Goal: Transaction & Acquisition: Purchase product/service

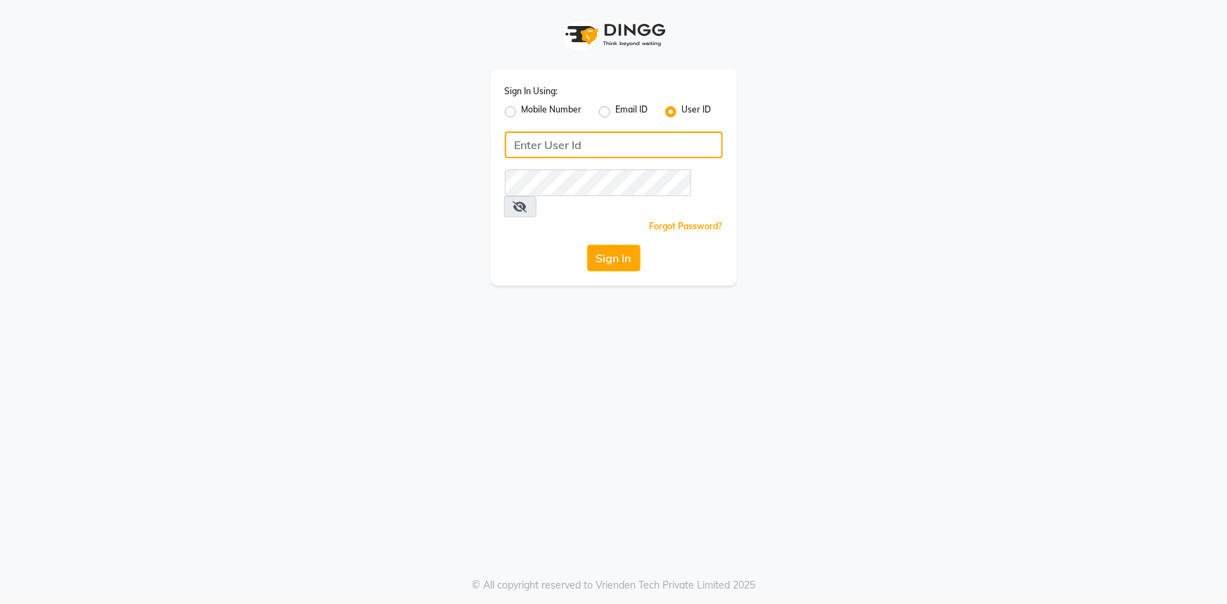
click at [598, 133] on input "Username" at bounding box center [614, 145] width 218 height 27
click at [516, 147] on input "chameleon" at bounding box center [614, 145] width 218 height 27
click at [520, 148] on input "chameleon" at bounding box center [614, 145] width 218 height 27
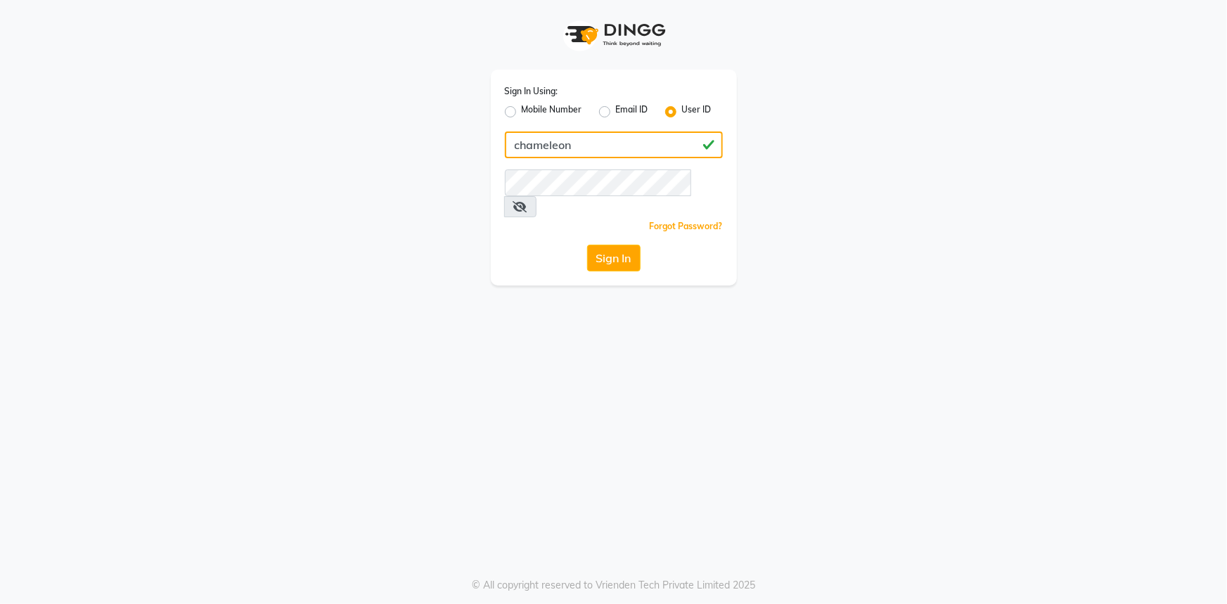
click at [520, 148] on input "chameleon" at bounding box center [614, 145] width 218 height 27
type input "chameleon"
click at [604, 245] on button "Sign In" at bounding box center [613, 258] width 53 height 27
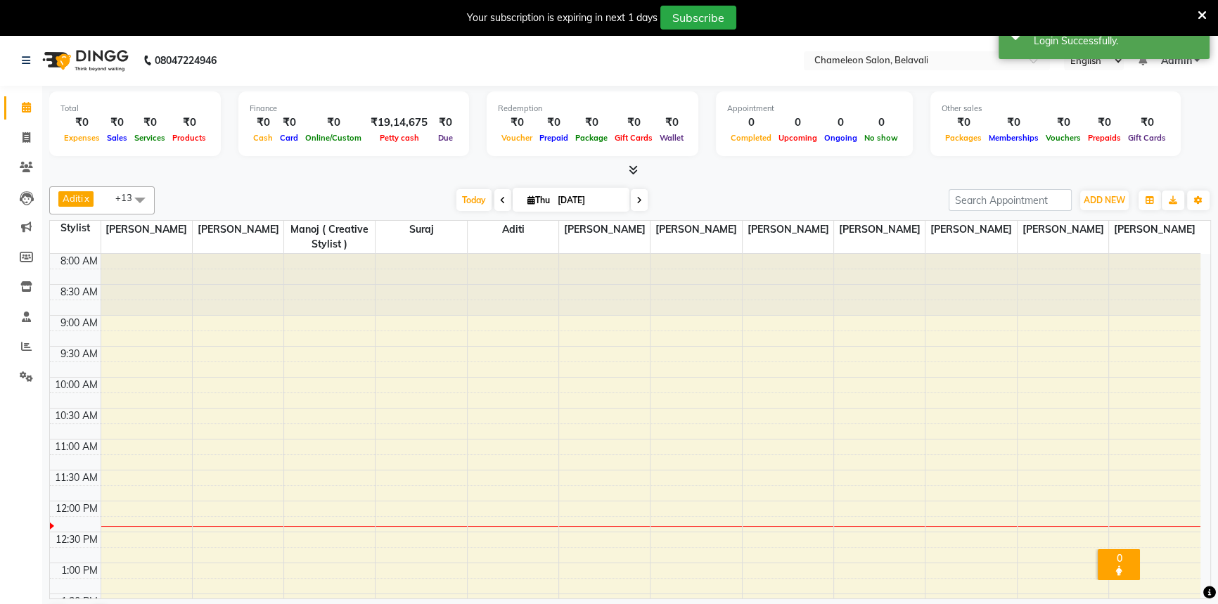
click at [715, 165] on div at bounding box center [630, 170] width 1162 height 15
click at [25, 134] on icon at bounding box center [27, 137] width 8 height 11
select select "6724"
select select "service"
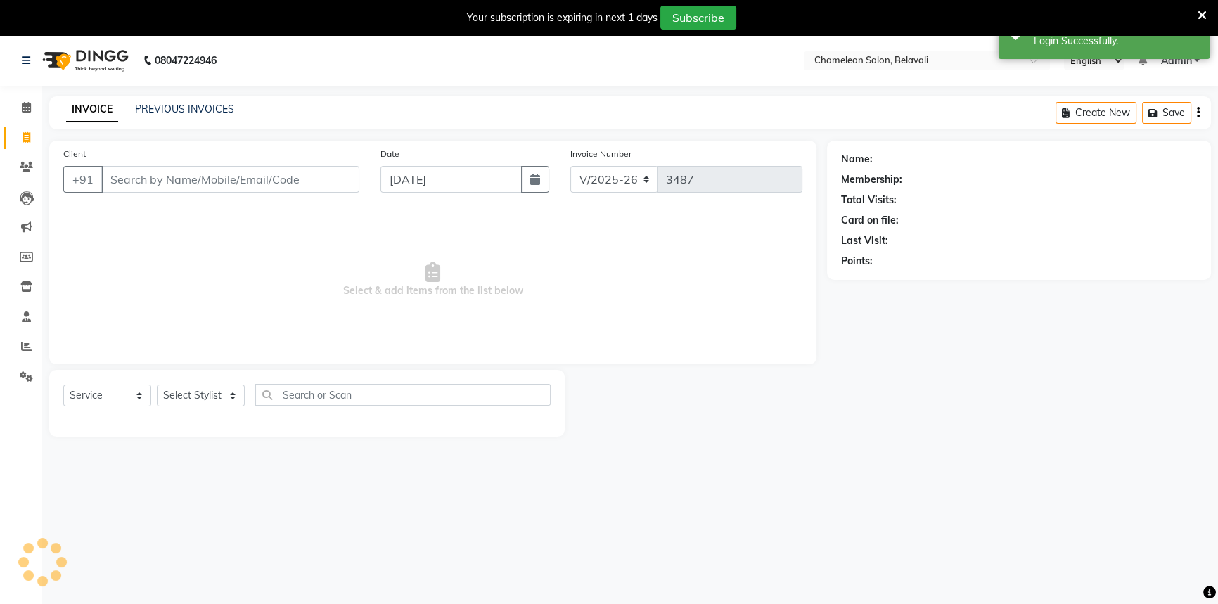
select select "58829"
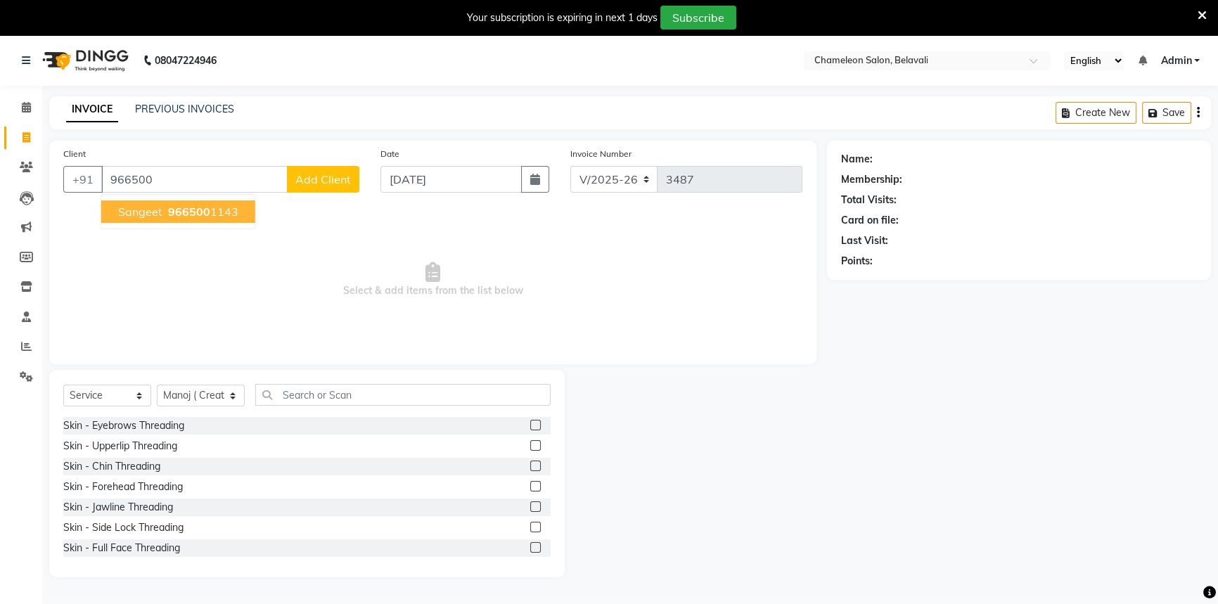
click at [152, 212] on span "sangeet" at bounding box center [140, 212] width 44 height 14
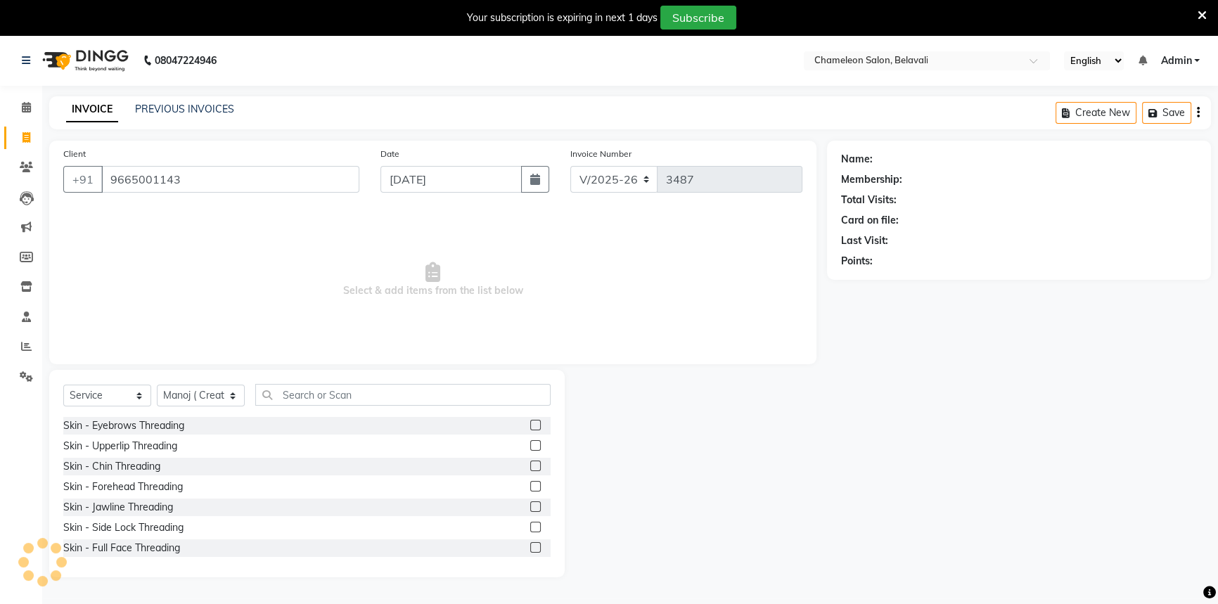
type input "9665001143"
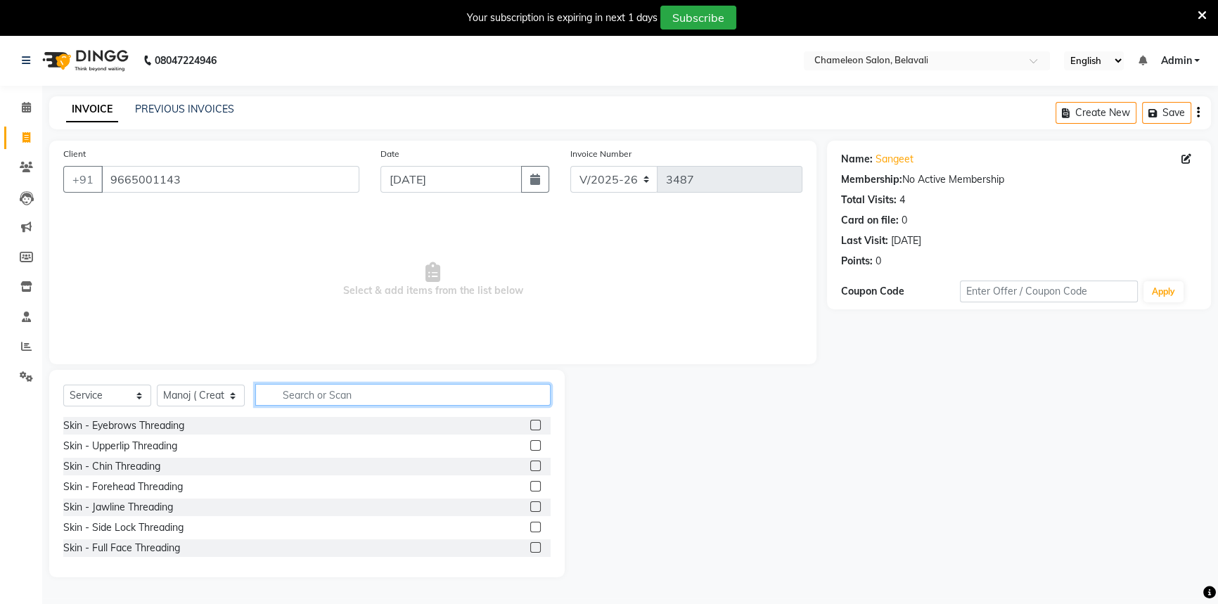
click at [306, 398] on input "text" at bounding box center [402, 395] width 295 height 22
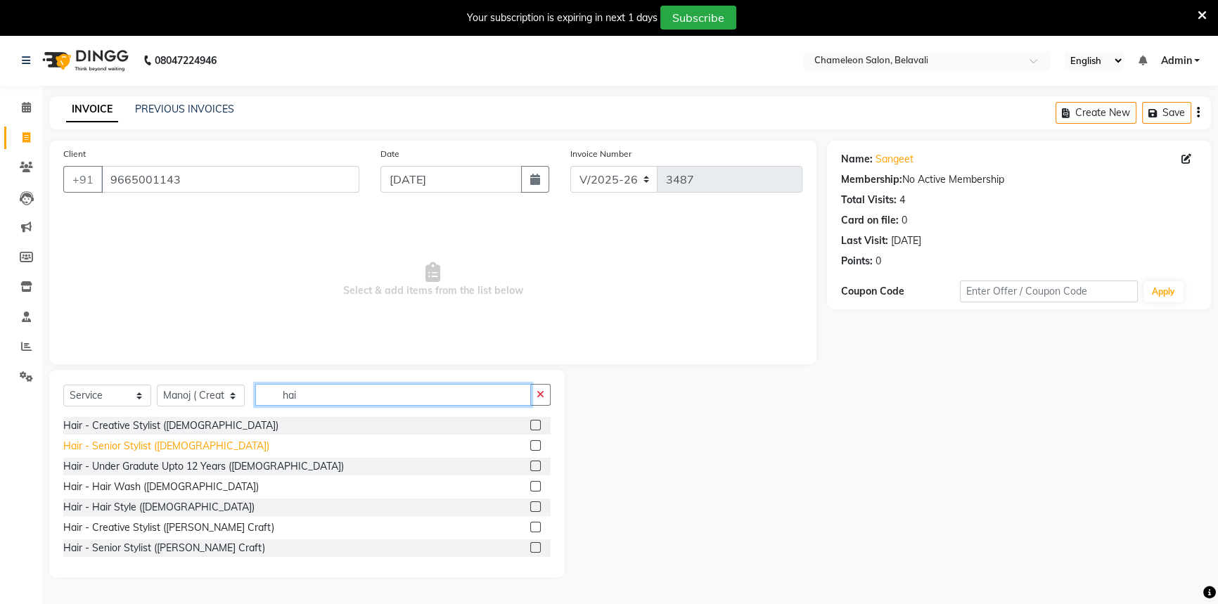
type input "hai"
click at [121, 445] on div "Hair - Senior Stylist ([DEMOGRAPHIC_DATA])" at bounding box center [166, 446] width 206 height 15
checkbox input "false"
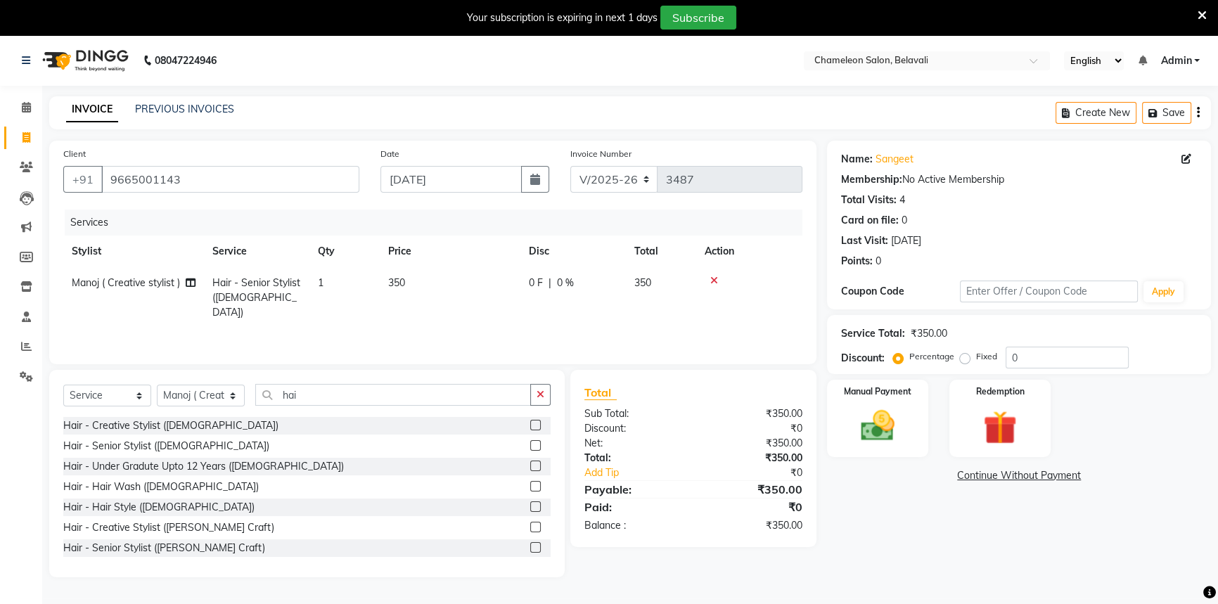
click at [117, 518] on div "Hair - Creative Stylist ([DEMOGRAPHIC_DATA]) Hair - Senior Stylist ([DEMOGRAPHI…" at bounding box center [306, 487] width 487 height 141
drag, startPoint x: 151, startPoint y: 548, endPoint x: 156, endPoint y: 535, distance: 13.6
click at [151, 546] on div "Hair - Senior Stylist ([PERSON_NAME] Craft)" at bounding box center [164, 548] width 202 height 15
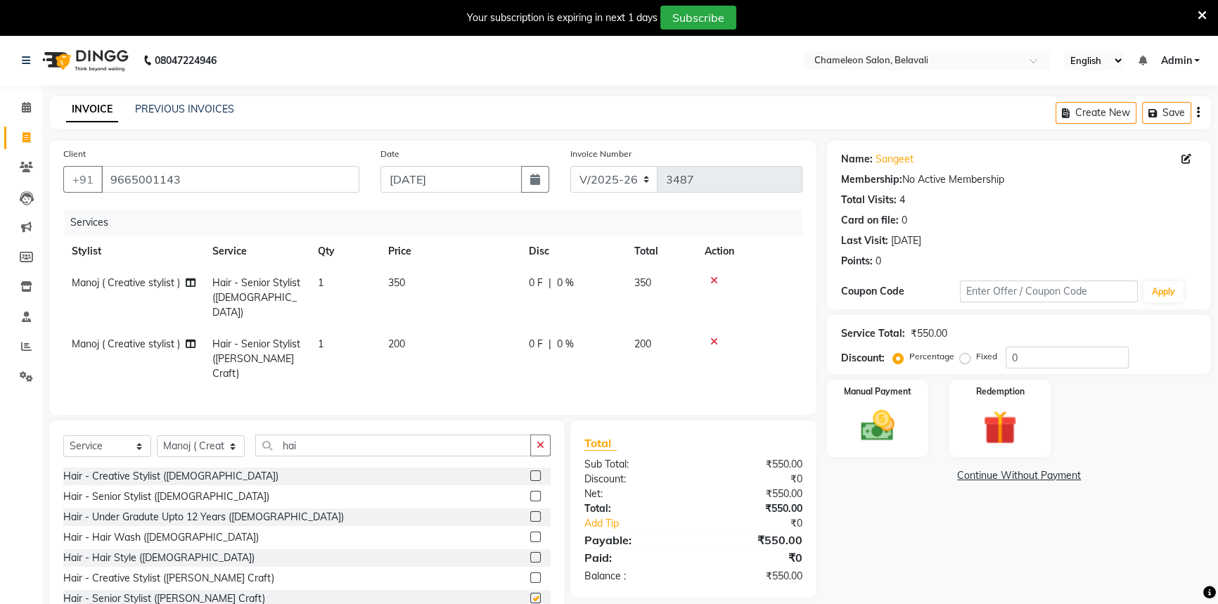
checkbox input "false"
click at [571, 281] on span "0 %" at bounding box center [565, 283] width 17 height 15
select select "58829"
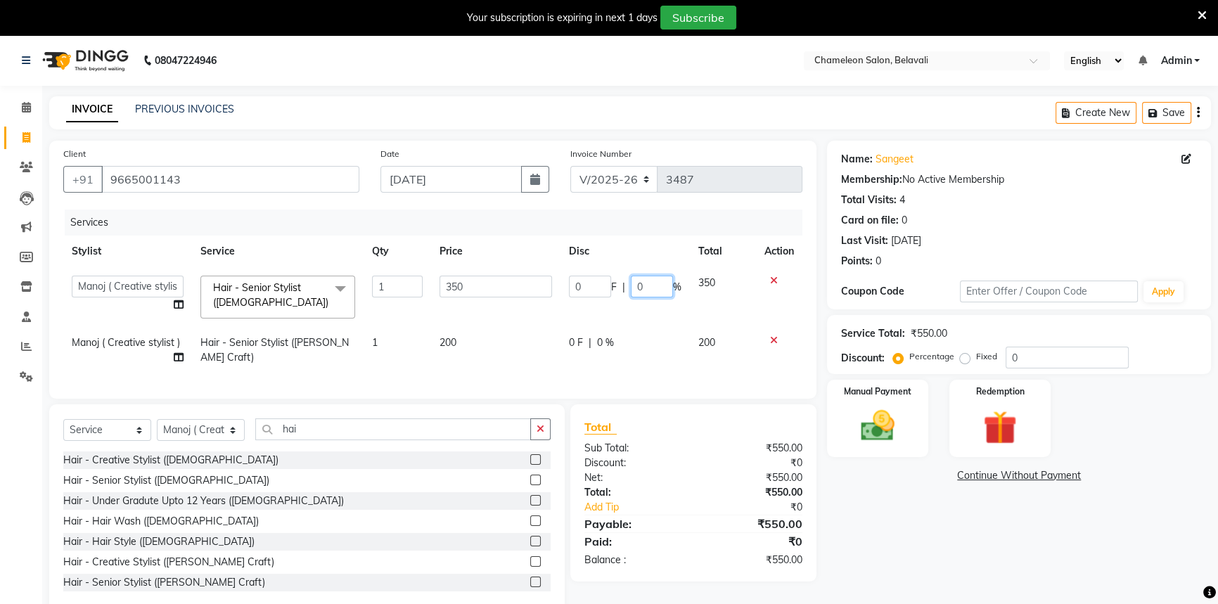
click at [658, 282] on input "0" at bounding box center [652, 287] width 42 height 22
type input "20"
click at [665, 321] on tbody "Aditi [PERSON_NAME] [PERSON_NAME] ( Creative stylist ) [PERSON_NAME] rohit [PER…" at bounding box center [432, 320] width 739 height 106
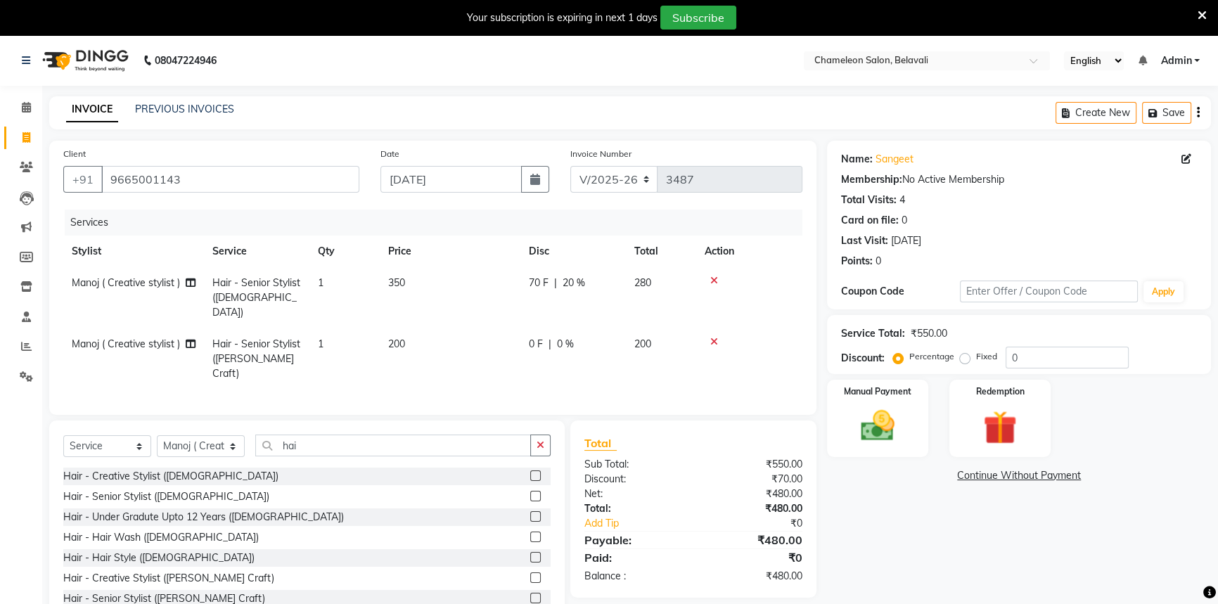
click at [576, 337] on div "0 F | 0 %" at bounding box center [573, 344] width 89 height 15
select select "58829"
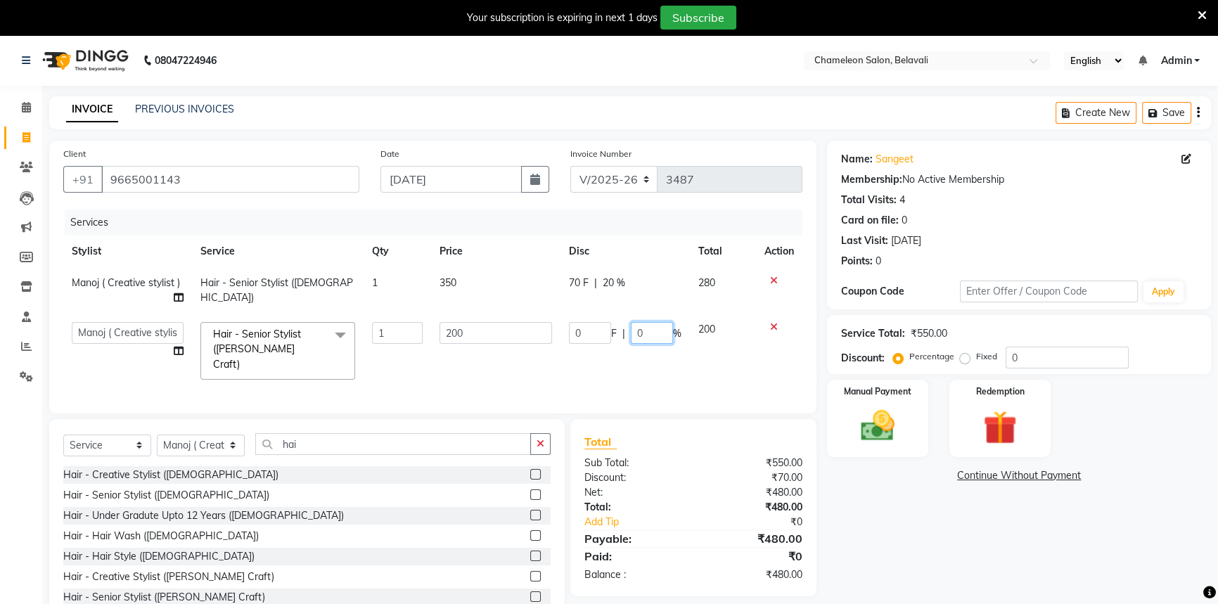
click at [644, 332] on input "0" at bounding box center [652, 333] width 42 height 22
type input "20"
click at [642, 359] on tr "Aditi [PERSON_NAME] [PERSON_NAME] ( Creative stylist ) [PERSON_NAME] rohit [PER…" at bounding box center [432, 351] width 739 height 75
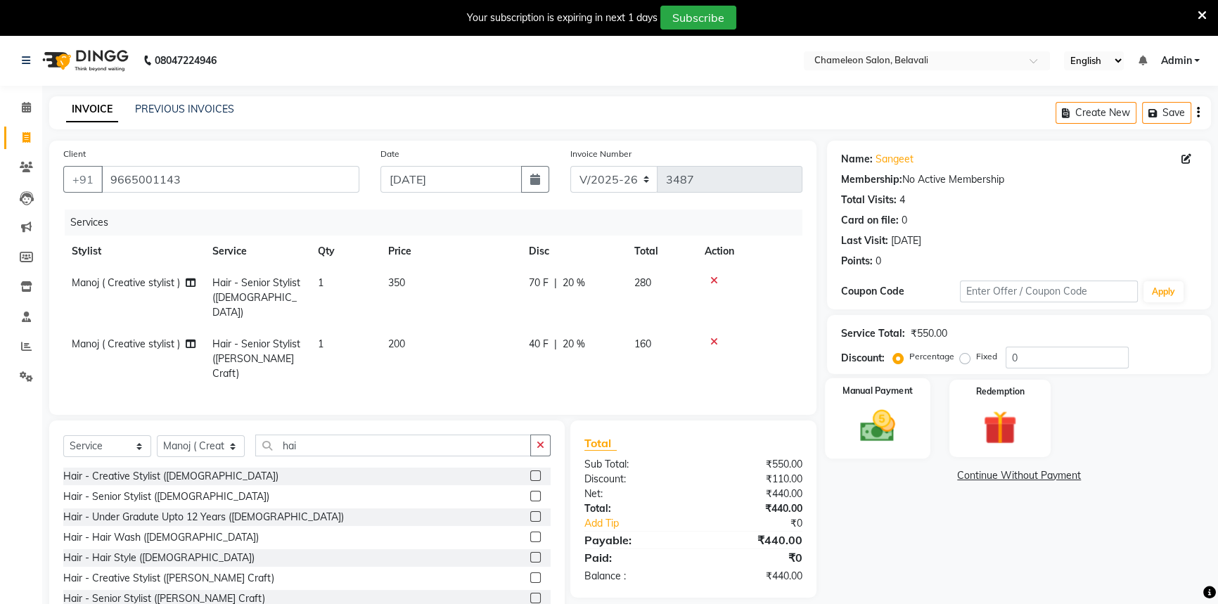
click at [852, 419] on img at bounding box center [878, 426] width 57 height 40
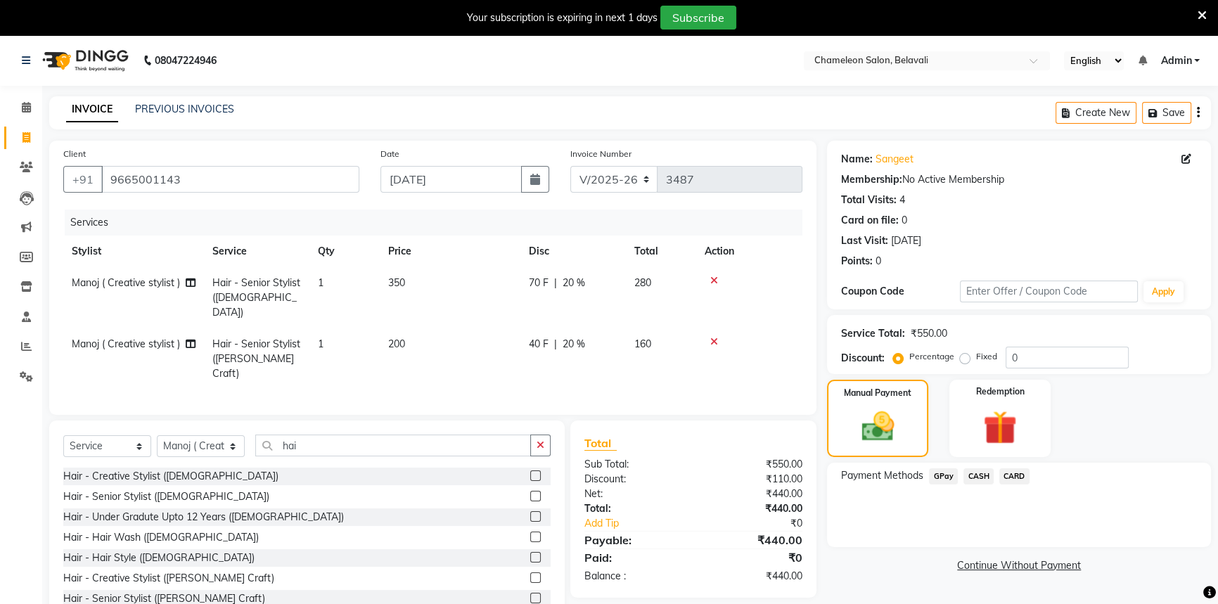
click at [160, 288] on span "Manoj ( Creative stylist )" at bounding box center [126, 282] width 108 height 13
select select "58829"
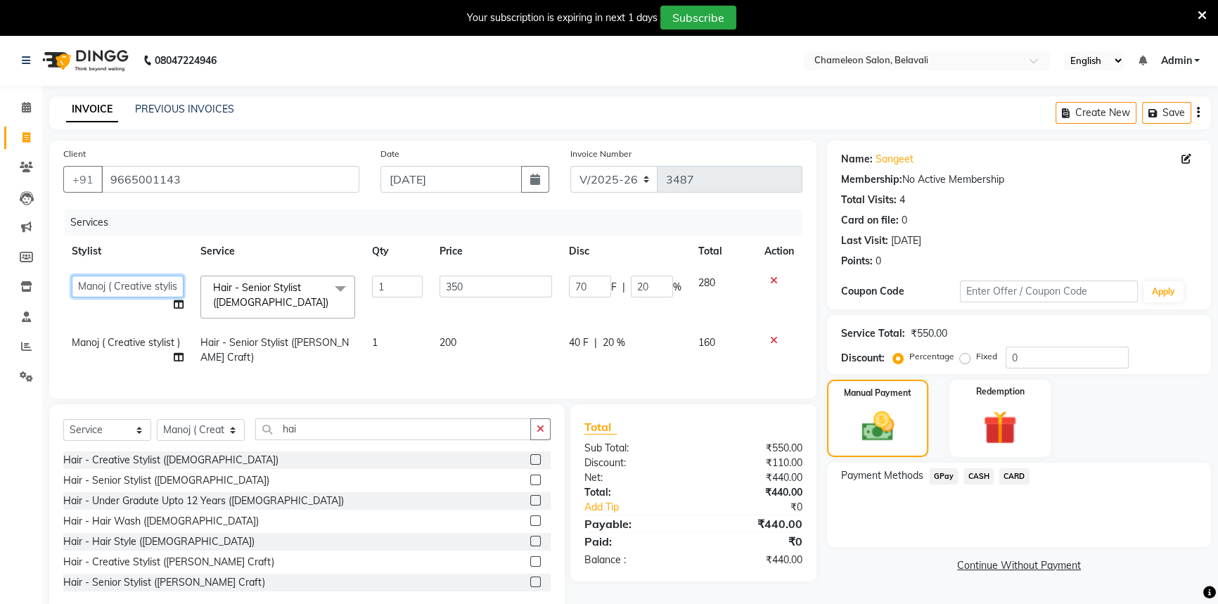
click at [160, 288] on select "[PERSON_NAME] [PERSON_NAME] ( Creative stylist ) [PERSON_NAME] rohit [PERSON_NA…" at bounding box center [128, 287] width 112 height 22
select select "61418"
click at [122, 341] on span "Manoj ( Creative stylist )" at bounding box center [126, 342] width 108 height 13
select select "58829"
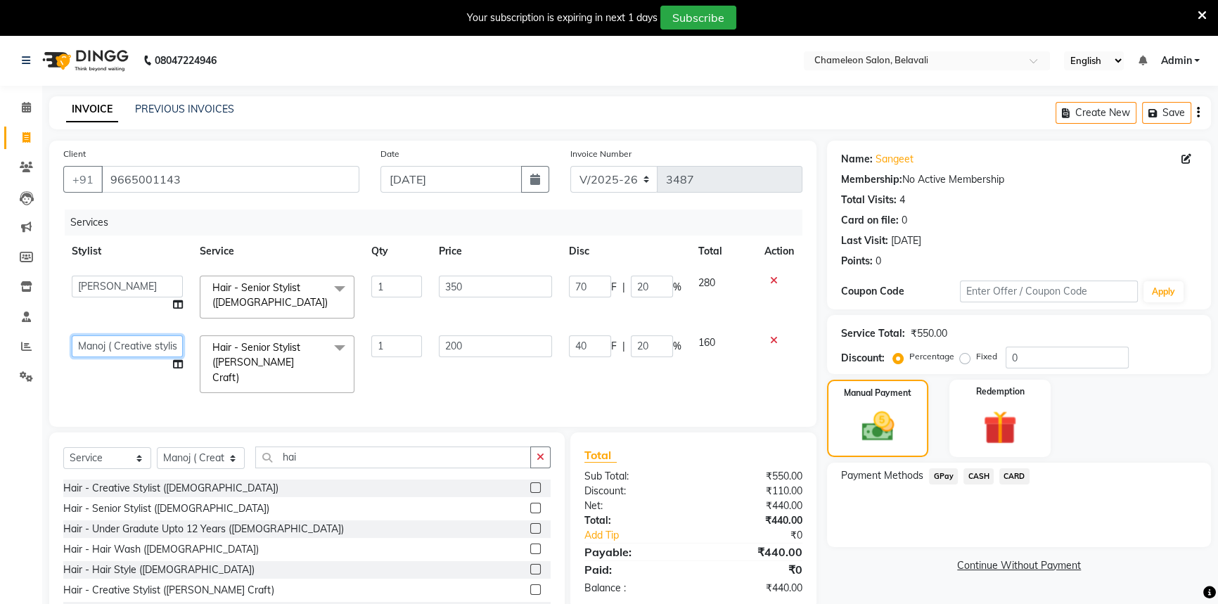
click at [122, 341] on select "[PERSON_NAME] [PERSON_NAME] ( Creative stylist ) [PERSON_NAME] rohit [PERSON_NA…" at bounding box center [127, 346] width 111 height 22
select select "61418"
click at [1015, 480] on span "CARD" at bounding box center [1014, 476] width 30 height 16
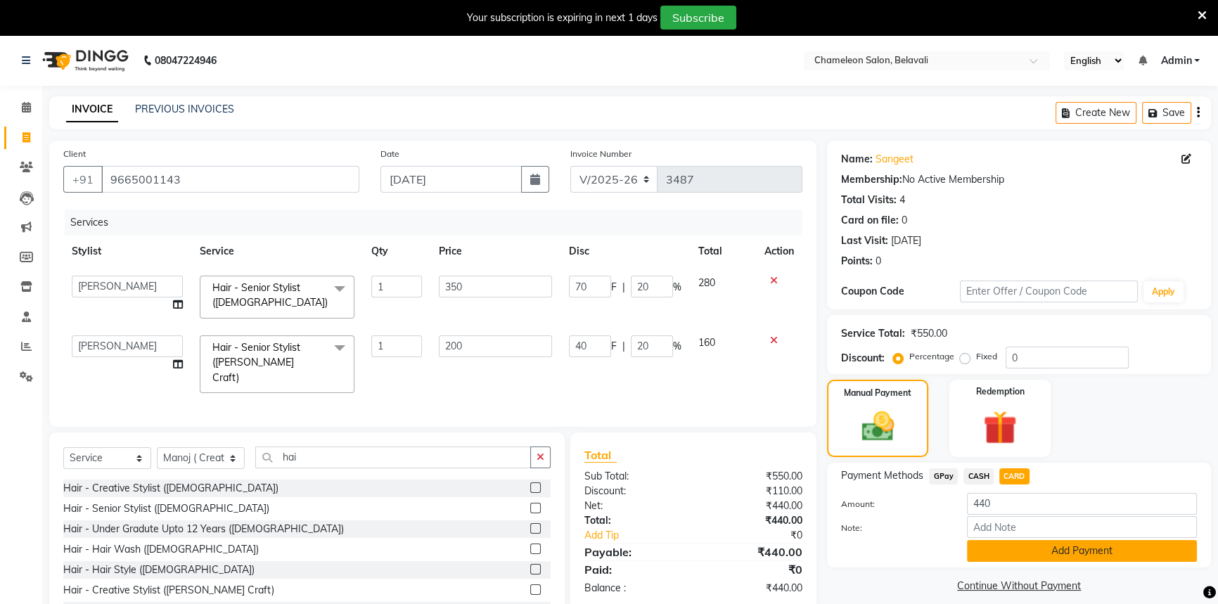
click at [1070, 556] on button "Add Payment" at bounding box center [1082, 551] width 230 height 22
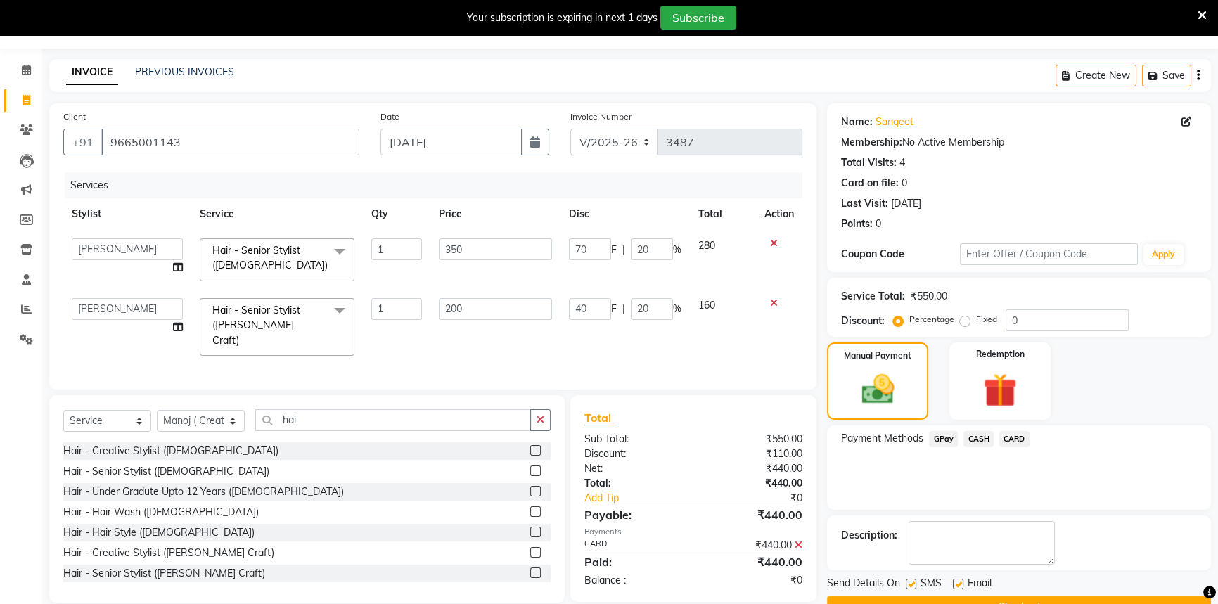
scroll to position [71, 0]
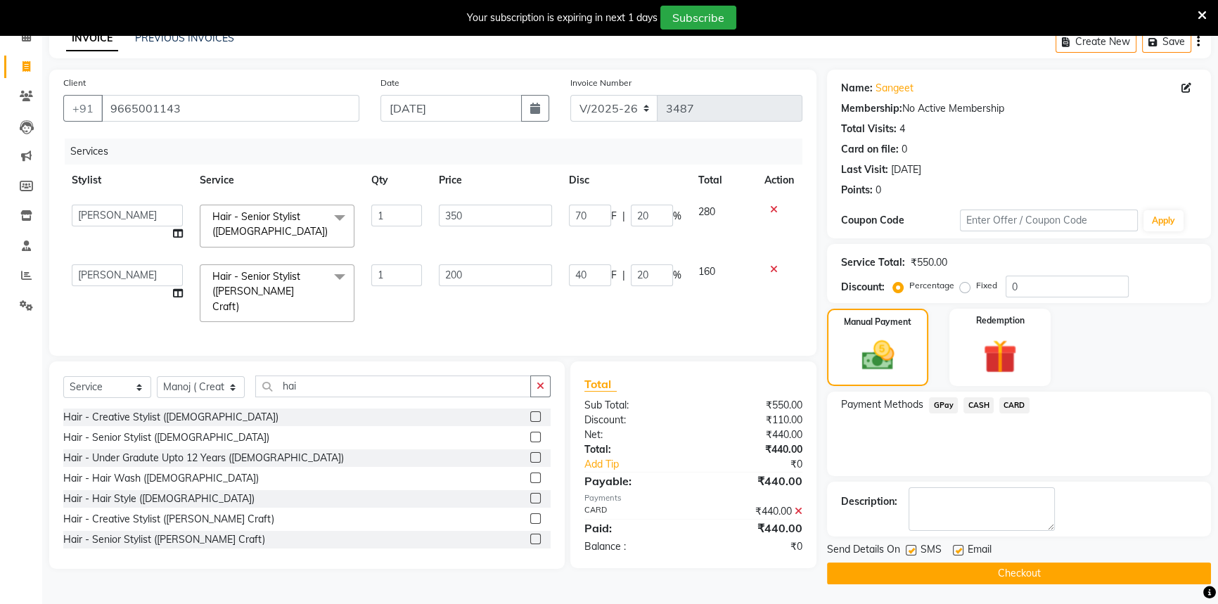
click at [1027, 570] on button "Checkout" at bounding box center [1019, 574] width 384 height 22
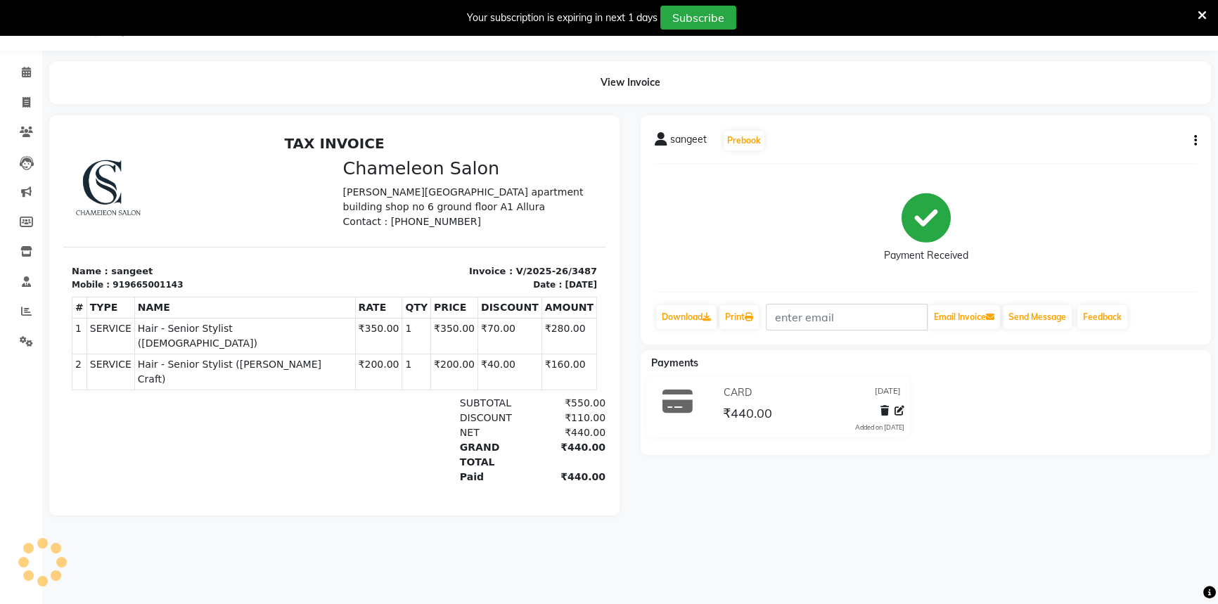
click at [32, 90] on li "Invoice" at bounding box center [21, 103] width 42 height 30
click at [34, 96] on span at bounding box center [26, 103] width 25 height 16
select select "service"
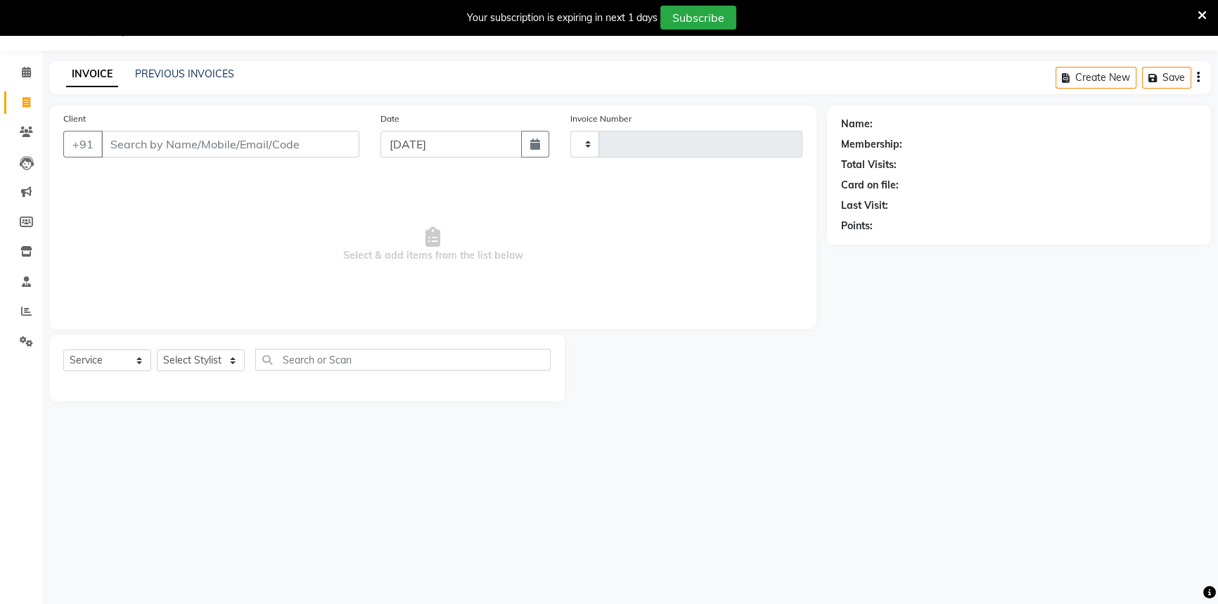
type input "3488"
select select "6724"
select select "58829"
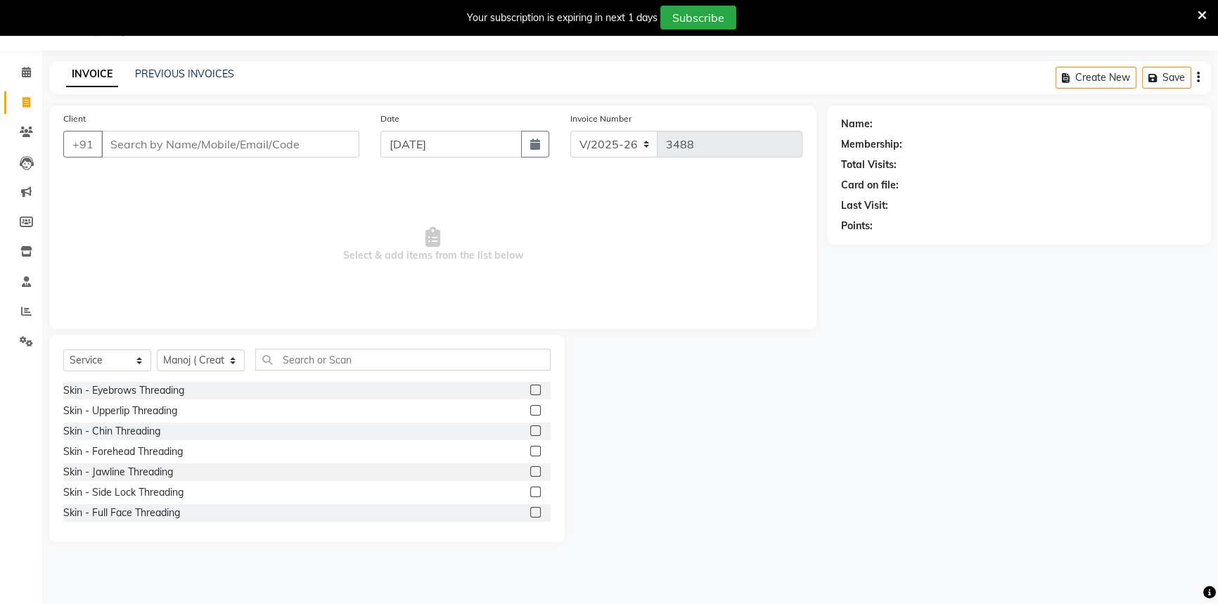
click at [126, 141] on input "Client" at bounding box center [230, 144] width 258 height 27
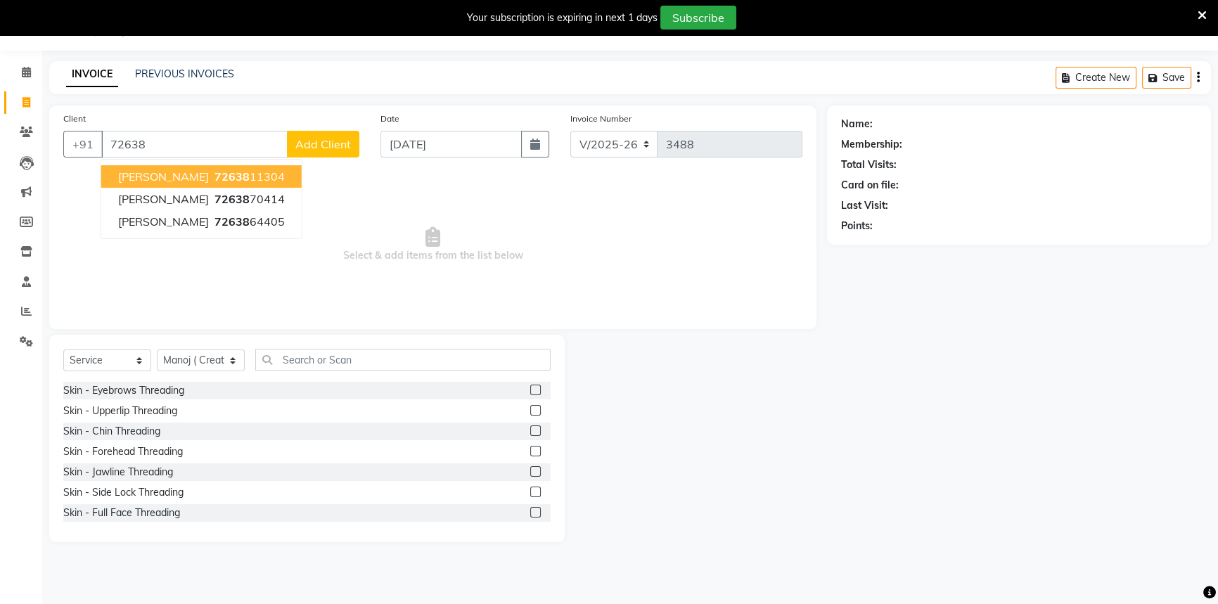
click at [215, 174] on span "72638" at bounding box center [232, 176] width 35 height 14
type input "7263811304"
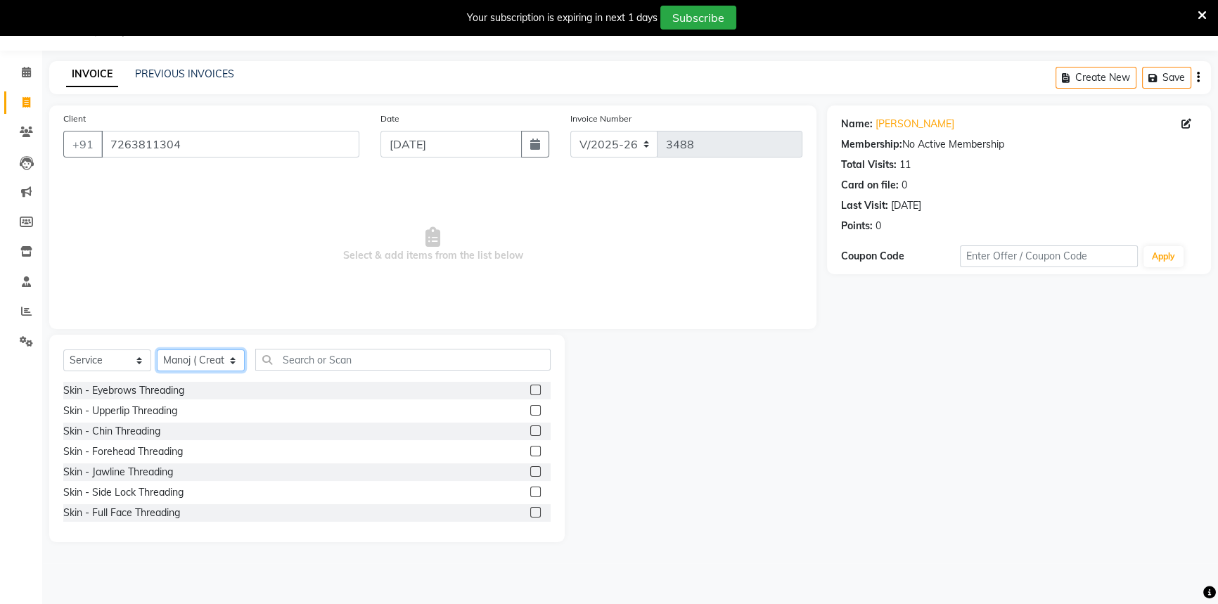
click at [231, 359] on select "Select Stylist Aditi [PERSON_NAME] [PERSON_NAME] ( Creative stylist ) [PERSON_N…" at bounding box center [201, 361] width 88 height 22
select select "58806"
click at [157, 350] on select "Select Stylist Aditi [PERSON_NAME] [PERSON_NAME] ( Creative stylist ) [PERSON_N…" at bounding box center [201, 361] width 88 height 22
click at [319, 360] on input "text" at bounding box center [402, 360] width 295 height 22
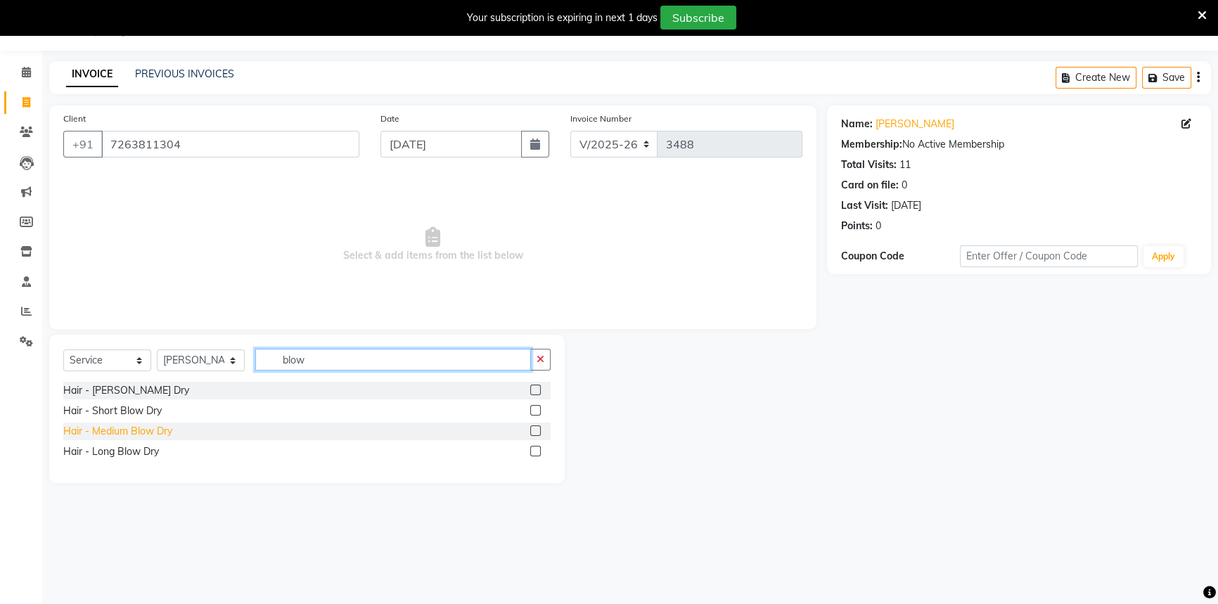
type input "blow"
click at [129, 430] on div "Hair - Medium Blow Dry" at bounding box center [117, 431] width 109 height 15
checkbox input "false"
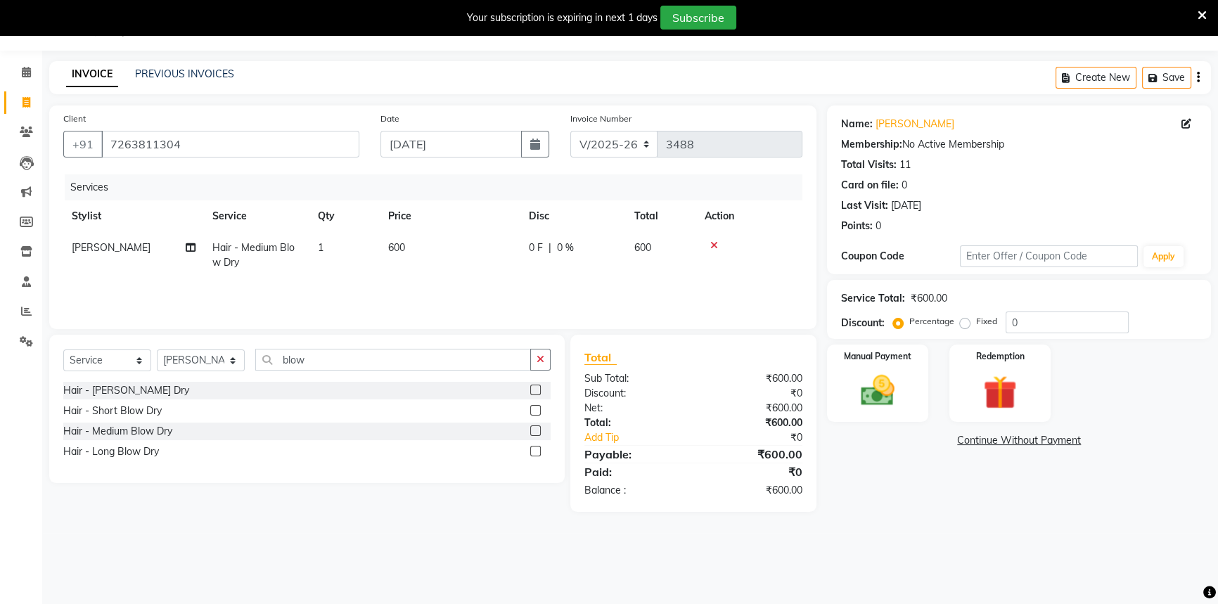
click at [411, 244] on td "600" at bounding box center [450, 255] width 141 height 46
select select "58806"
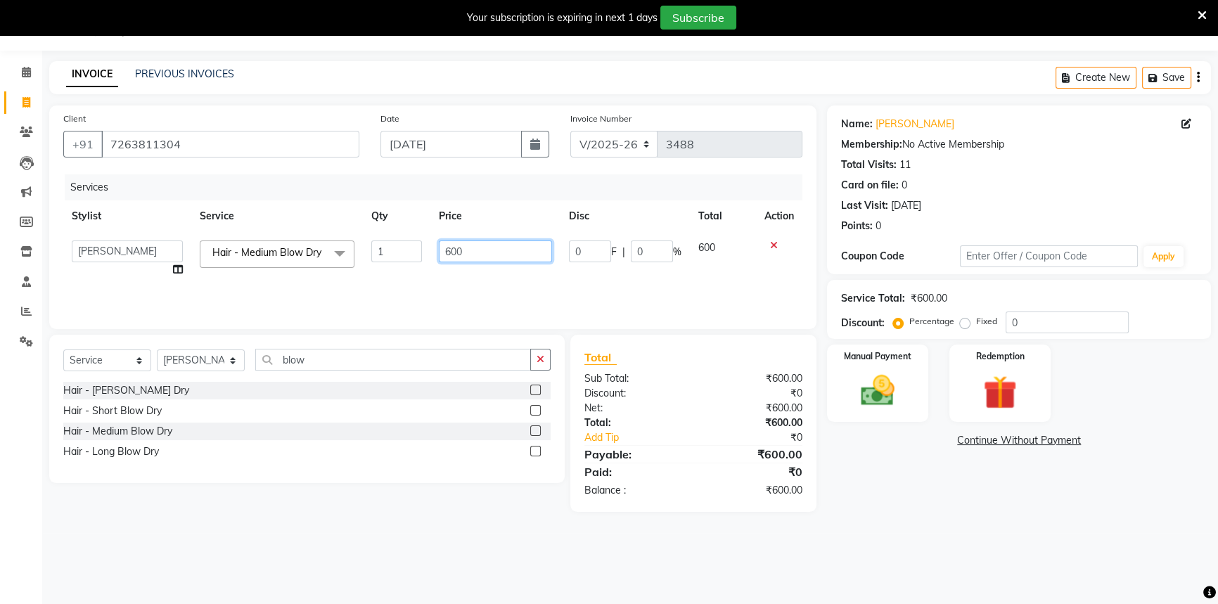
click at [461, 248] on input "600" at bounding box center [495, 252] width 113 height 22
type input "6"
type input "200"
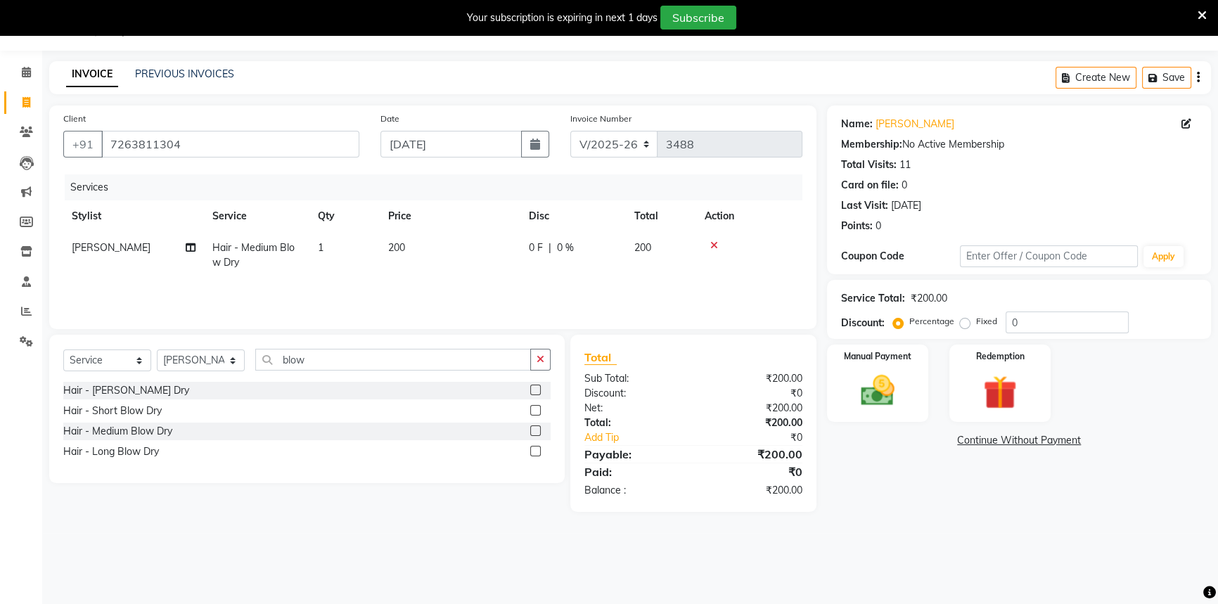
click at [713, 556] on div "08047224946 Select Location × Chameleon Salon, Belavali English ENGLISH Español…" at bounding box center [609, 302] width 1218 height 604
click at [305, 359] on input "blow" at bounding box center [393, 360] width 276 height 22
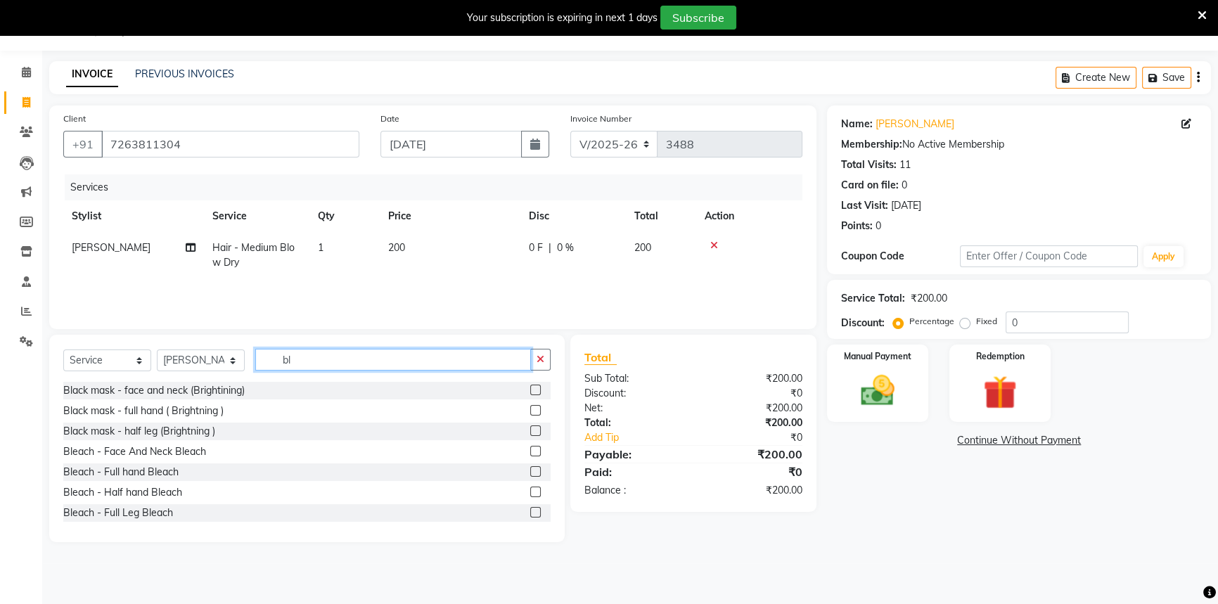
type input "b"
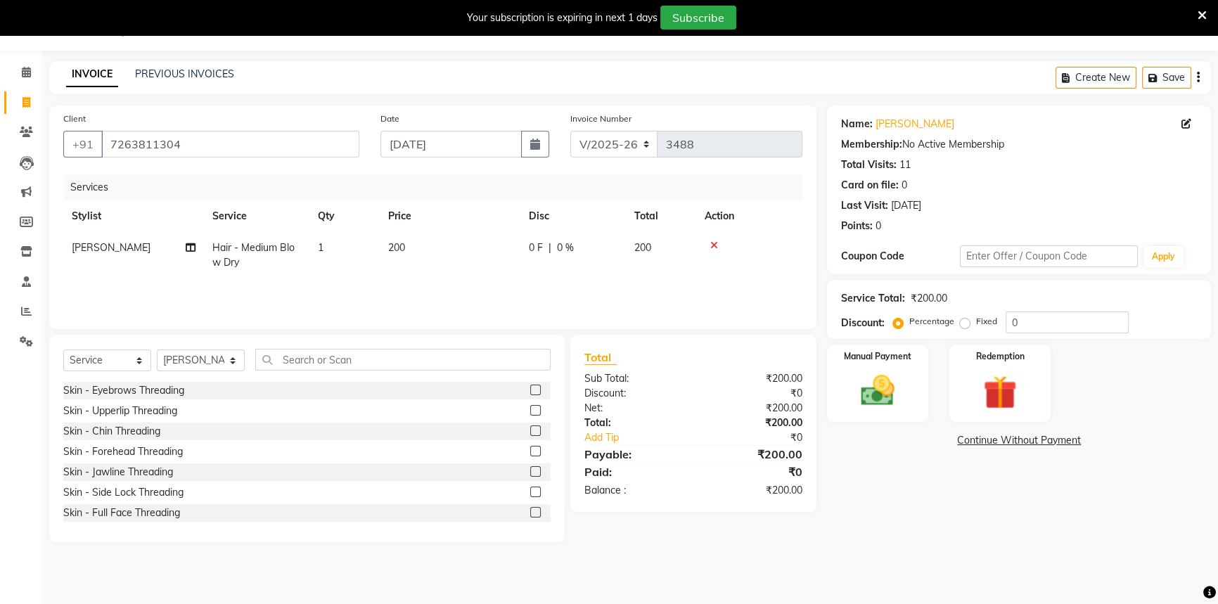
drag, startPoint x: 118, startPoint y: 388, endPoint x: 120, endPoint y: 395, distance: 7.2
click at [120, 394] on div "Skin - Eyebrows Threading" at bounding box center [123, 390] width 121 height 15
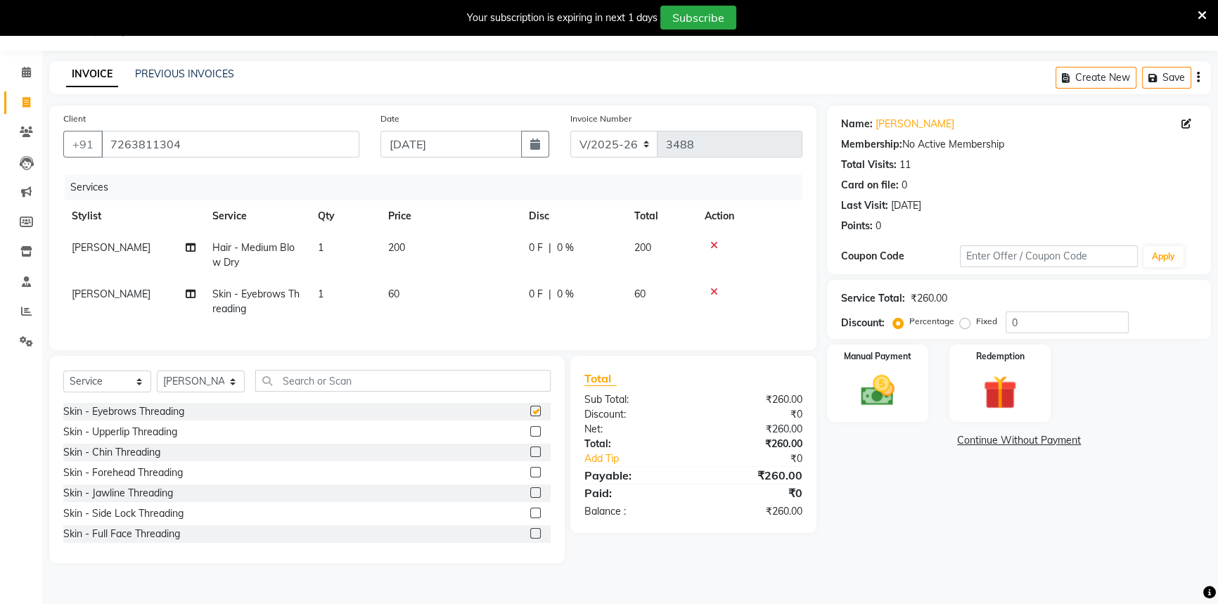
checkbox input "false"
click at [98, 293] on td "[PERSON_NAME]" at bounding box center [133, 302] width 141 height 46
select select "58806"
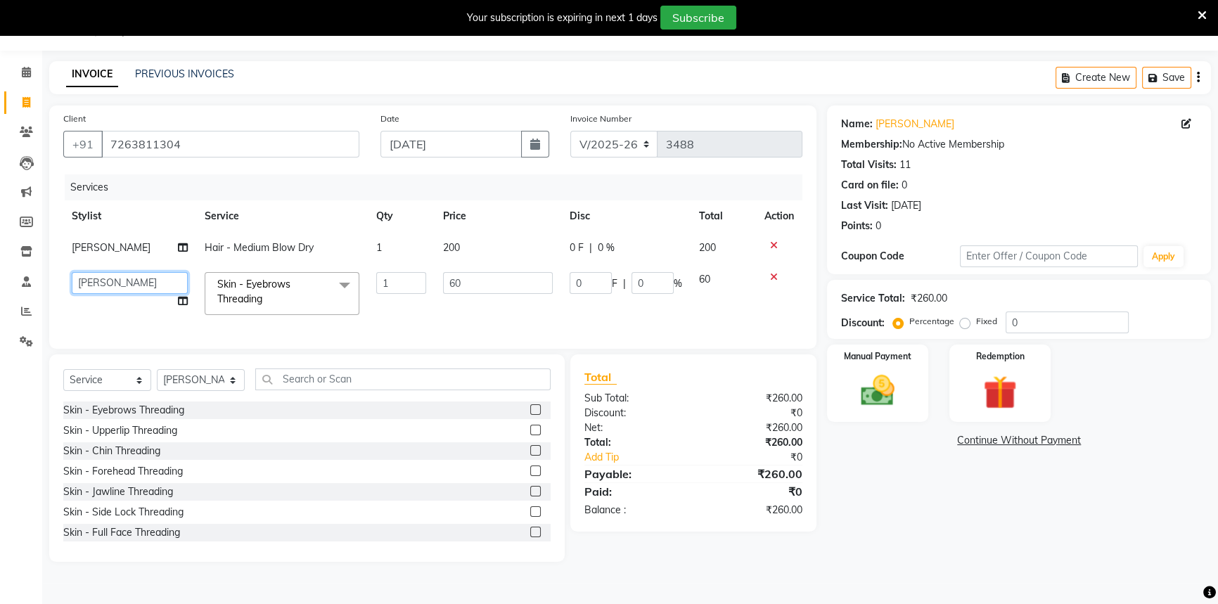
click at [100, 281] on select "[PERSON_NAME] [PERSON_NAME] ( Creative stylist ) [PERSON_NAME] rohit [PERSON_NA…" at bounding box center [130, 283] width 116 height 22
select select "85480"
click at [644, 285] on input "0" at bounding box center [653, 283] width 42 height 22
type input "020"
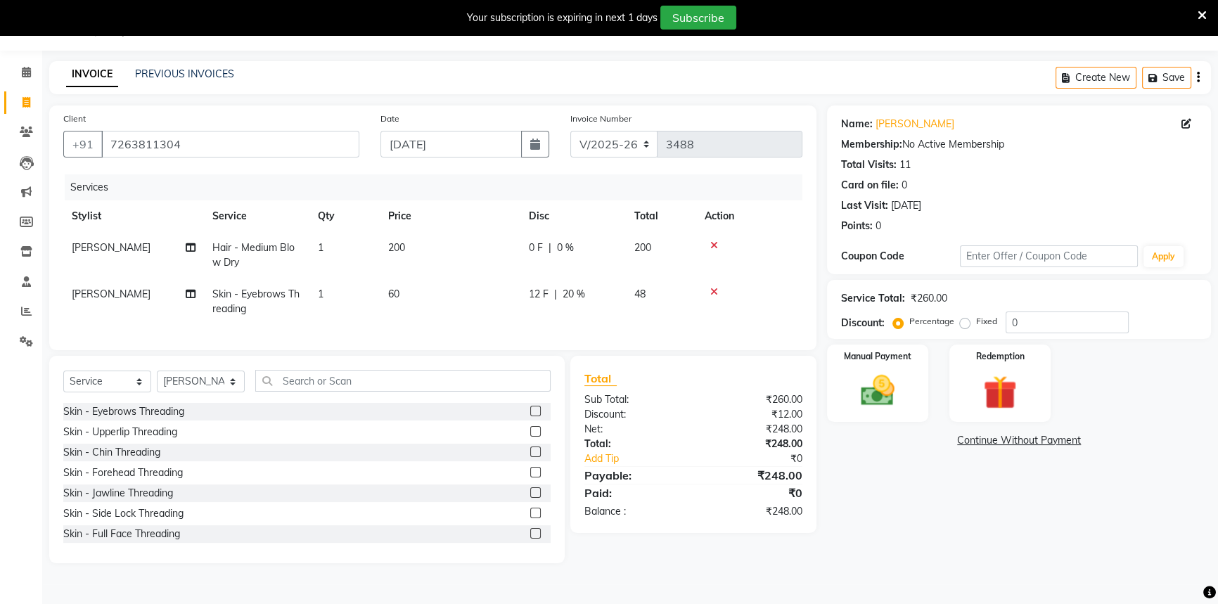
click at [862, 528] on div "Name: [PERSON_NAME] Membership: No Active Membership Total Visits: 11 Card on f…" at bounding box center [1024, 334] width 395 height 458
click at [884, 397] on img at bounding box center [878, 391] width 57 height 40
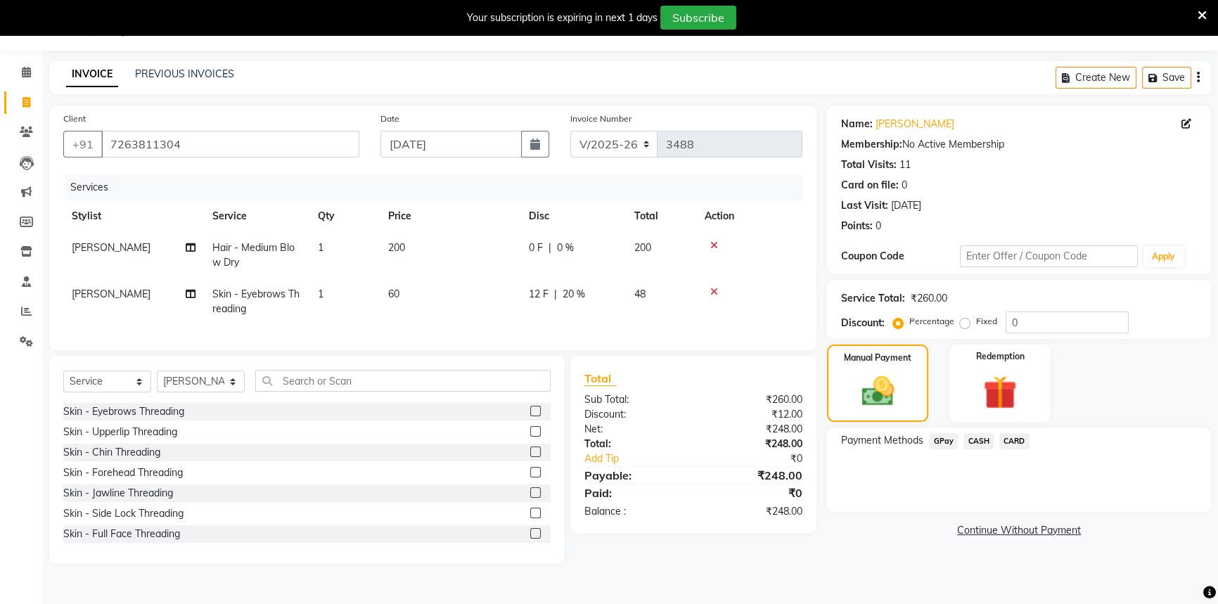
click at [943, 442] on span "GPay" at bounding box center [943, 441] width 29 height 16
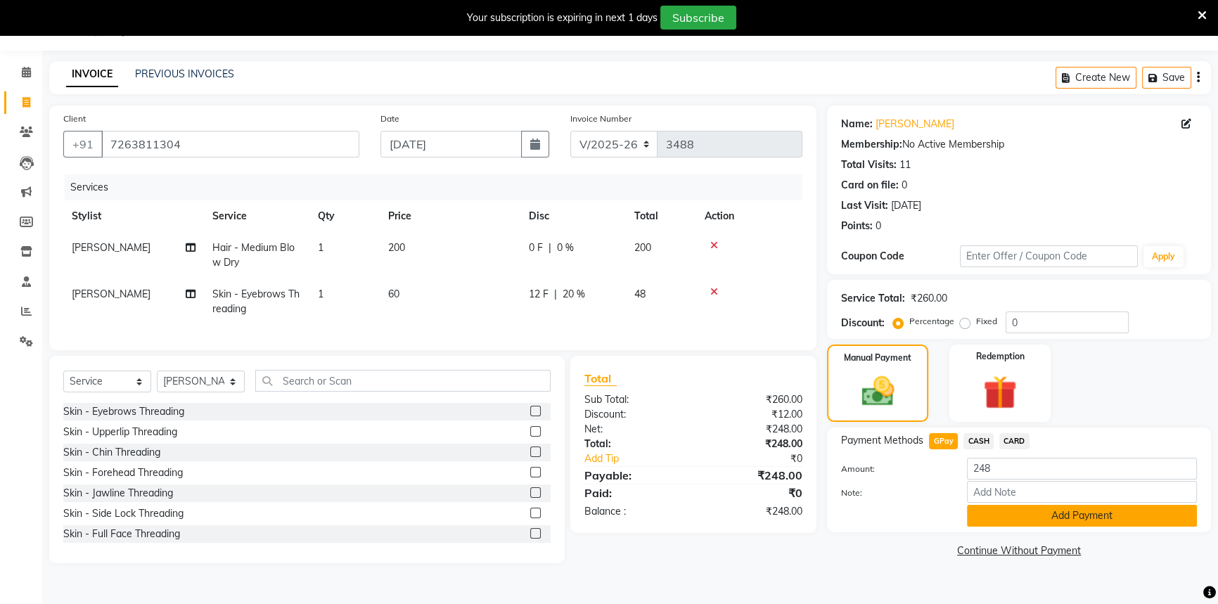
click at [1076, 513] on button "Add Payment" at bounding box center [1082, 516] width 230 height 22
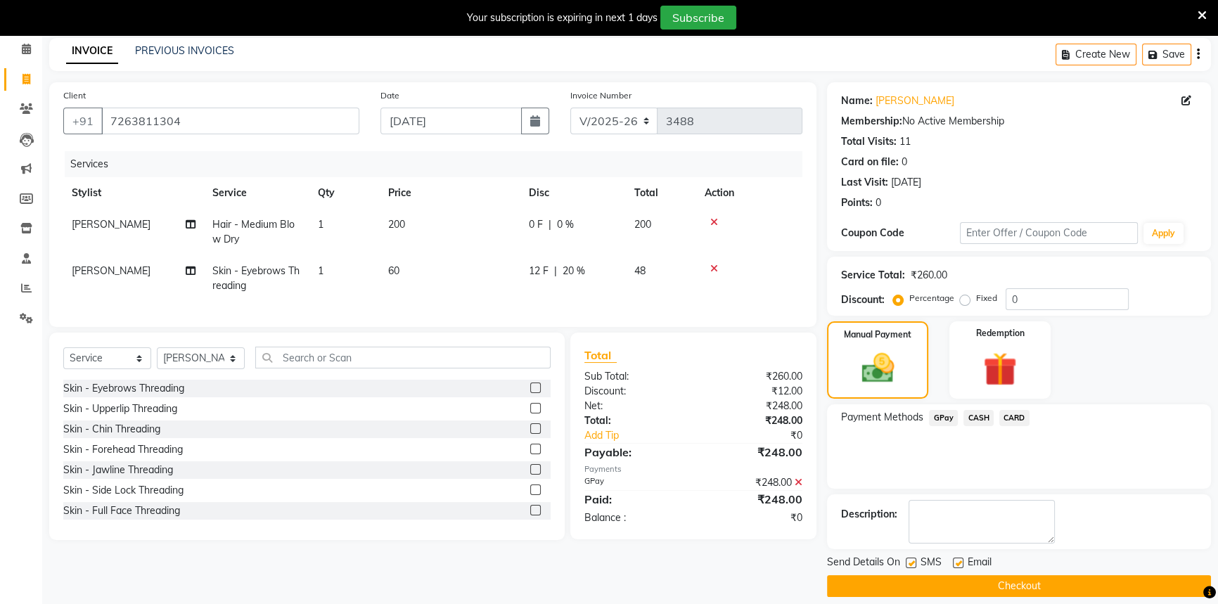
scroll to position [71, 0]
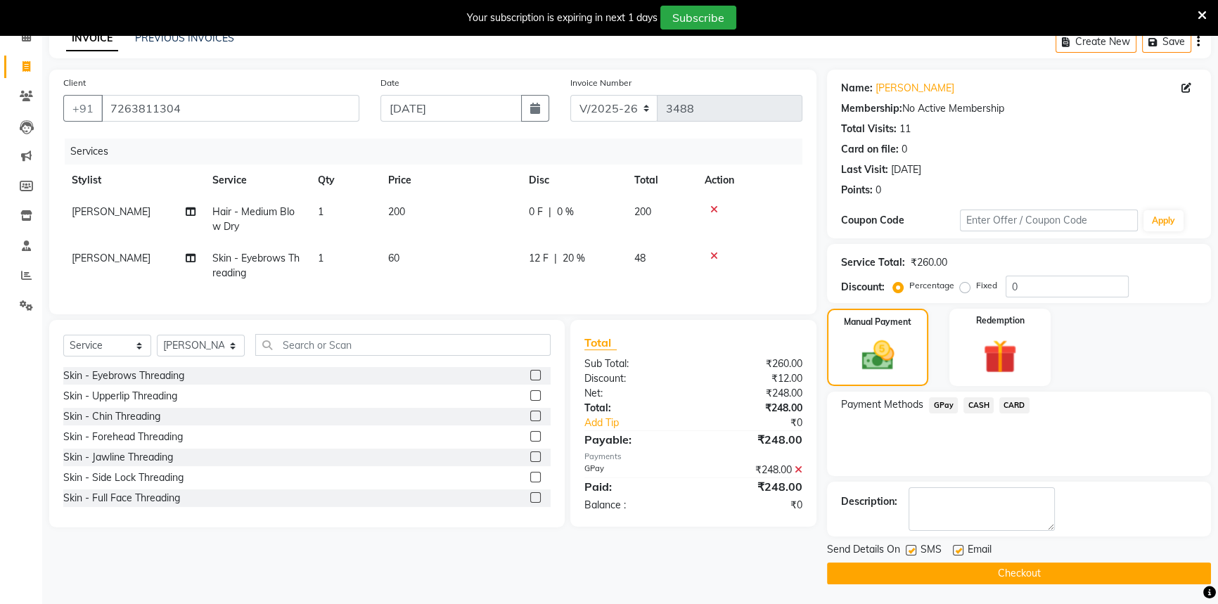
click at [1016, 572] on button "Checkout" at bounding box center [1019, 574] width 384 height 22
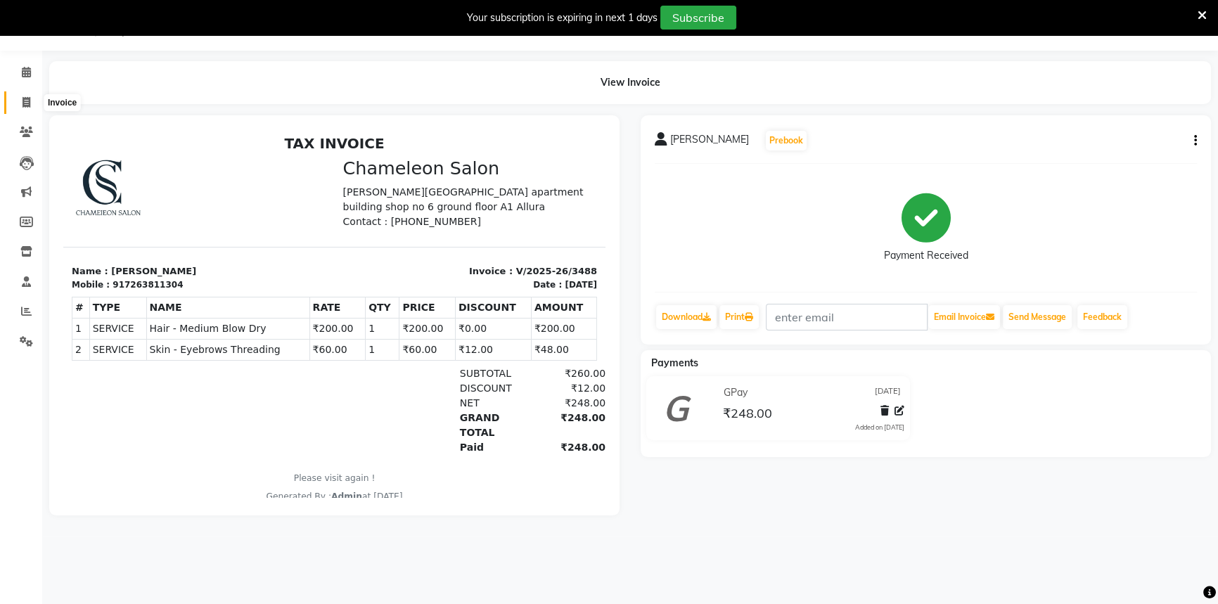
click at [25, 101] on icon at bounding box center [27, 102] width 8 height 11
select select "6724"
select select "service"
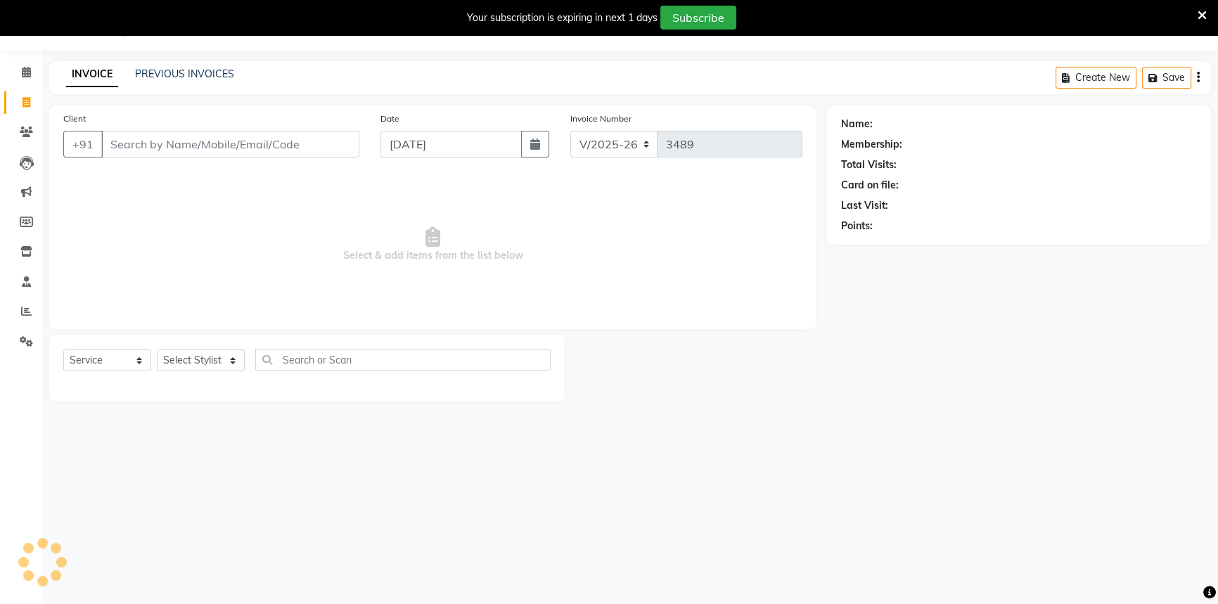
select select "58829"
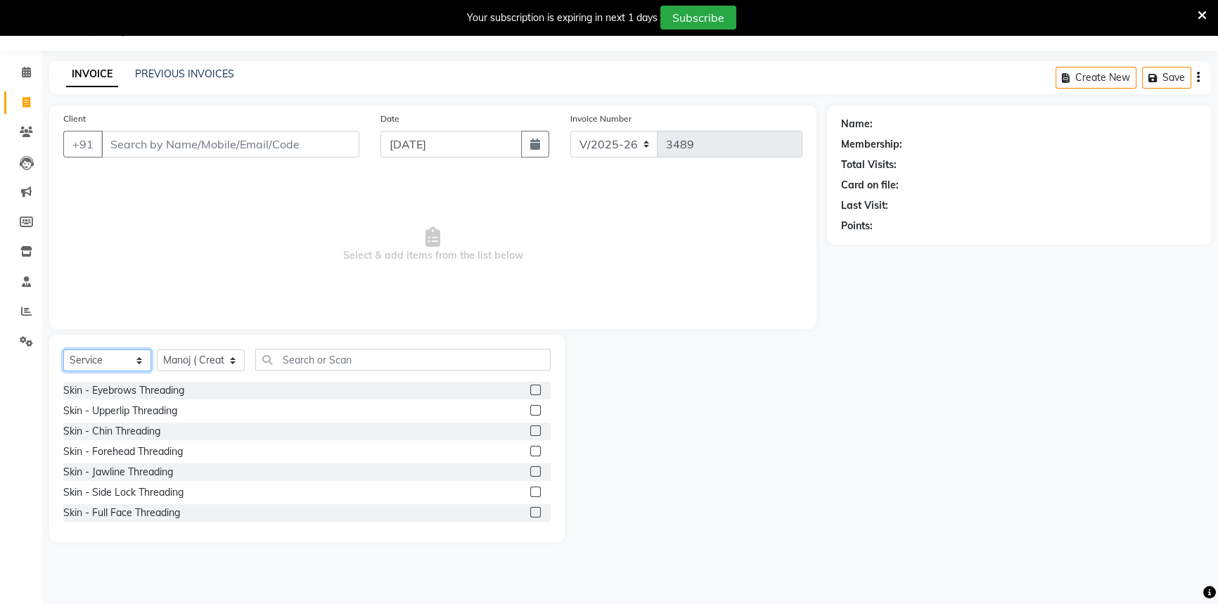
click at [137, 359] on select "Select Service Product Membership Package Voucher Prepaid Gift Card" at bounding box center [107, 361] width 88 height 22
drag, startPoint x: 130, startPoint y: 284, endPoint x: 127, endPoint y: 292, distance: 8.5
click at [127, 284] on span "Select & add items from the list below" at bounding box center [432, 244] width 739 height 141
click at [225, 359] on select "Select Stylist Aditi [PERSON_NAME] [PERSON_NAME] ( Creative stylist ) [PERSON_N…" at bounding box center [201, 361] width 88 height 22
click at [103, 241] on span "Select & add items from the list below" at bounding box center [432, 244] width 739 height 141
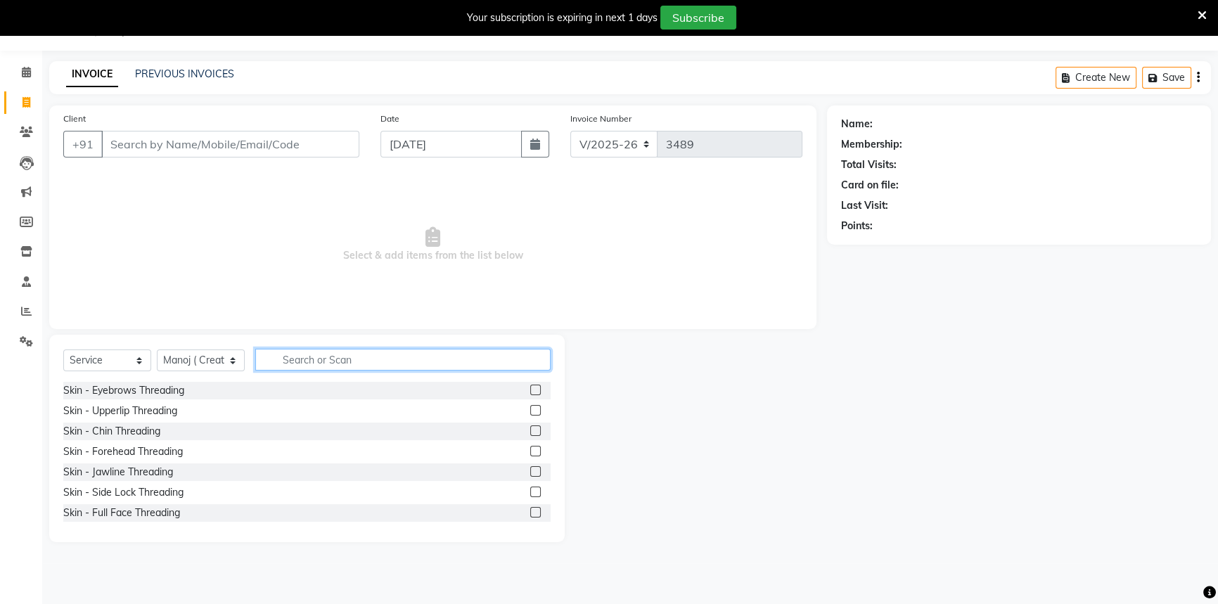
click at [351, 359] on input "text" at bounding box center [402, 360] width 295 height 22
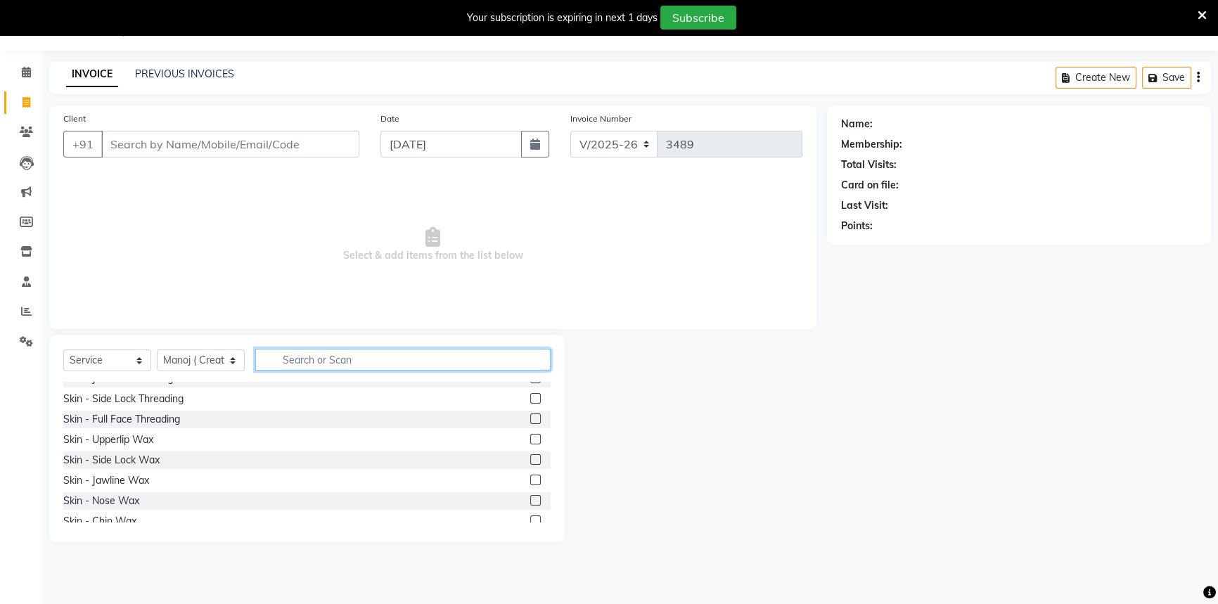
scroll to position [127, 0]
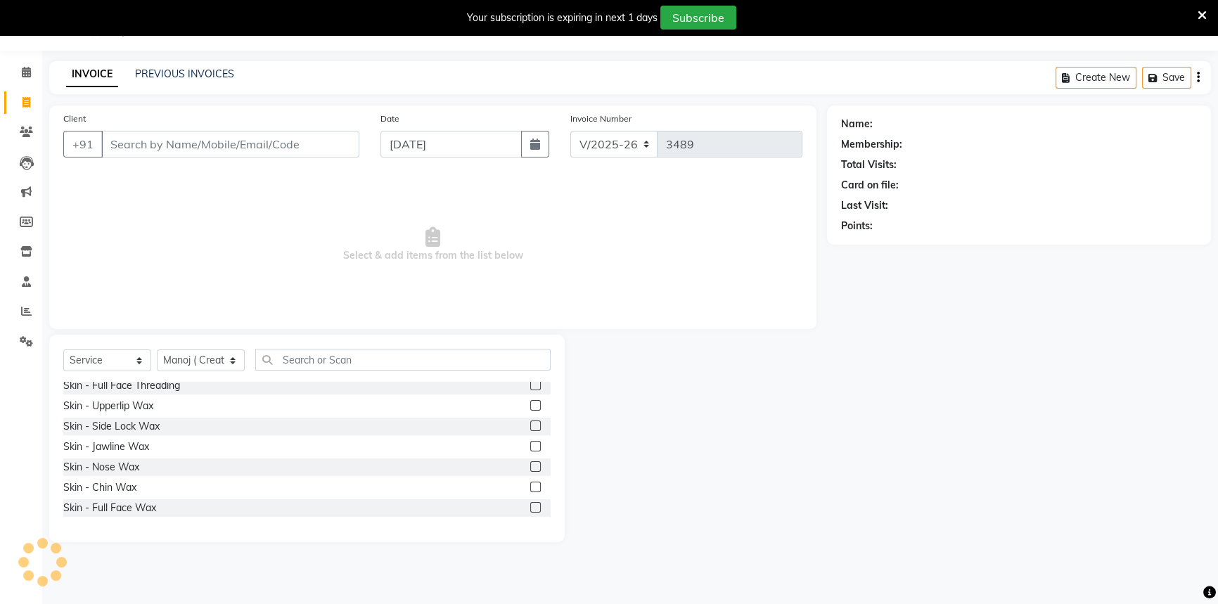
click at [206, 306] on span "Select & add items from the list below" at bounding box center [432, 244] width 739 height 141
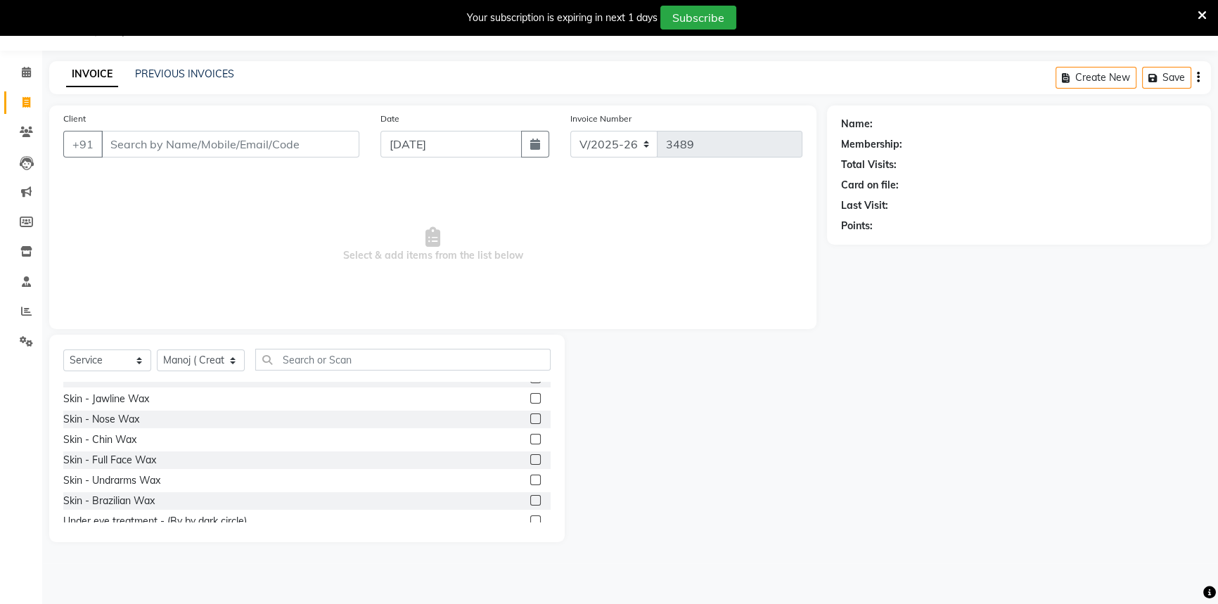
scroll to position [255, 0]
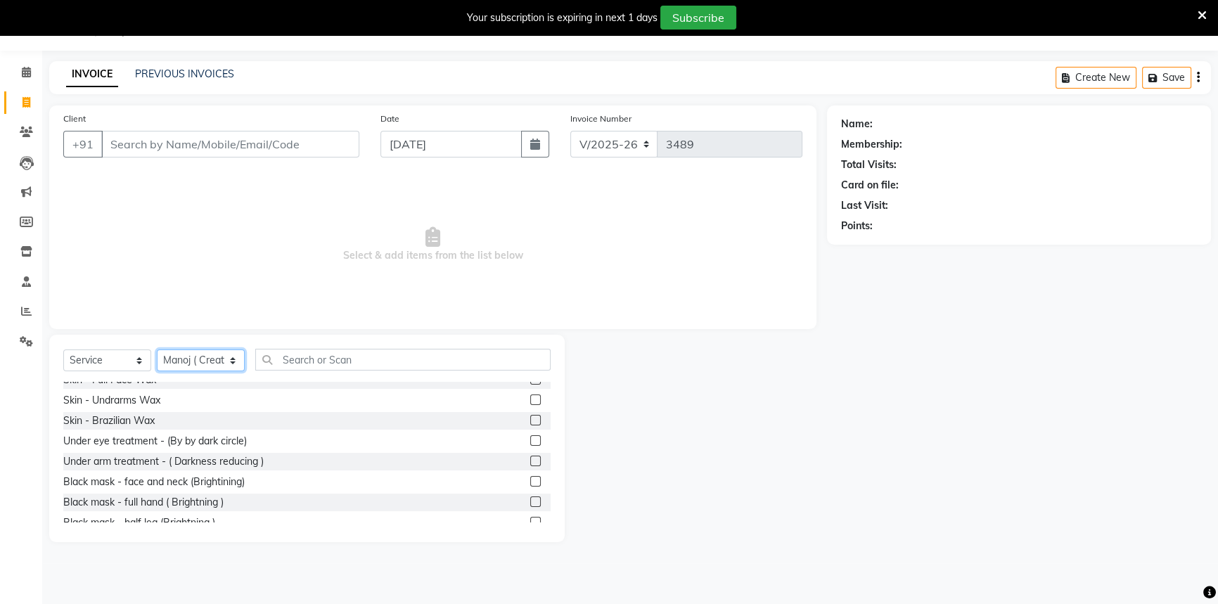
click at [232, 362] on select "Select Stylist Aditi [PERSON_NAME] [PERSON_NAME] ( Creative stylist ) [PERSON_N…" at bounding box center [201, 361] width 88 height 22
click at [70, 274] on span "Select & add items from the list below" at bounding box center [432, 244] width 739 height 141
click at [141, 362] on select "Select Service Product Membership Package Voucher Prepaid Gift Card" at bounding box center [107, 361] width 88 height 22
click at [362, 361] on input "text" at bounding box center [402, 360] width 295 height 22
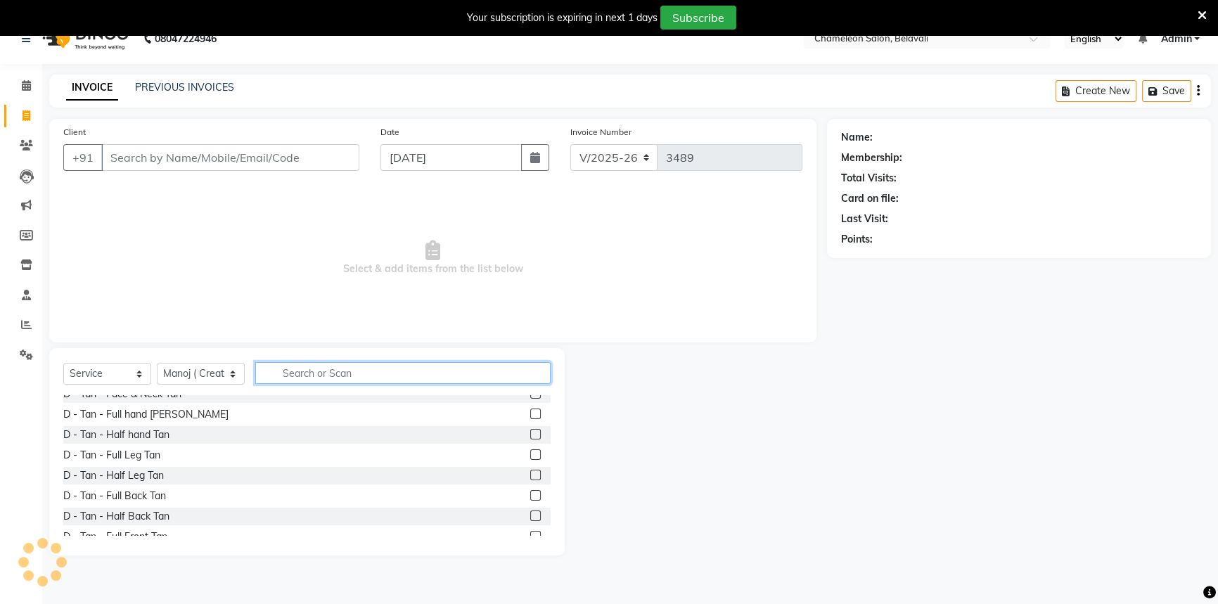
scroll to position [35, 0]
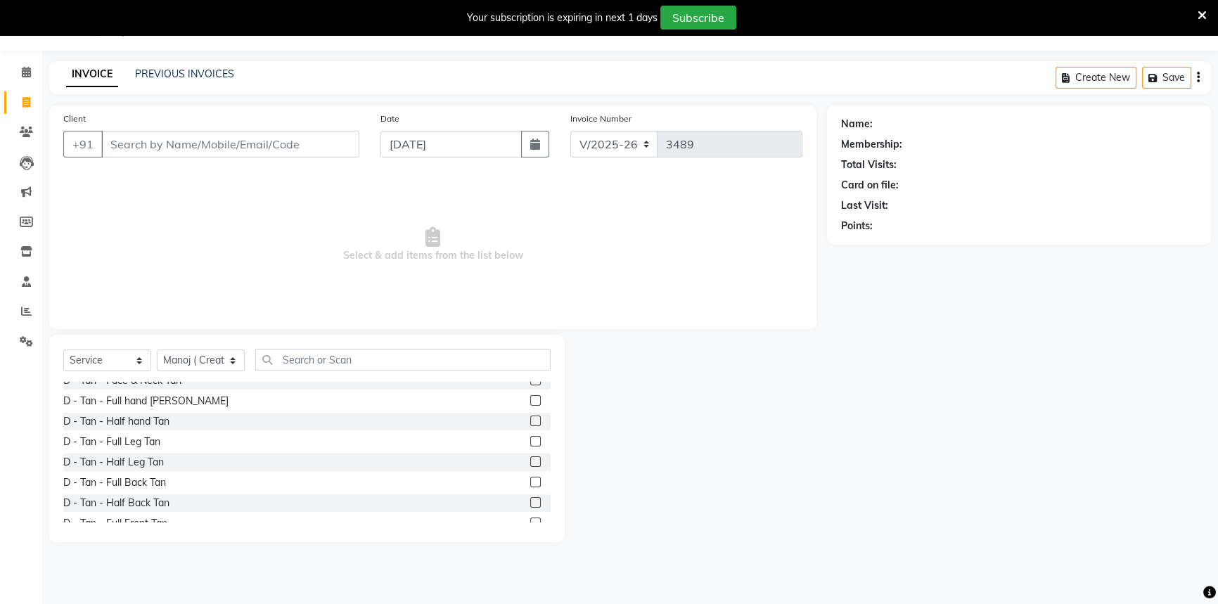
drag, startPoint x: 779, startPoint y: 511, endPoint x: 706, endPoint y: 594, distance: 110.2
click at [776, 518] on div at bounding box center [696, 438] width 263 height 207
click at [316, 463] on div "D - Tan - Half Leg Tan" at bounding box center [306, 463] width 487 height 18
click at [274, 152] on input "Client" at bounding box center [230, 144] width 258 height 27
type input "9209497984"
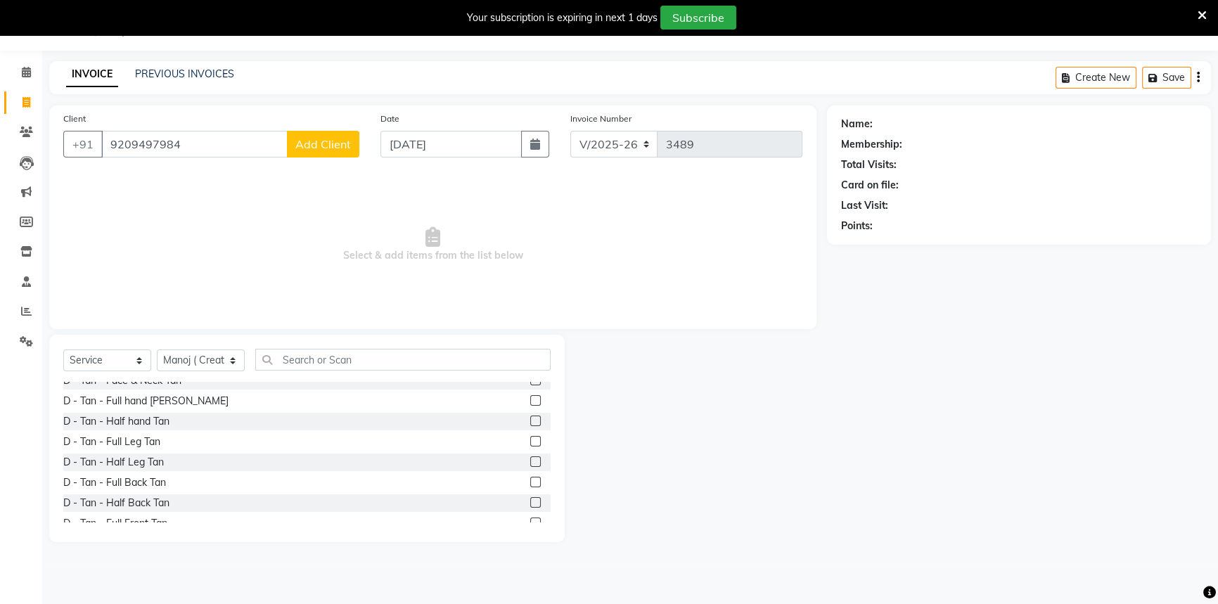
drag, startPoint x: 304, startPoint y: 140, endPoint x: 310, endPoint y: 148, distance: 10.0
click at [310, 148] on span "Add Client" at bounding box center [323, 144] width 56 height 14
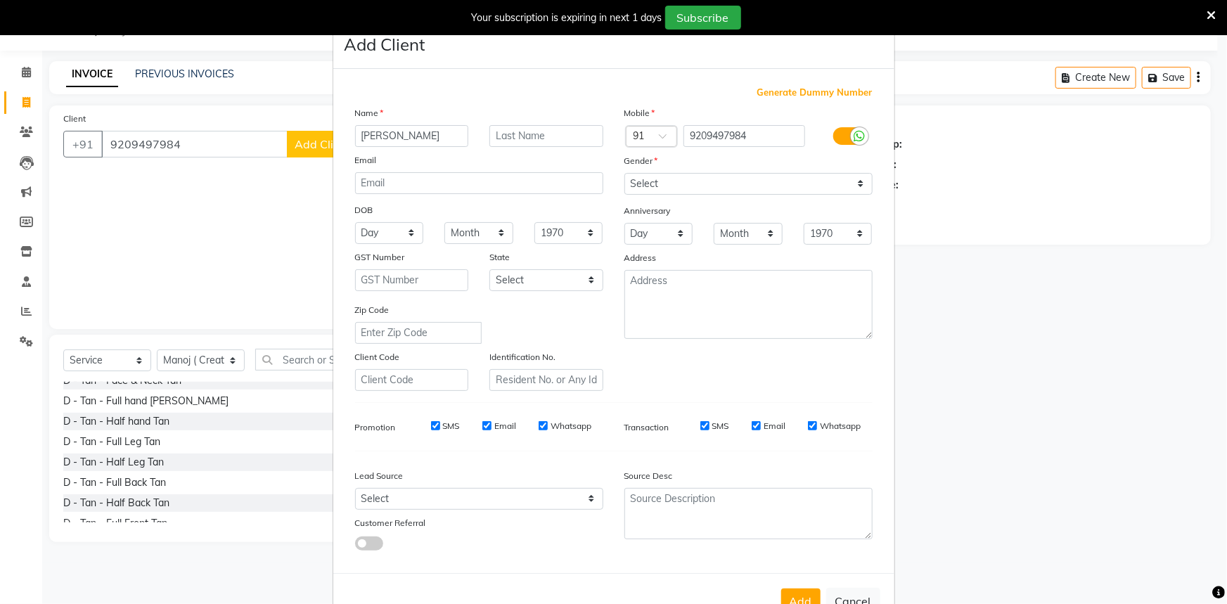
type input "[PERSON_NAME]"
click at [674, 172] on div "Gender" at bounding box center [748, 163] width 269 height 20
click at [664, 191] on select "Select [DEMOGRAPHIC_DATA] [DEMOGRAPHIC_DATA] Other Prefer Not To Say" at bounding box center [749, 184] width 248 height 22
select select "[DEMOGRAPHIC_DATA]"
click at [625, 173] on select "Select [DEMOGRAPHIC_DATA] [DEMOGRAPHIC_DATA] Other Prefer Not To Say" at bounding box center [749, 184] width 248 height 22
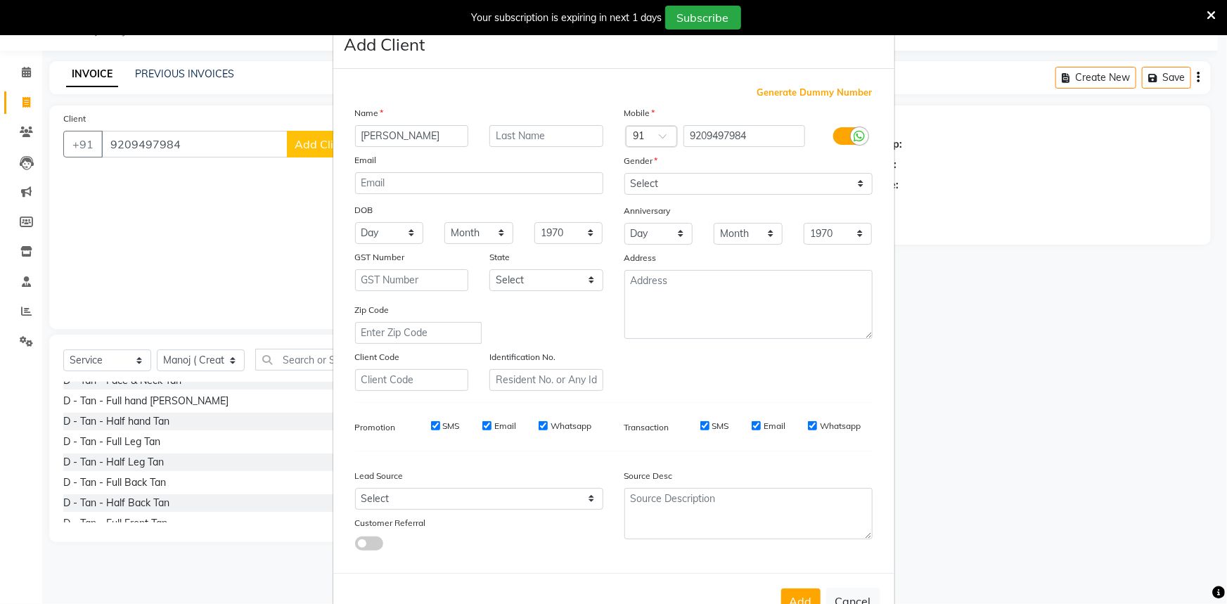
click at [790, 600] on button "Add" at bounding box center [800, 601] width 39 height 25
select select
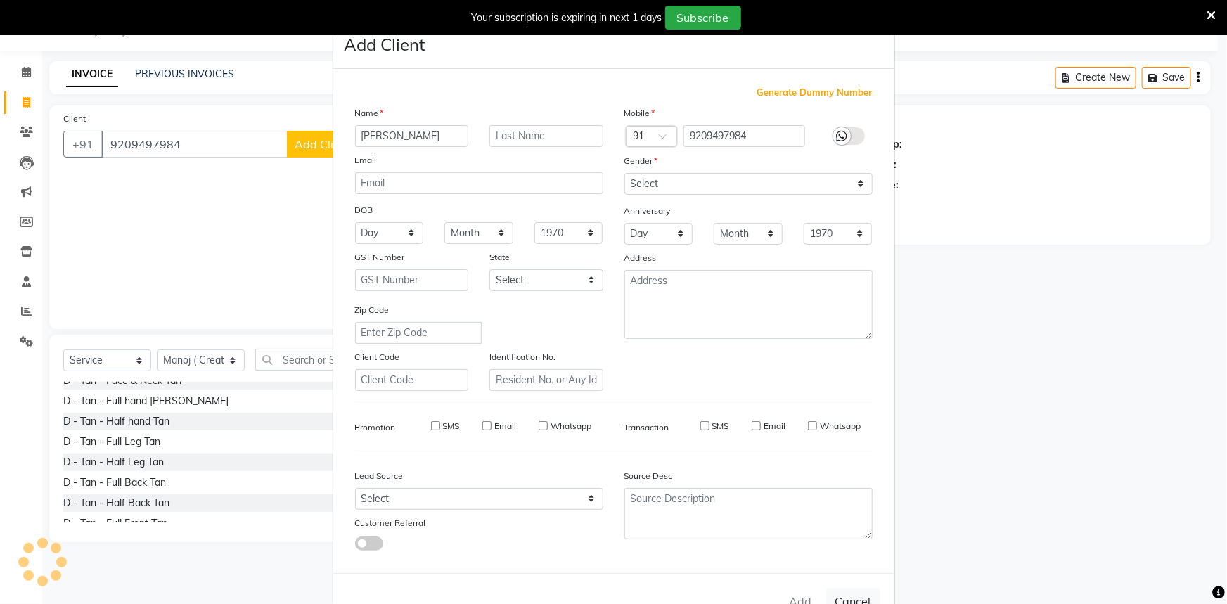
select select
checkbox input "false"
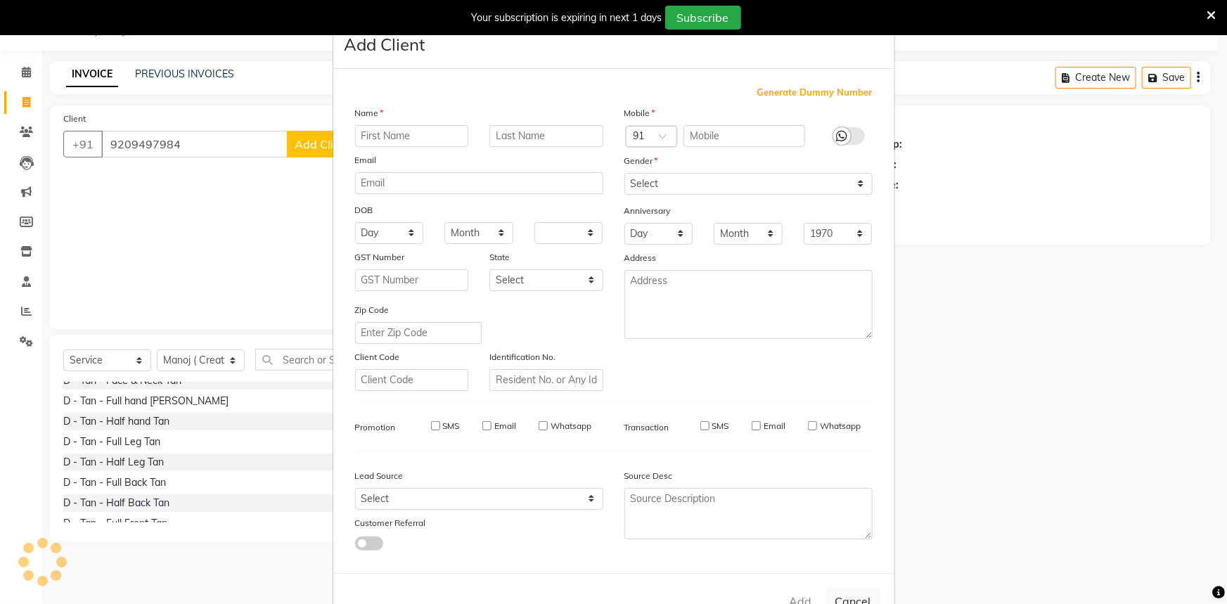
checkbox input "false"
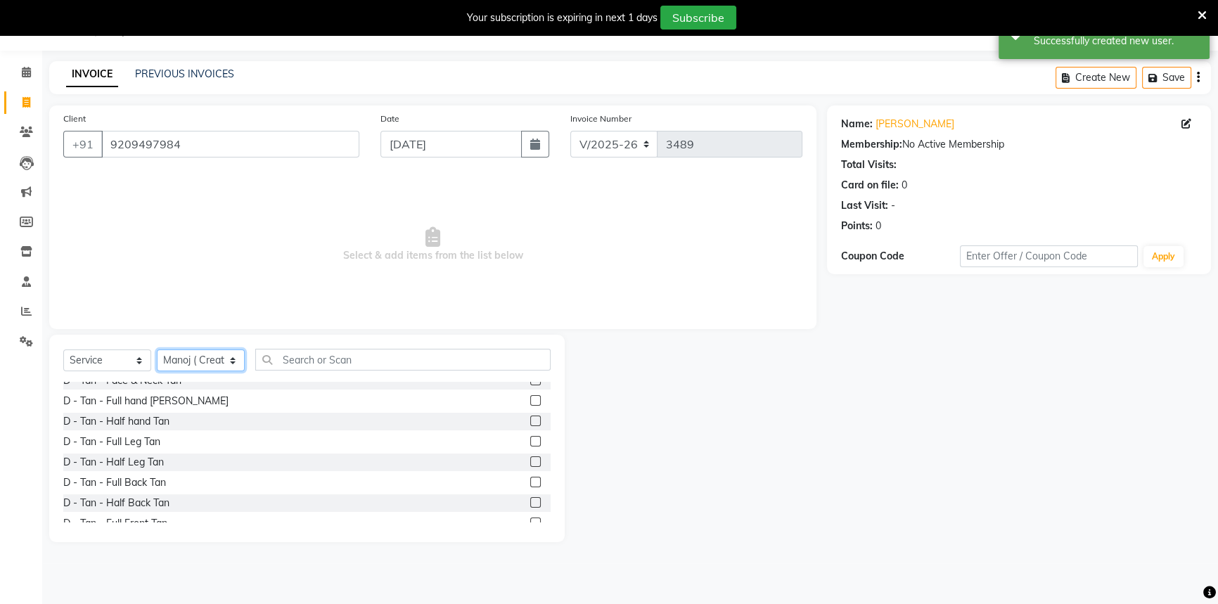
drag, startPoint x: 200, startPoint y: 364, endPoint x: 197, endPoint y: 352, distance: 13.0
click at [199, 364] on select "Select Stylist Aditi [PERSON_NAME] [PERSON_NAME] ( Creative stylist ) [PERSON_N…" at bounding box center [201, 361] width 88 height 22
click at [157, 350] on select "Select Stylist Aditi [PERSON_NAME] [PERSON_NAME] ( Creative stylist ) [PERSON_N…" at bounding box center [201, 361] width 88 height 22
click at [175, 356] on select "Select Stylist Aditi [PERSON_NAME] [PERSON_NAME] ( Creative stylist ) [PERSON_N…" at bounding box center [201, 361] width 88 height 22
select select "88669"
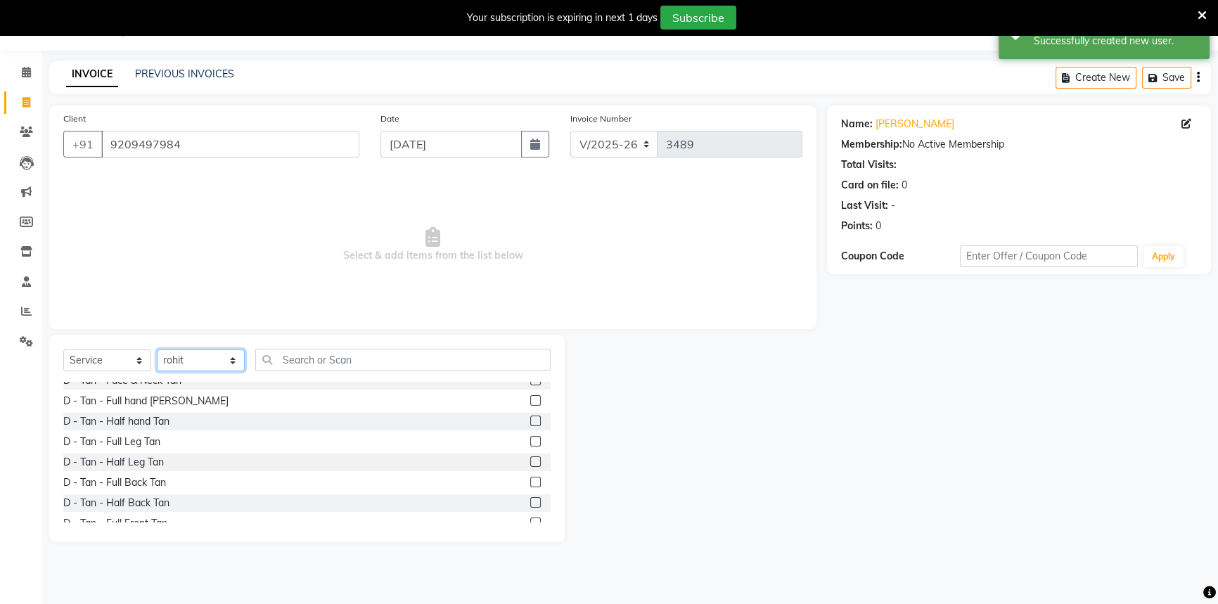
click at [157, 350] on select "Select Stylist Aditi [PERSON_NAME] [PERSON_NAME] ( Creative stylist ) [PERSON_N…" at bounding box center [201, 361] width 88 height 22
click at [285, 369] on input "text" at bounding box center [402, 360] width 295 height 22
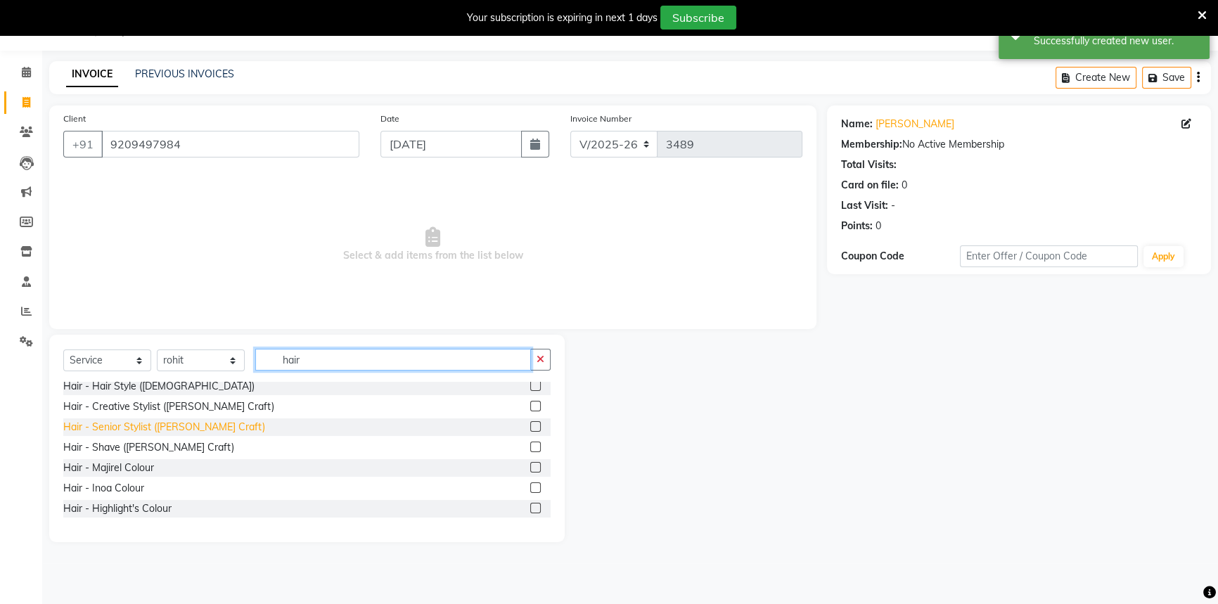
scroll to position [25, 0]
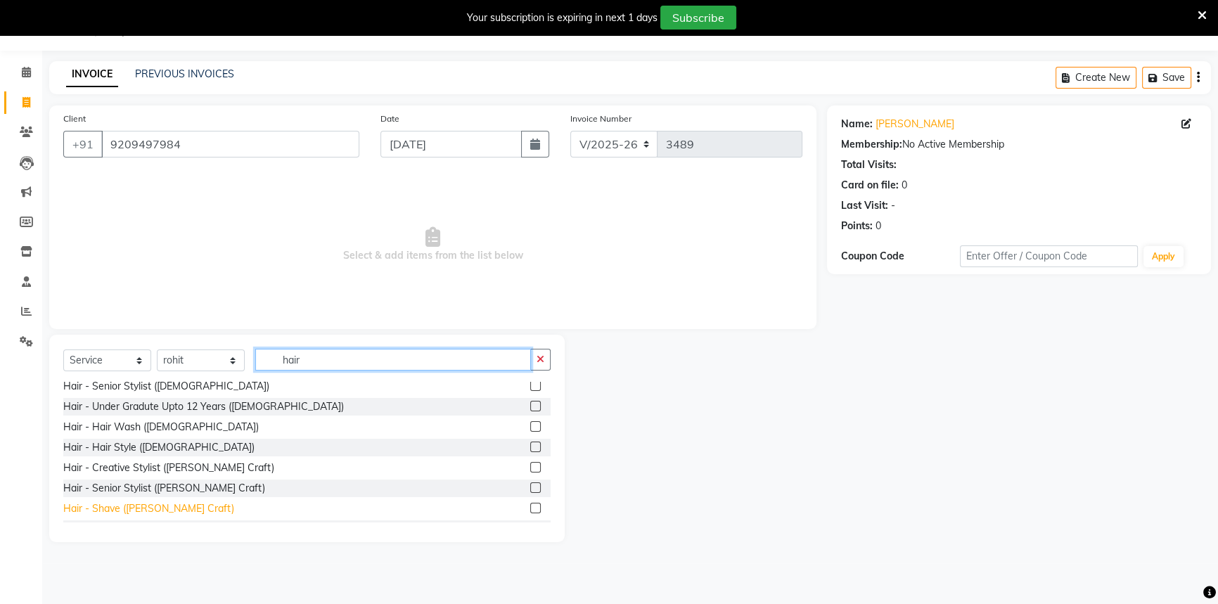
type input "hair"
click at [108, 504] on div "Hair - Shave ([PERSON_NAME] Craft)" at bounding box center [148, 508] width 171 height 15
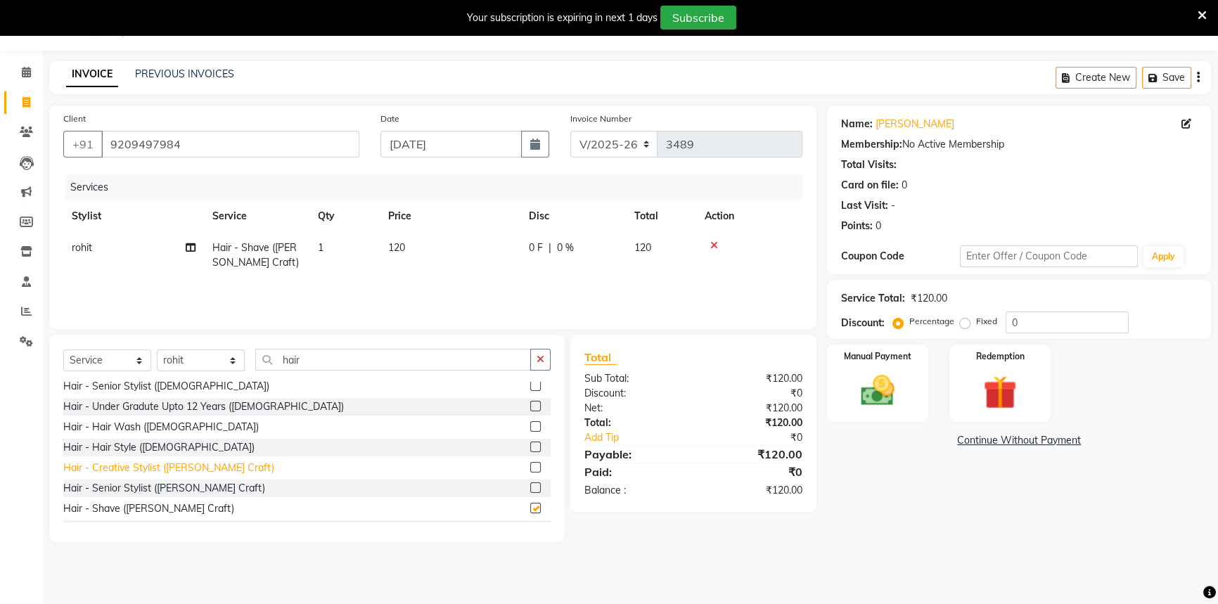
checkbox input "false"
click at [115, 485] on div "Hair - Senior Stylist ([PERSON_NAME] Craft)" at bounding box center [164, 488] width 202 height 15
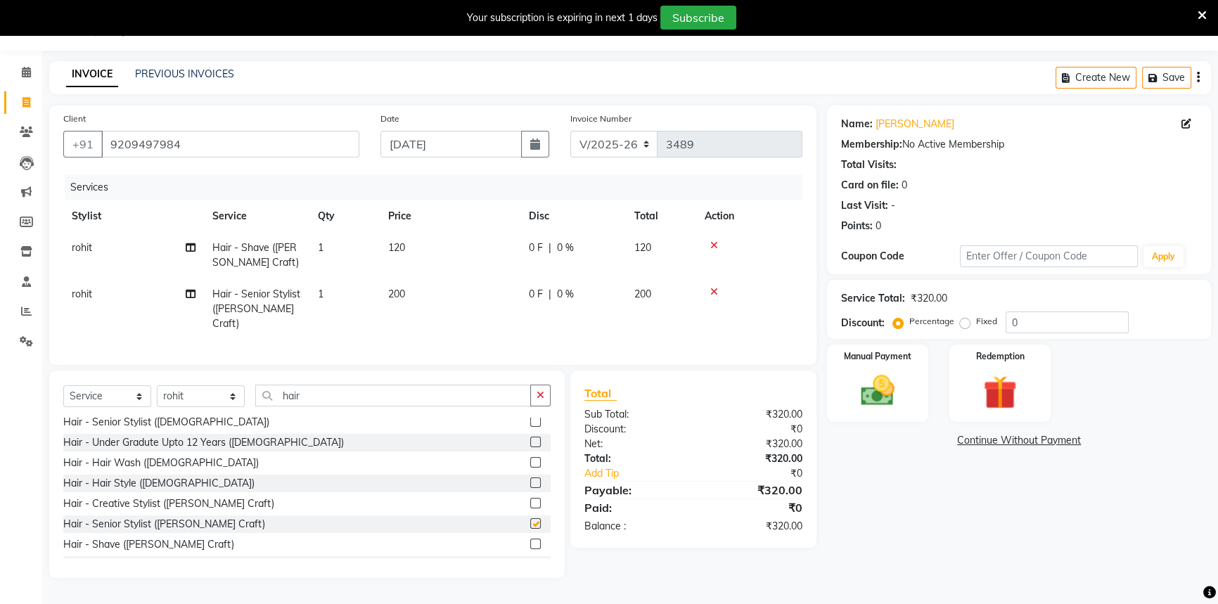
checkbox input "false"
drag, startPoint x: 589, startPoint y: 304, endPoint x: 608, endPoint y: 295, distance: 20.8
click at [589, 303] on td "0 F | 0 %" at bounding box center [572, 309] width 105 height 61
select select "88669"
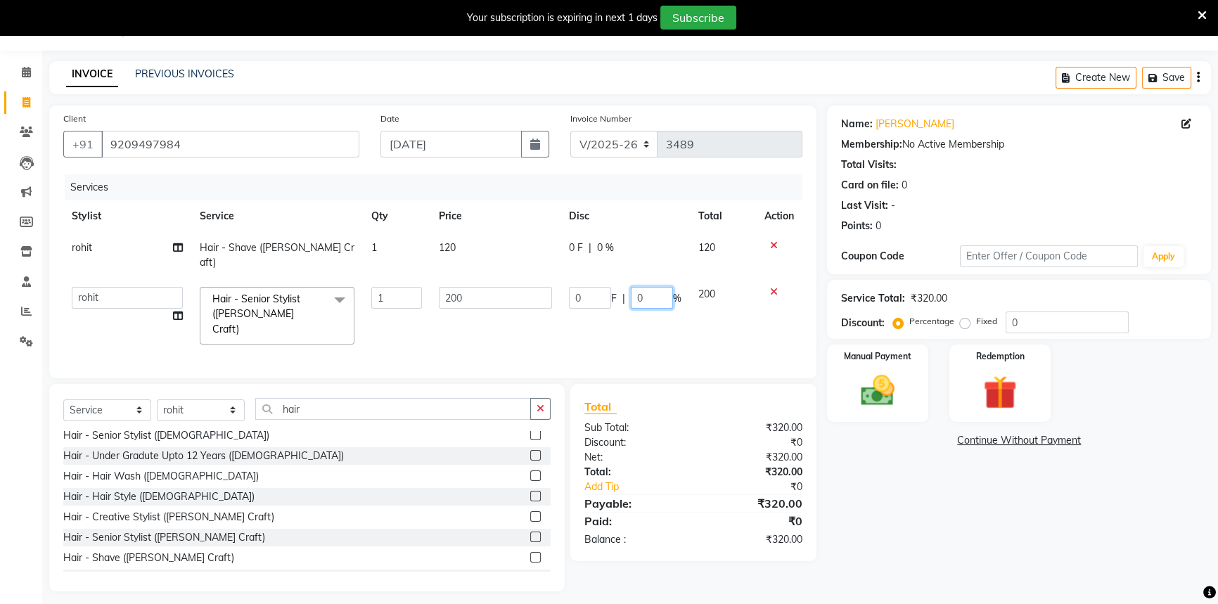
click at [638, 287] on input "0" at bounding box center [652, 298] width 42 height 22
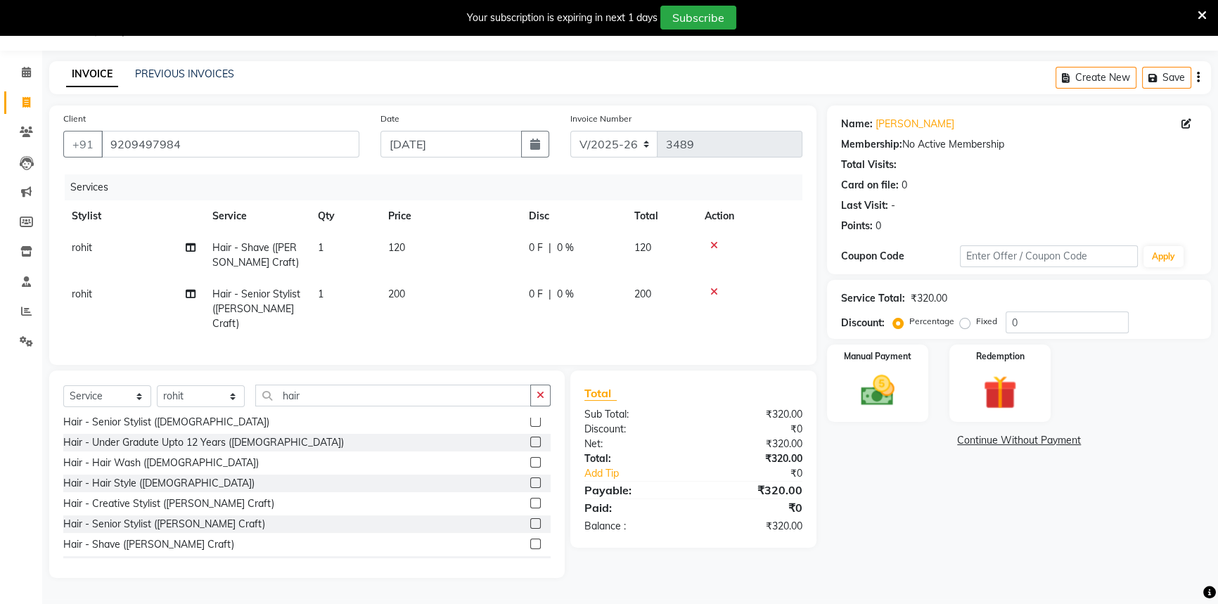
click at [772, 274] on tbody "rohit Hair - Shave ([PERSON_NAME] Craft) 1 120 0 F | 0 % 120 rohit Hair - Senio…" at bounding box center [432, 286] width 739 height 108
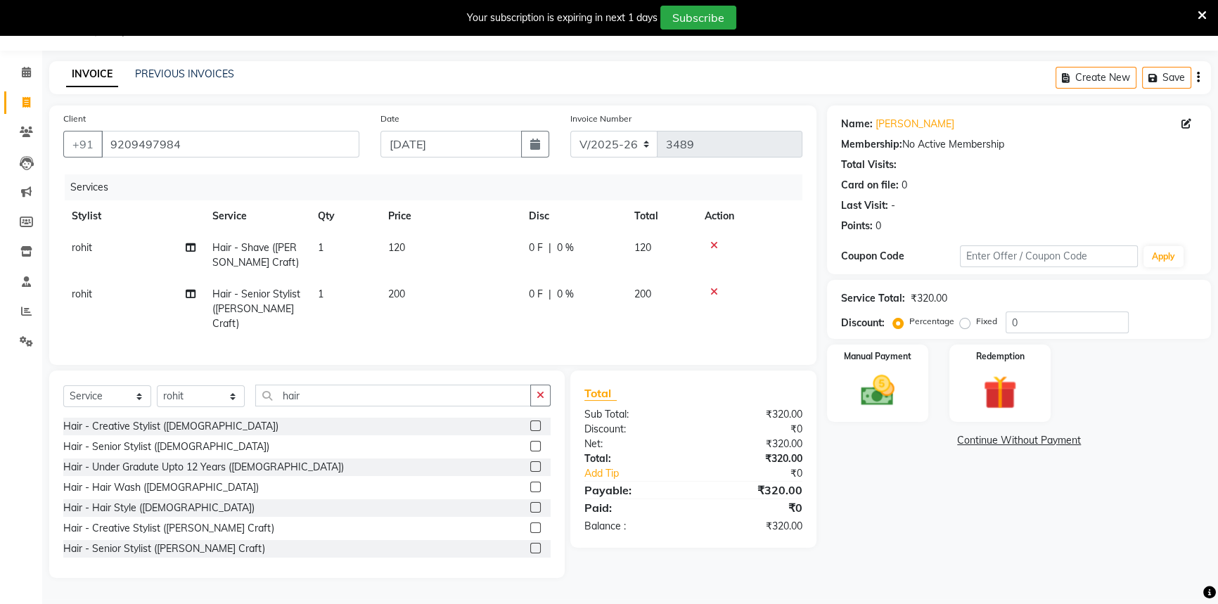
drag, startPoint x: 167, startPoint y: 444, endPoint x: 265, endPoint y: 414, distance: 102.8
click at [167, 444] on div "Hair - Senior Stylist ([DEMOGRAPHIC_DATA])" at bounding box center [166, 447] width 206 height 15
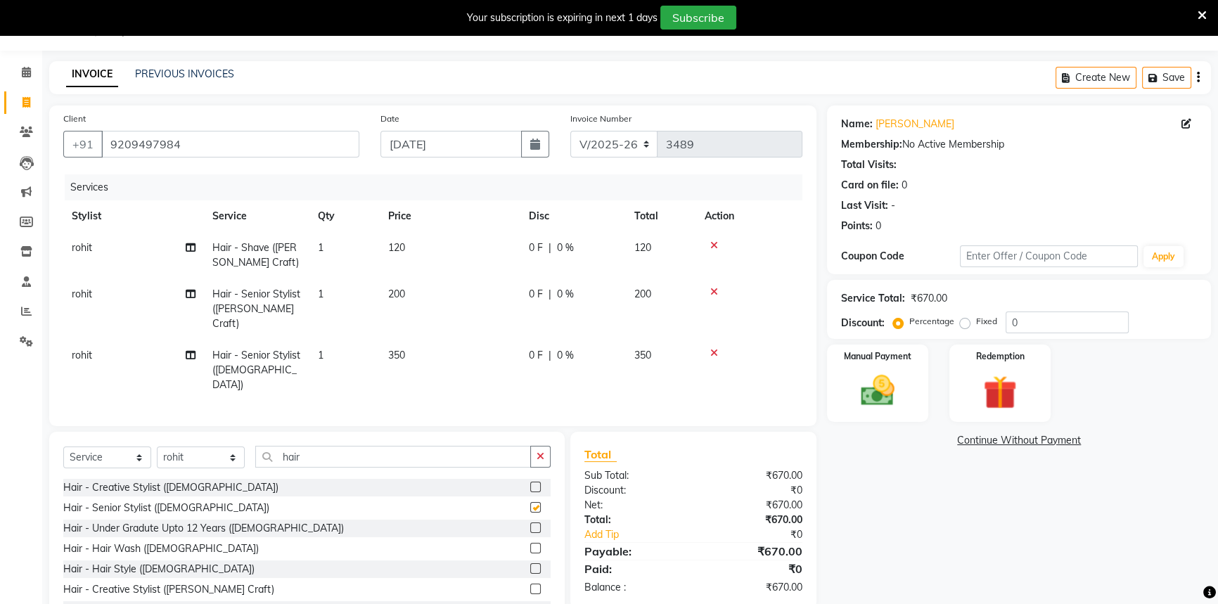
checkbox input "false"
click at [710, 292] on icon at bounding box center [714, 292] width 8 height 10
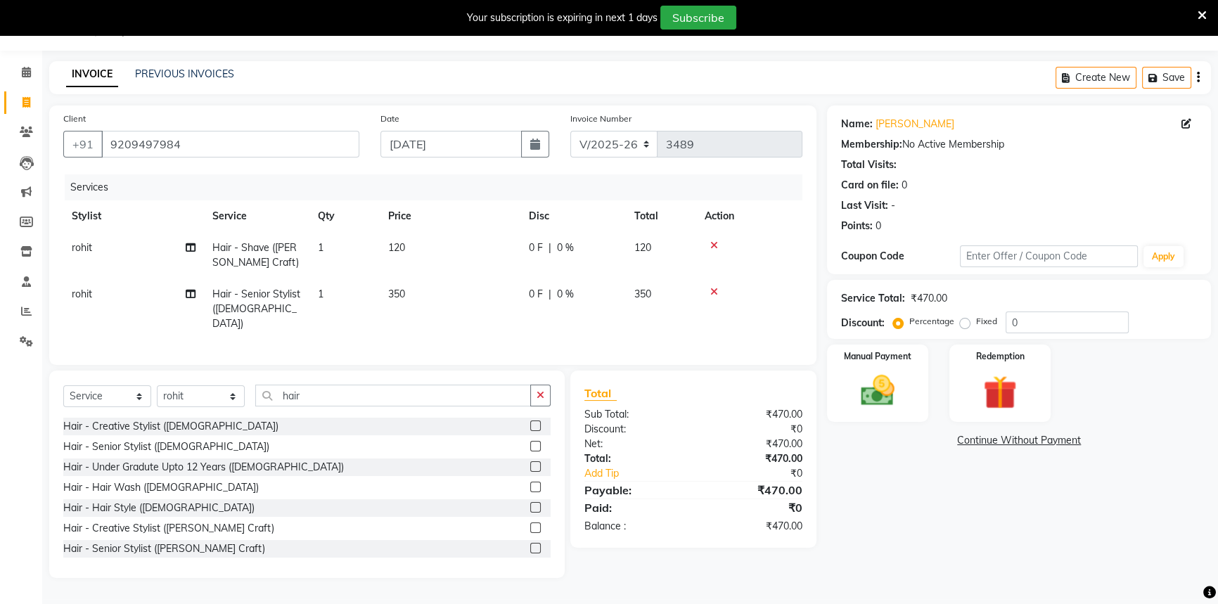
click at [559, 296] on span "0 %" at bounding box center [565, 294] width 17 height 15
select select "88669"
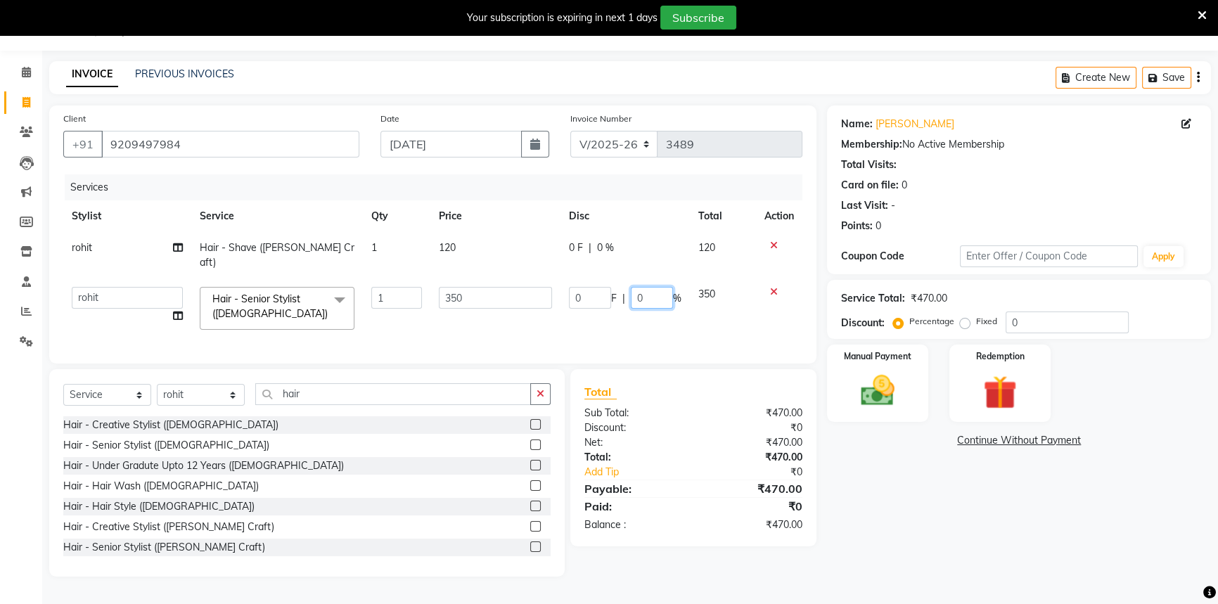
click at [633, 287] on input "0" at bounding box center [652, 298] width 42 height 22
type input "20"
drag, startPoint x: 609, startPoint y: 233, endPoint x: 589, endPoint y: 237, distance: 20.0
click at [602, 235] on td "0 F | 0 %" at bounding box center [625, 255] width 129 height 46
select select "88669"
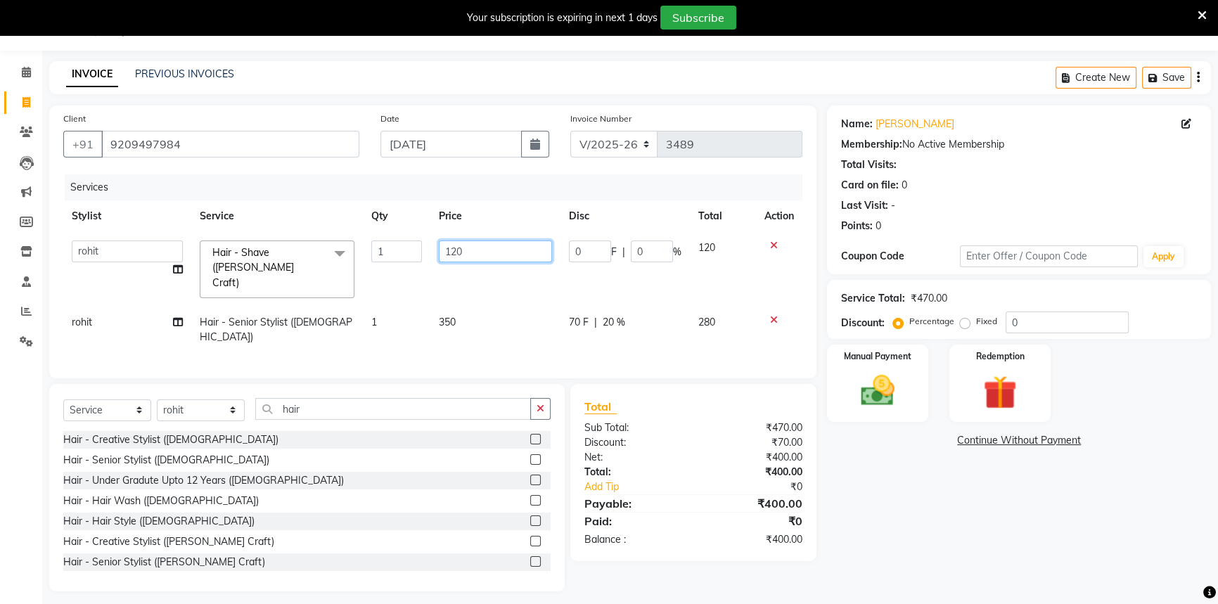
click at [456, 249] on input "120" at bounding box center [495, 252] width 113 height 22
type input "100"
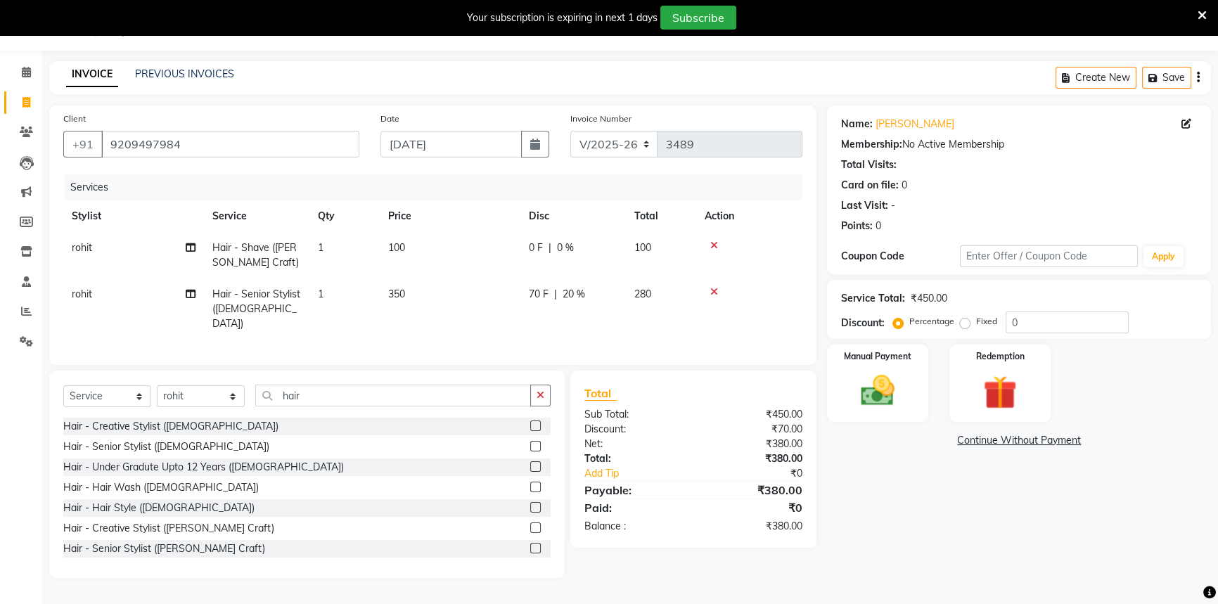
click at [842, 487] on div "Name: [PERSON_NAME] Membership: No Active Membership Total Visits: Card on file…" at bounding box center [1024, 341] width 395 height 473
click at [836, 411] on div "Manual Payment" at bounding box center [877, 383] width 105 height 80
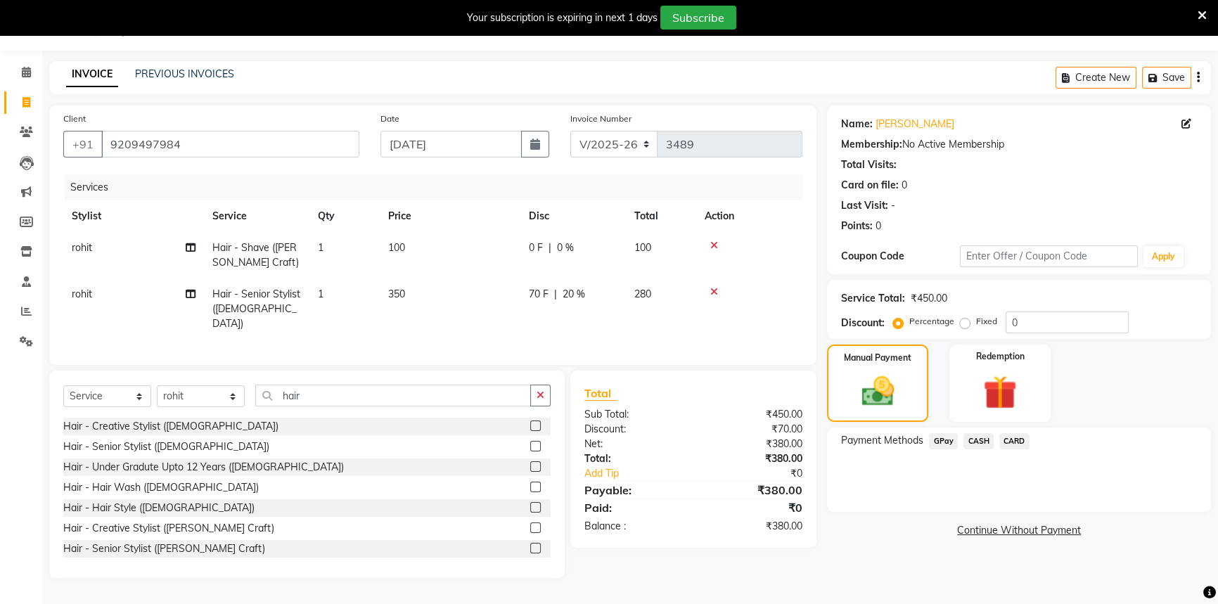
click at [968, 437] on span "CASH" at bounding box center [979, 441] width 30 height 16
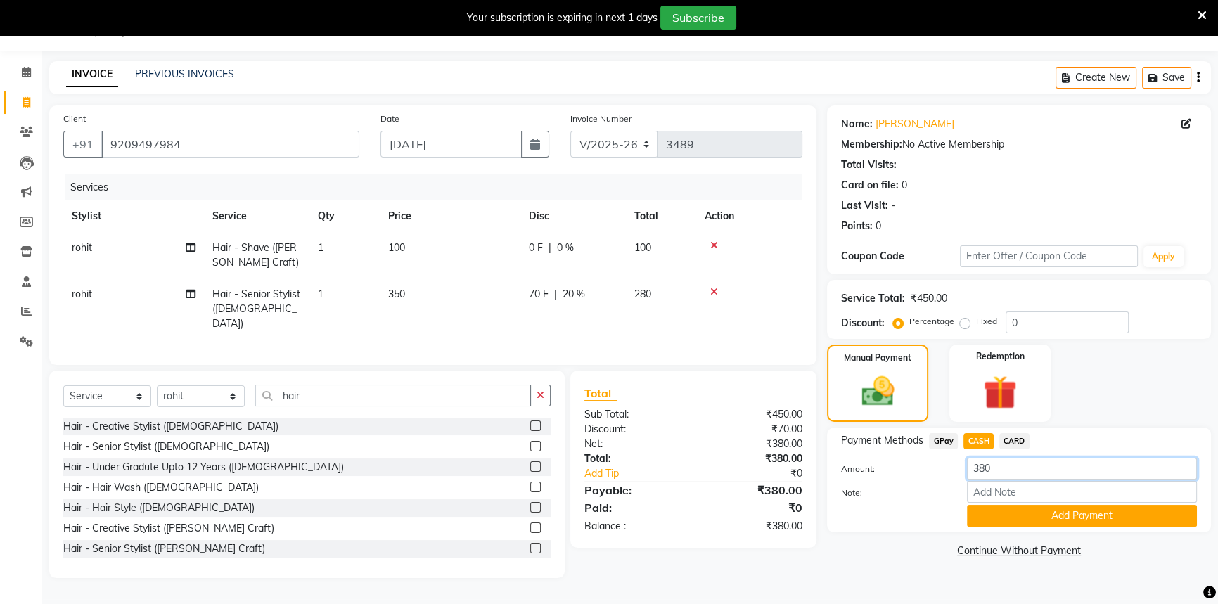
click at [983, 471] on input "380" at bounding box center [1082, 469] width 230 height 22
type input "280"
click at [997, 521] on button "Add Payment" at bounding box center [1082, 516] width 230 height 22
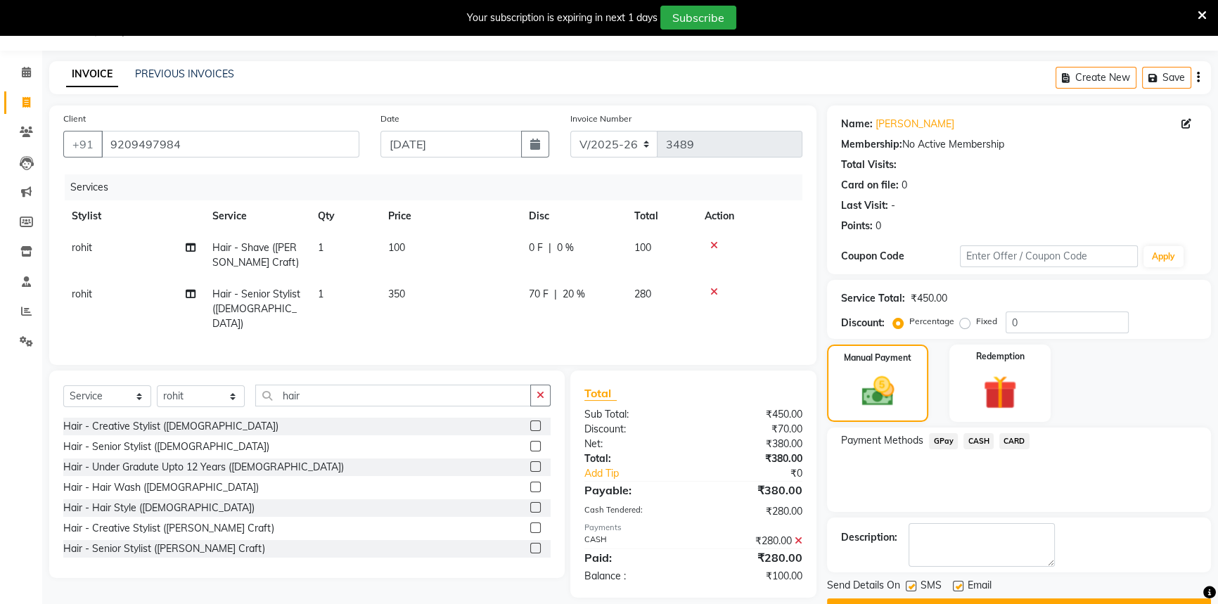
click at [945, 447] on span "GPay" at bounding box center [943, 441] width 29 height 16
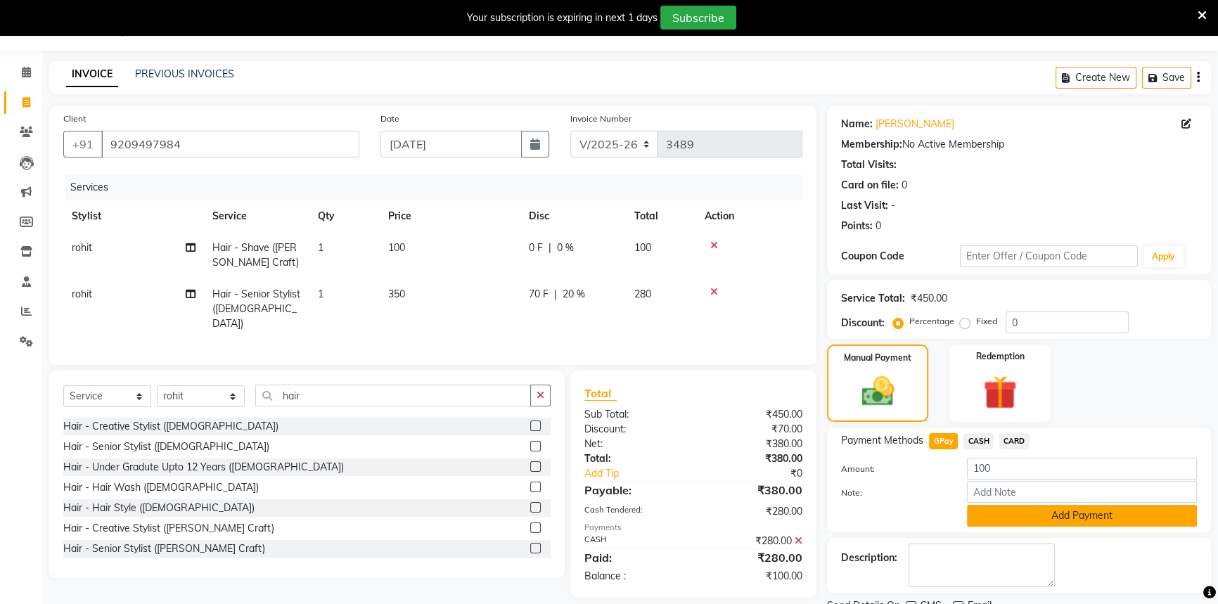
click at [1014, 512] on button "Add Payment" at bounding box center [1082, 516] width 230 height 22
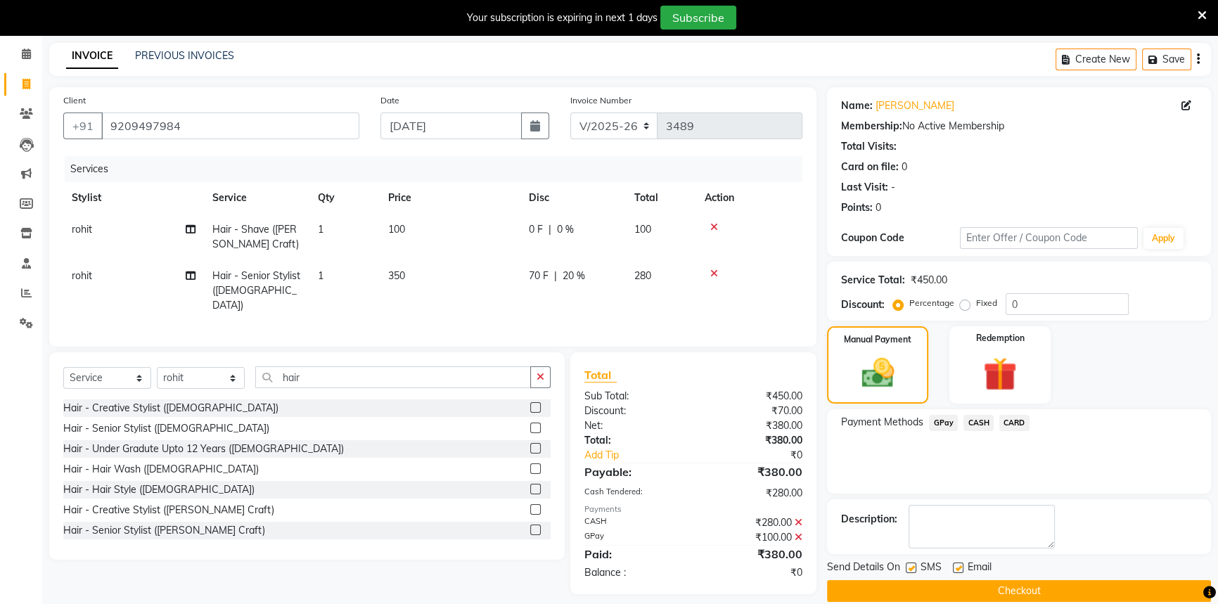
scroll to position [71, 0]
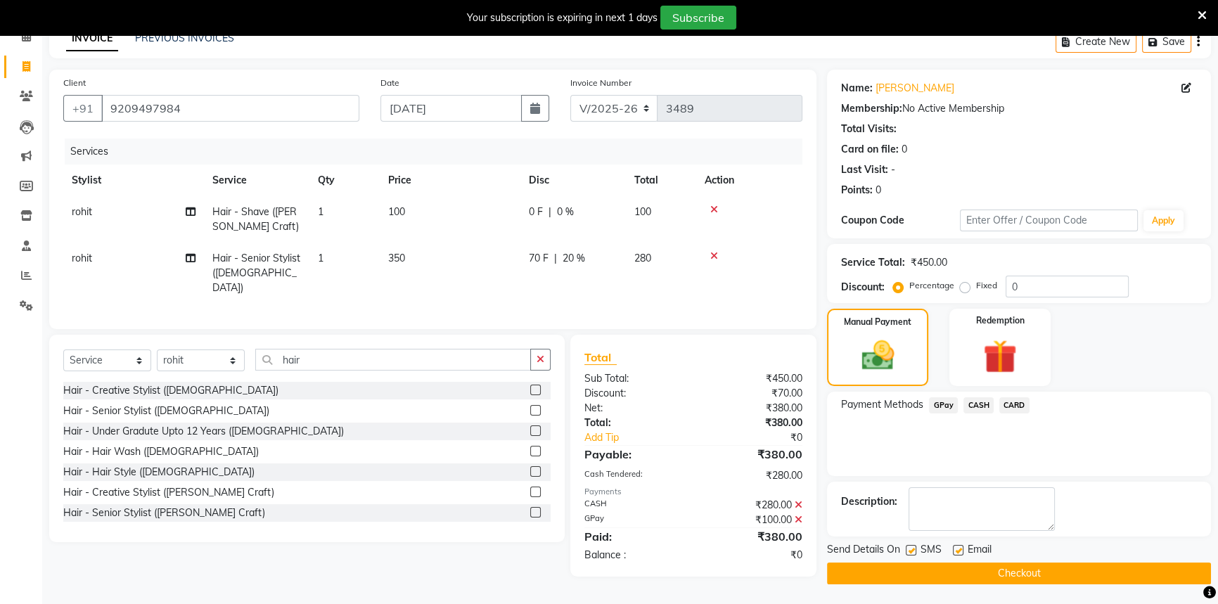
click at [1025, 572] on button "Checkout" at bounding box center [1019, 574] width 384 height 22
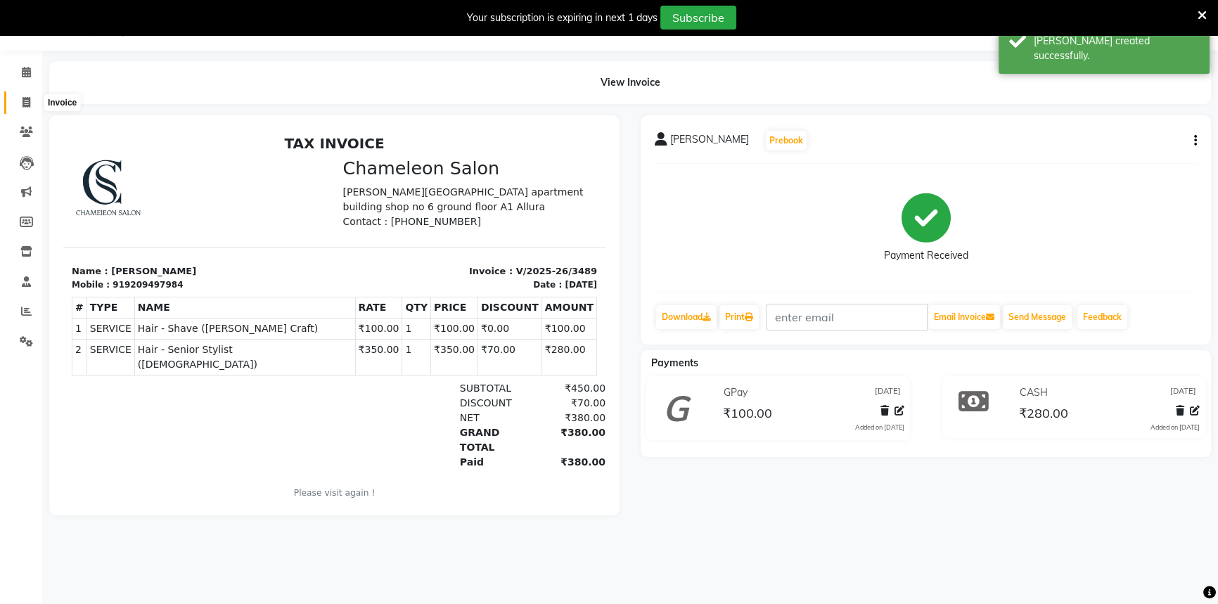
click at [31, 105] on span at bounding box center [26, 103] width 25 height 16
select select "6724"
select select "service"
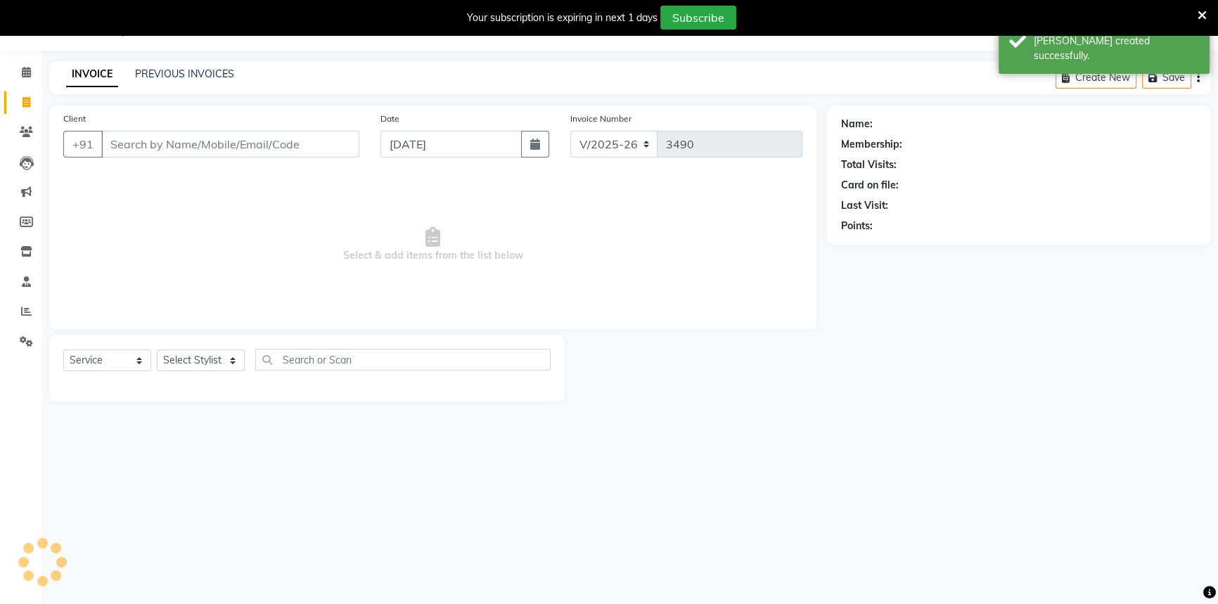
select select "58829"
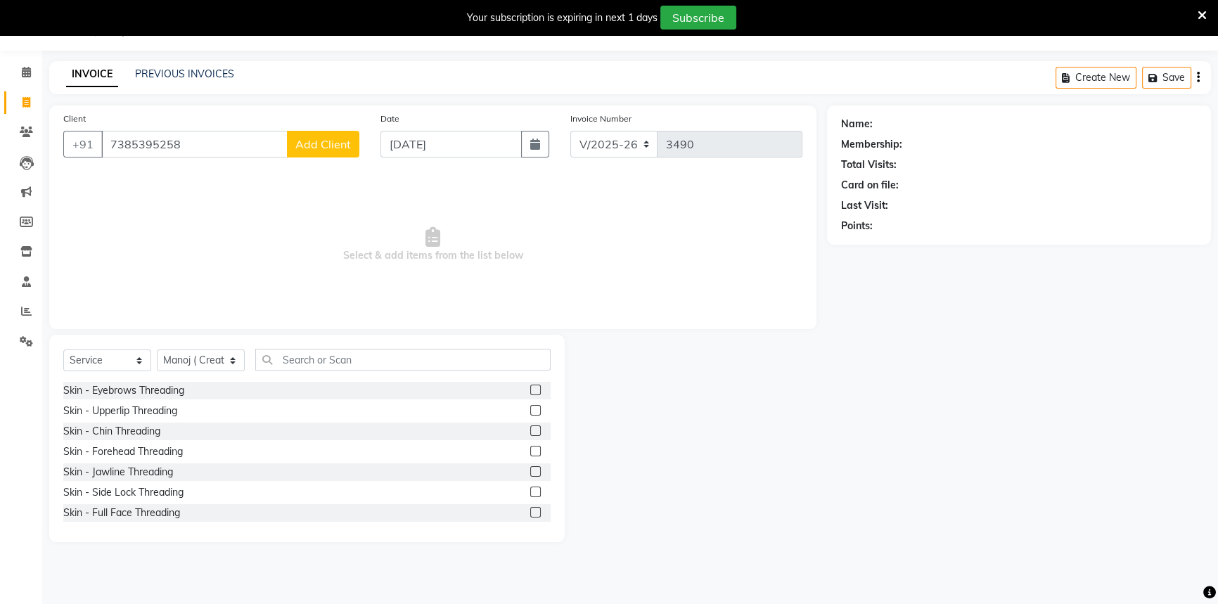
type input "7385395258"
click at [338, 146] on span "Add Client" at bounding box center [323, 144] width 56 height 14
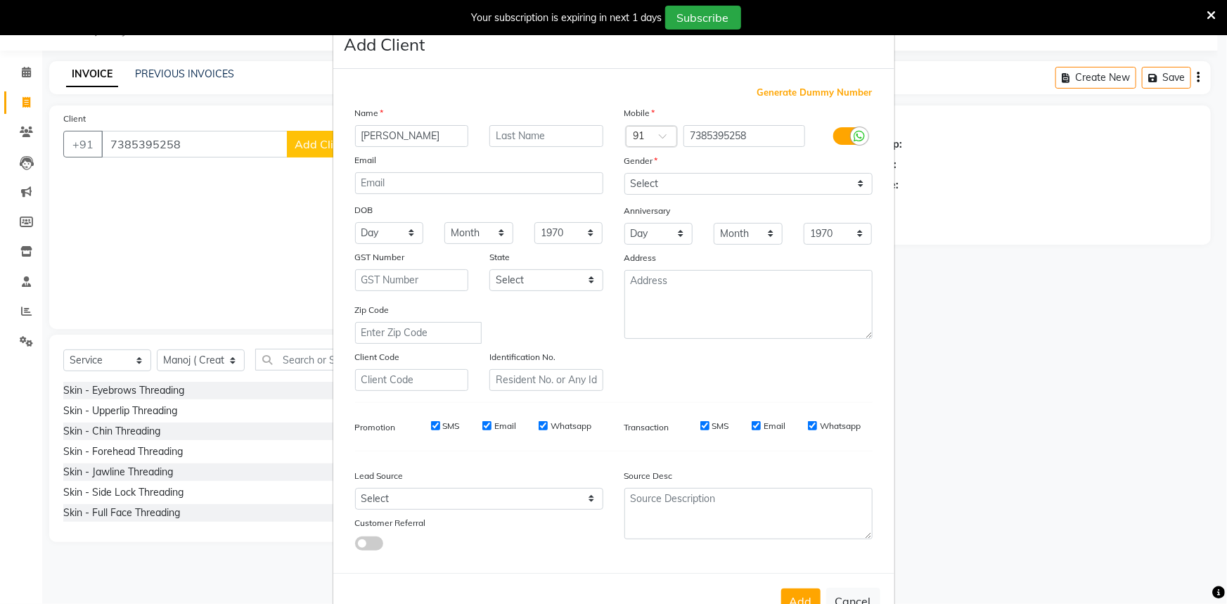
type input "[PERSON_NAME]"
click at [676, 186] on select "Select [DEMOGRAPHIC_DATA] [DEMOGRAPHIC_DATA] Other Prefer Not To Say" at bounding box center [749, 184] width 248 height 22
select select "[DEMOGRAPHIC_DATA]"
click at [625, 173] on select "Select [DEMOGRAPHIC_DATA] [DEMOGRAPHIC_DATA] Other Prefer Not To Say" at bounding box center [749, 184] width 248 height 22
click at [803, 596] on button "Add" at bounding box center [800, 601] width 39 height 25
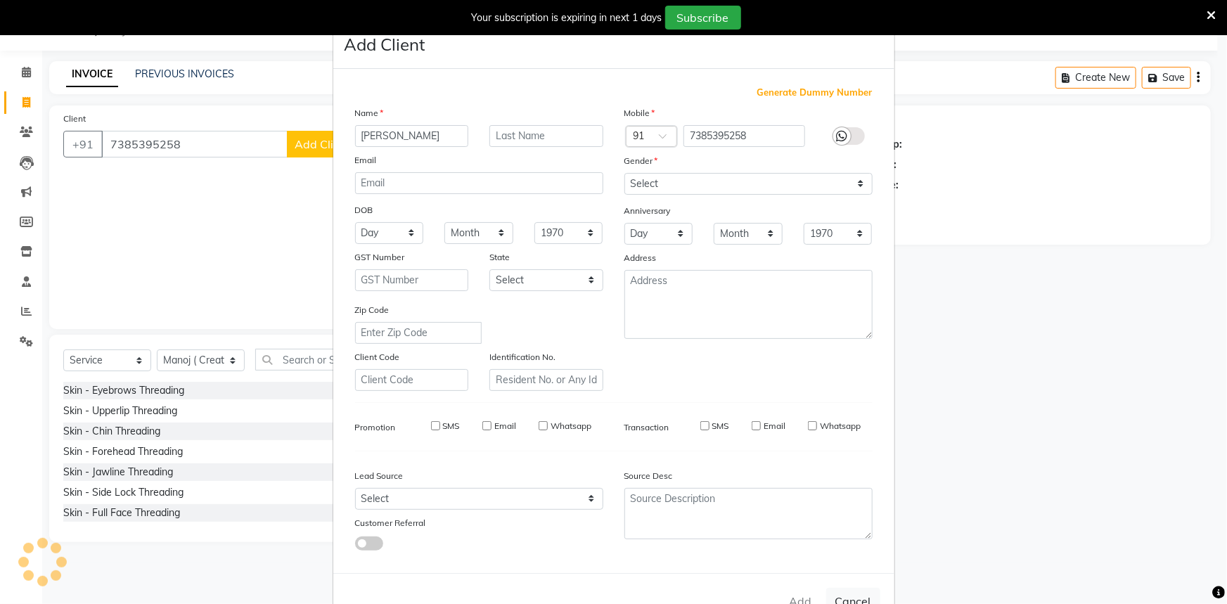
select select
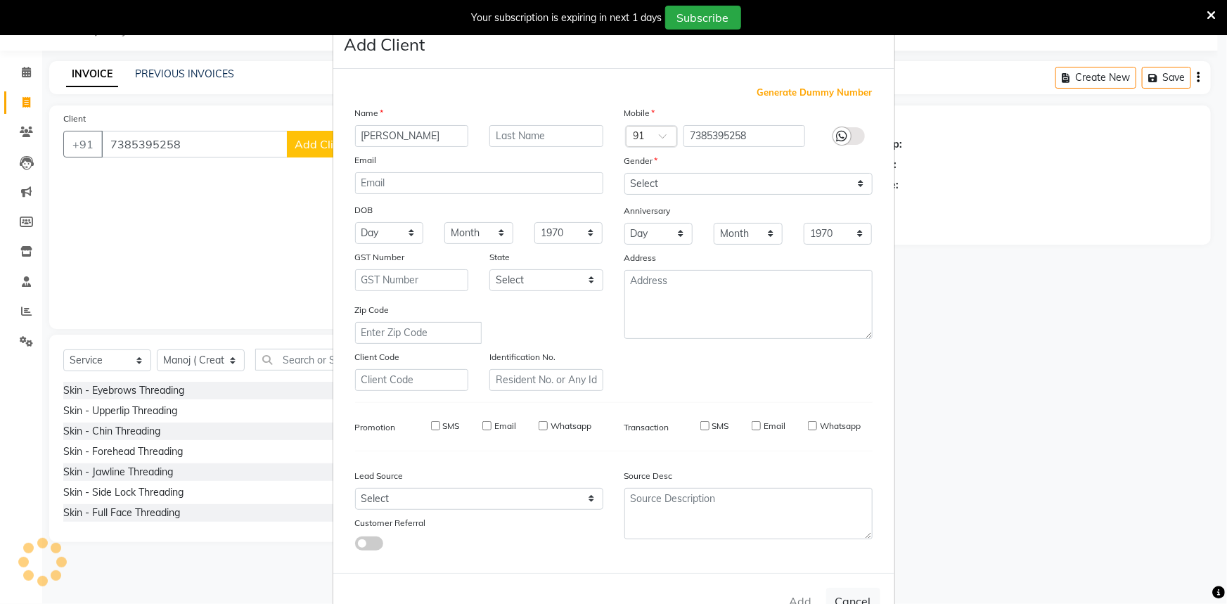
select select
checkbox input "false"
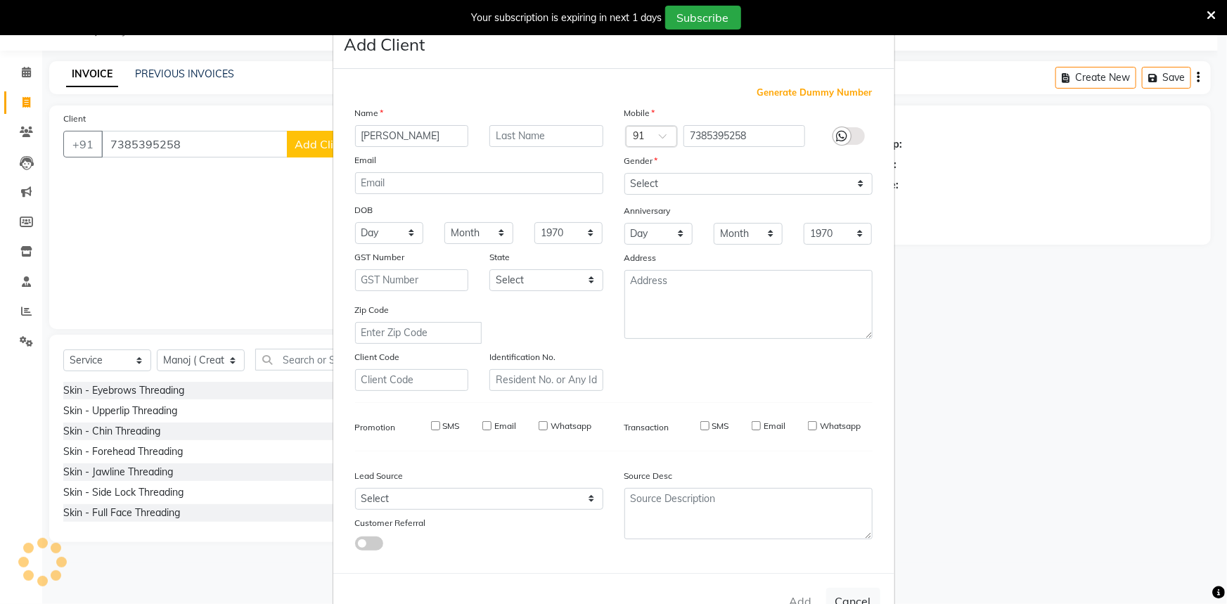
checkbox input "false"
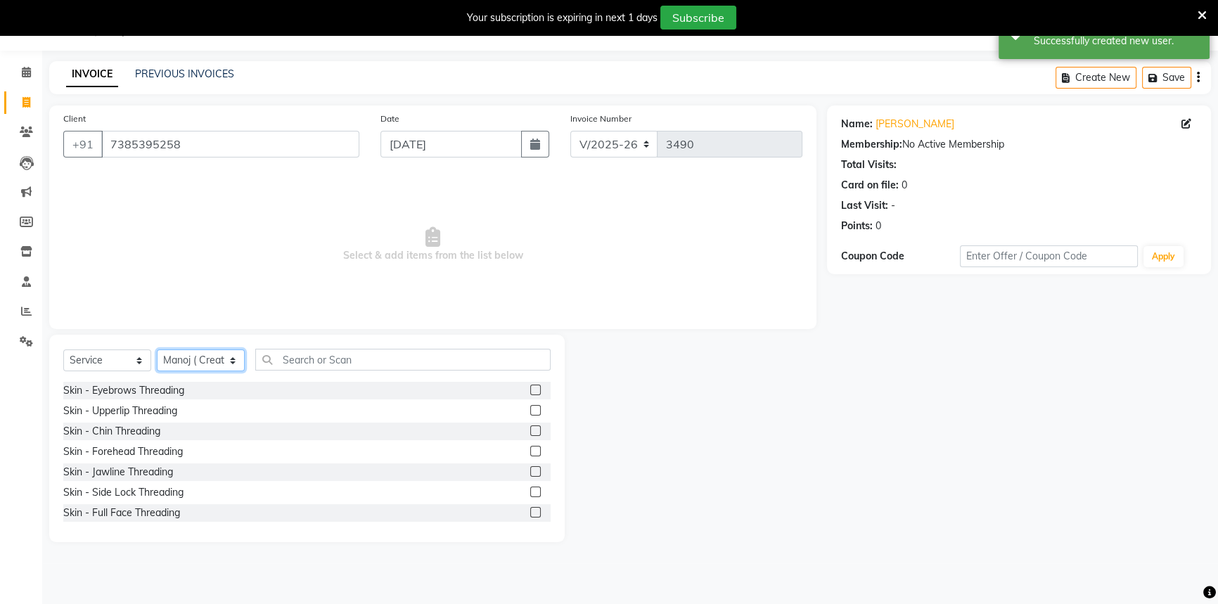
click at [196, 361] on select "Select Stylist Aditi [PERSON_NAME] [PERSON_NAME] ( Creative stylist ) [PERSON_N…" at bounding box center [201, 361] width 88 height 22
select select "58803"
click at [157, 350] on select "Select Stylist Aditi [PERSON_NAME] [PERSON_NAME] ( Creative stylist ) [PERSON_N…" at bounding box center [201, 361] width 88 height 22
click at [288, 357] on input "text" at bounding box center [402, 360] width 295 height 22
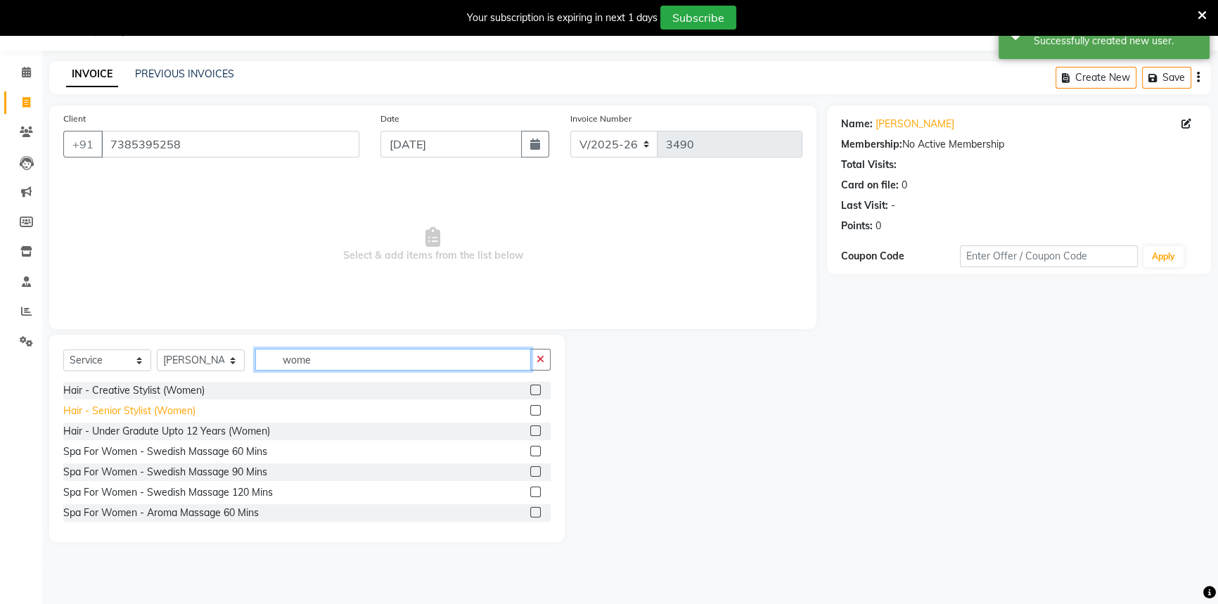
type input "wome"
click at [134, 408] on div "Hair - Senior Stylist (Women)" at bounding box center [129, 411] width 132 height 15
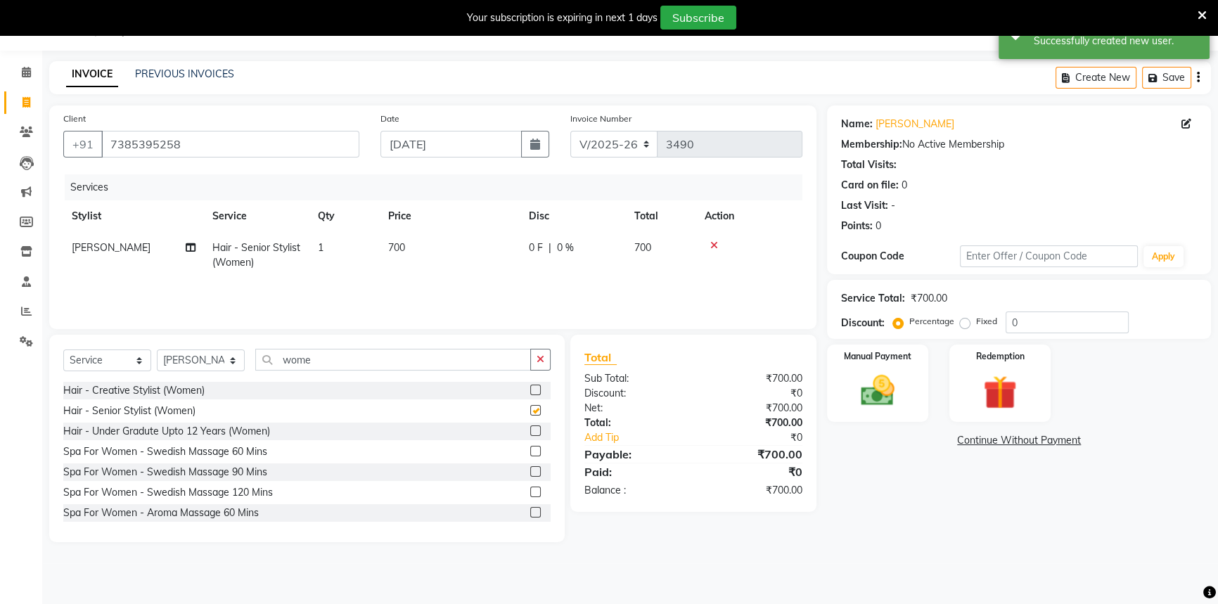
checkbox input "false"
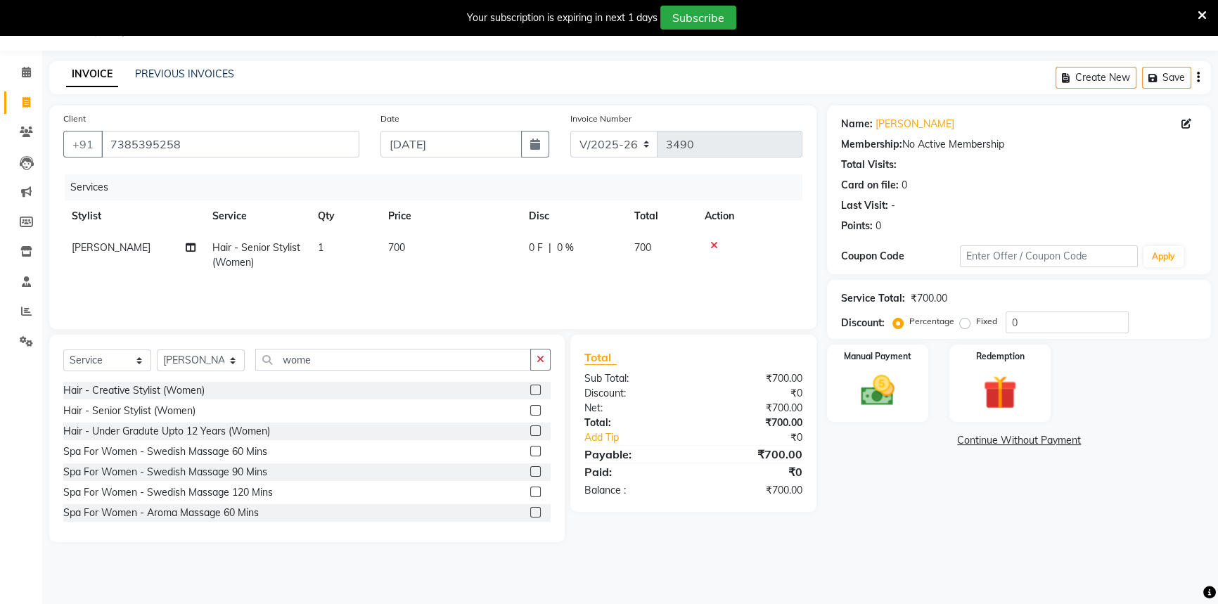
click at [385, 243] on td "700" at bounding box center [450, 255] width 141 height 46
select select "58803"
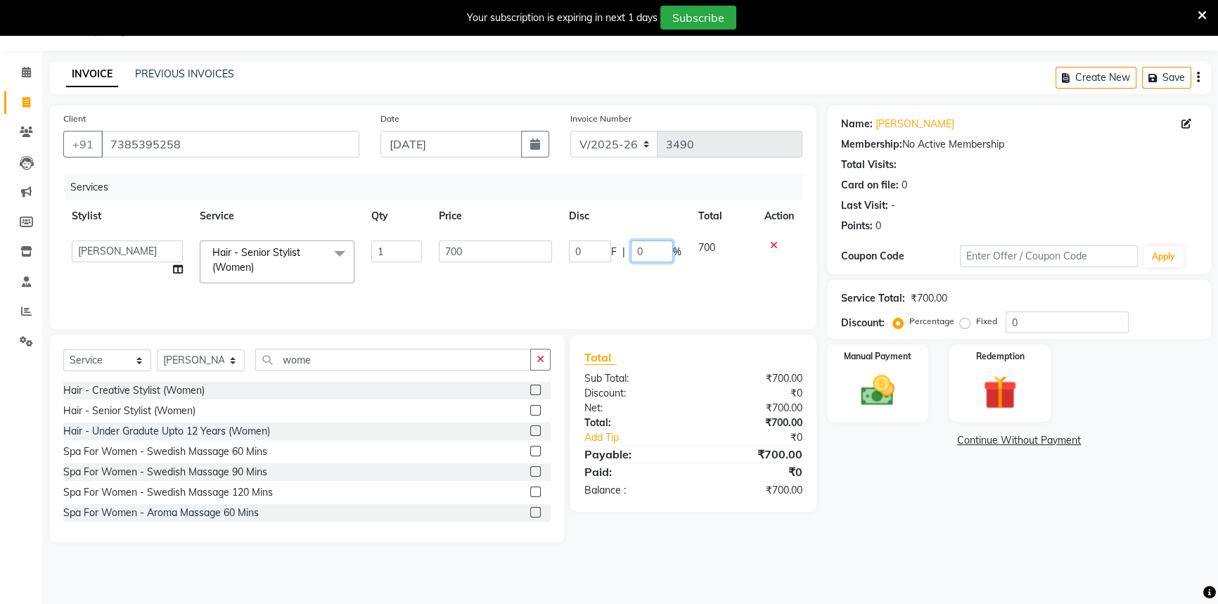
click at [631, 248] on input "0" at bounding box center [652, 252] width 42 height 22
type input "20"
drag, startPoint x: 869, startPoint y: 570, endPoint x: 880, endPoint y: 527, distance: 44.2
click at [871, 565] on div "08047224946 Select Location × Chameleon Salon, Belavali English ENGLISH Español…" at bounding box center [609, 302] width 1218 height 604
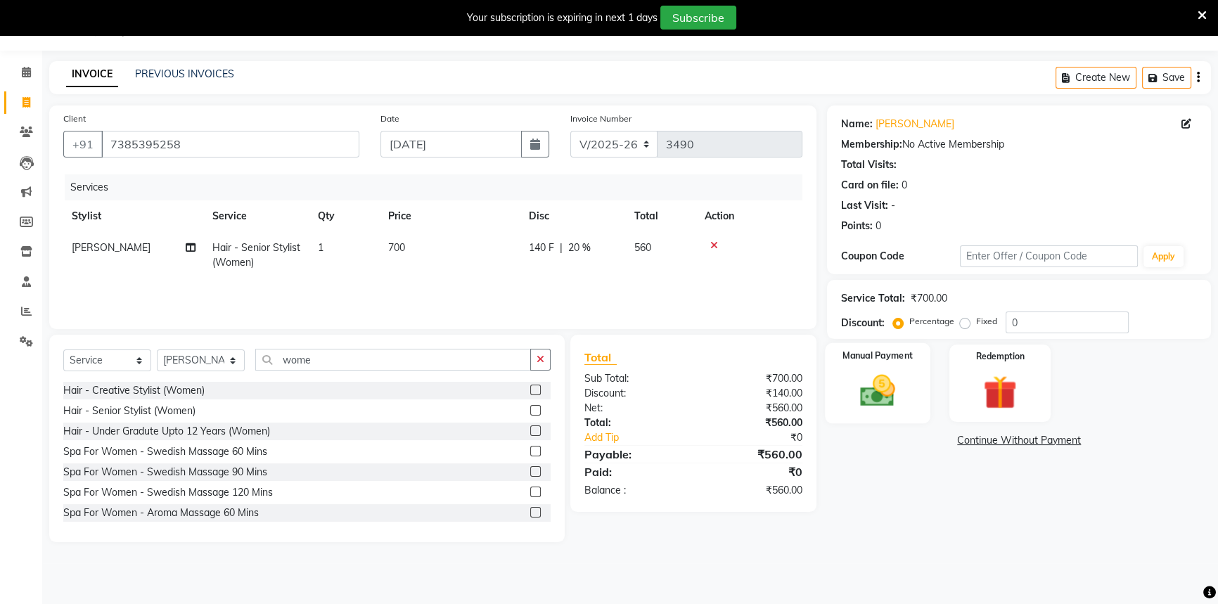
click at [875, 355] on label "Manual Payment" at bounding box center [878, 355] width 70 height 13
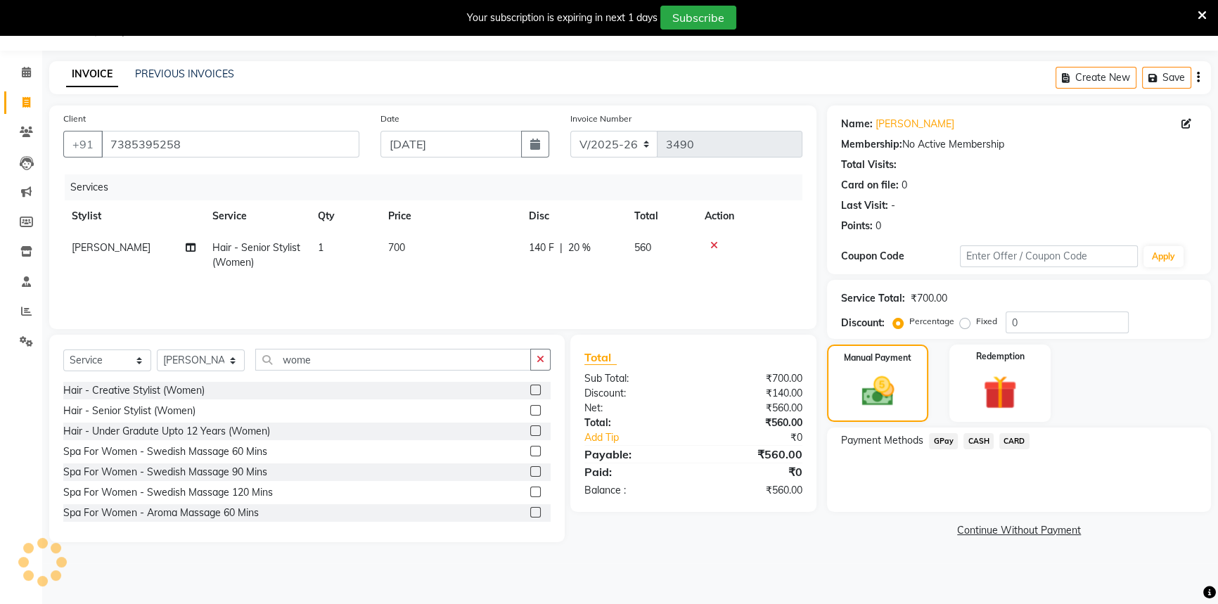
click at [943, 440] on span "GPay" at bounding box center [943, 441] width 29 height 16
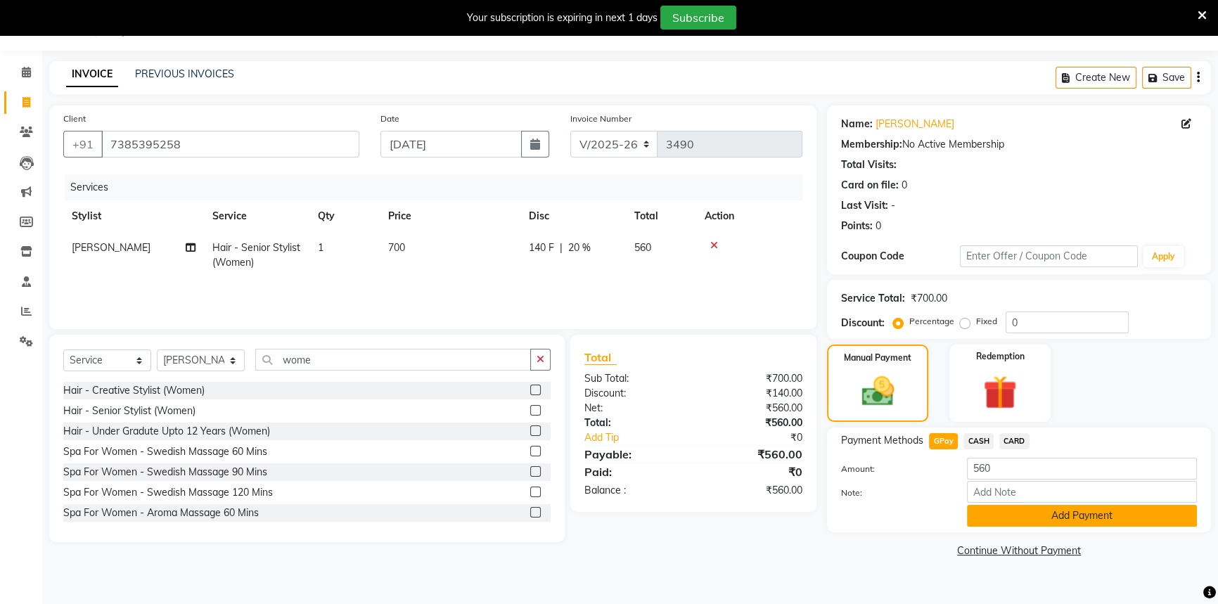
click at [1021, 517] on button "Add Payment" at bounding box center [1082, 516] width 230 height 22
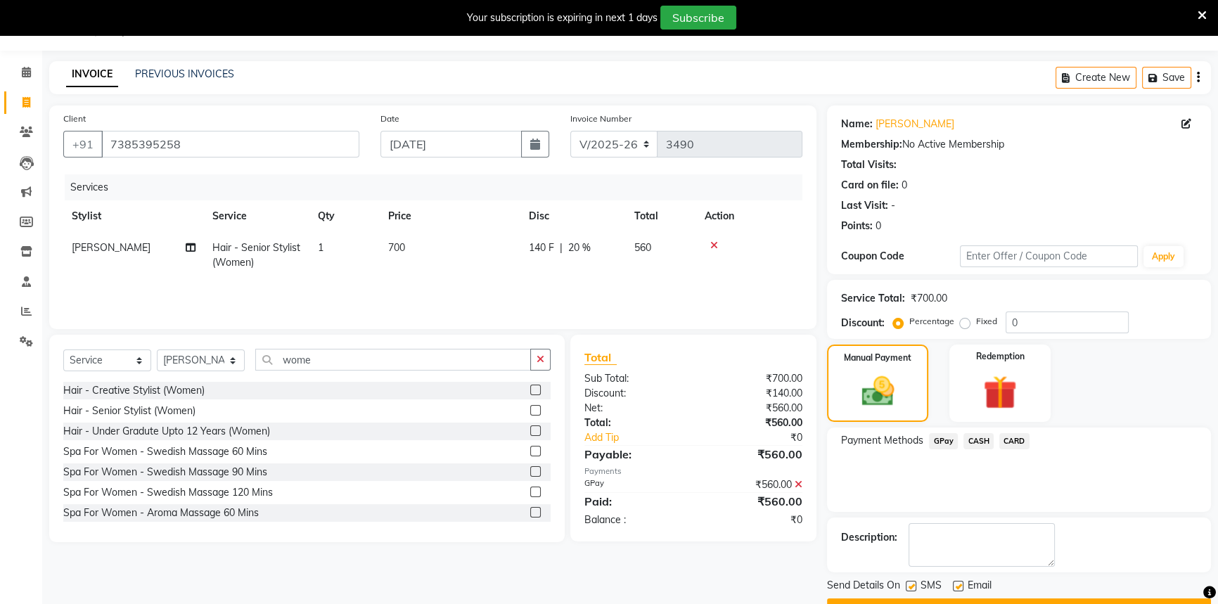
scroll to position [71, 0]
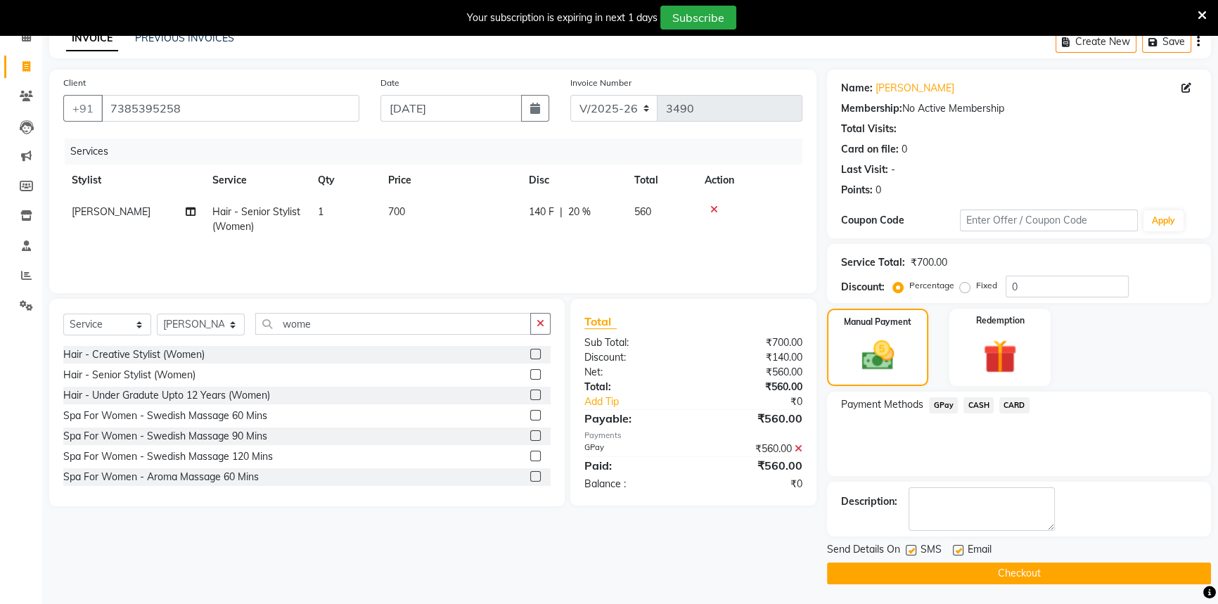
click at [1035, 571] on button "Checkout" at bounding box center [1019, 574] width 384 height 22
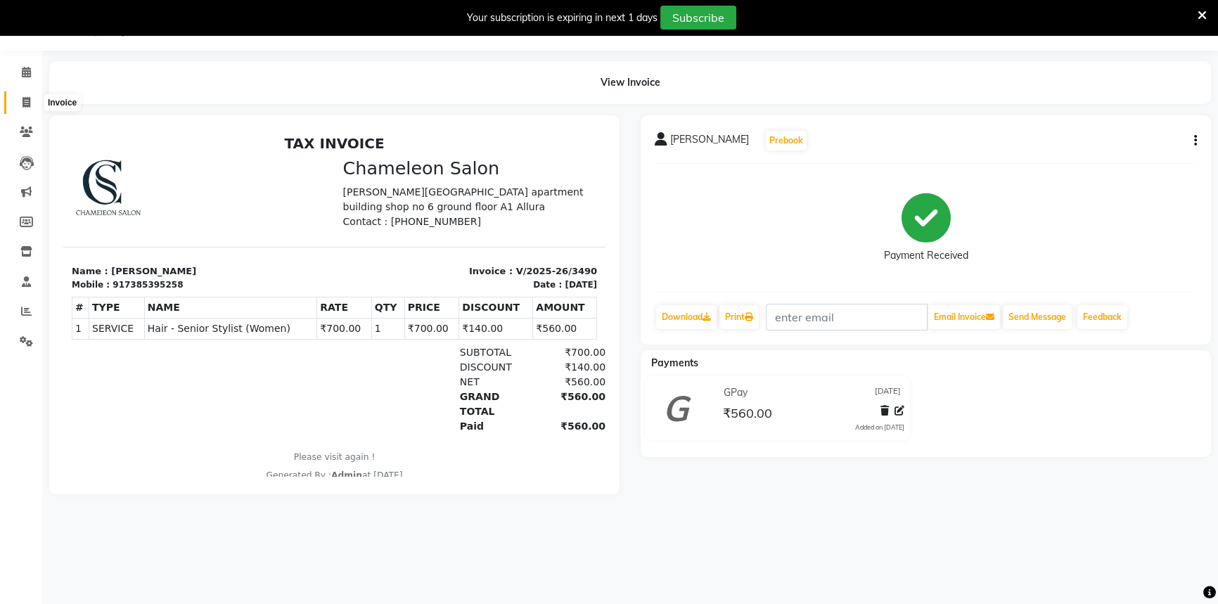
click at [25, 101] on icon at bounding box center [27, 102] width 8 height 11
select select "6724"
select select "service"
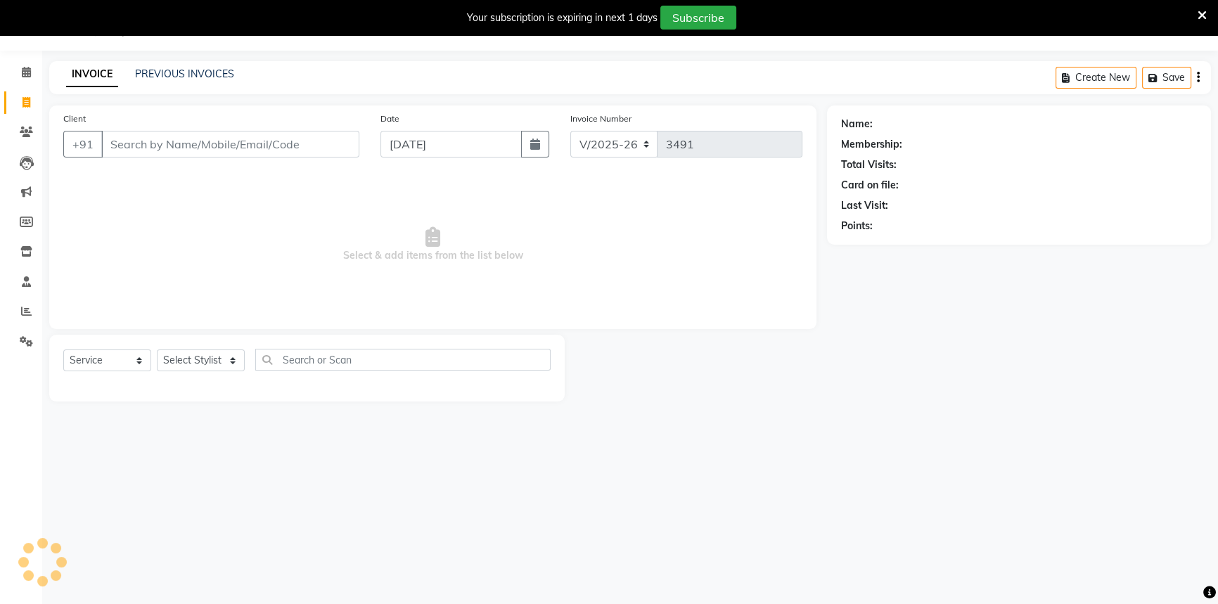
select select "58829"
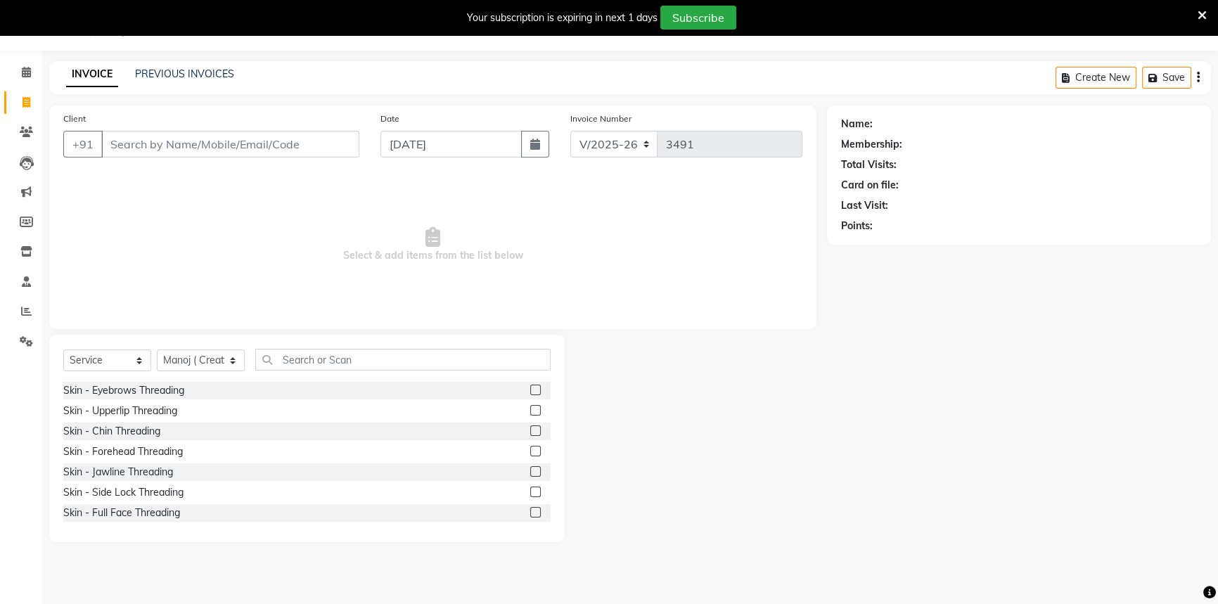
click at [186, 142] on input "Client" at bounding box center [230, 144] width 258 height 27
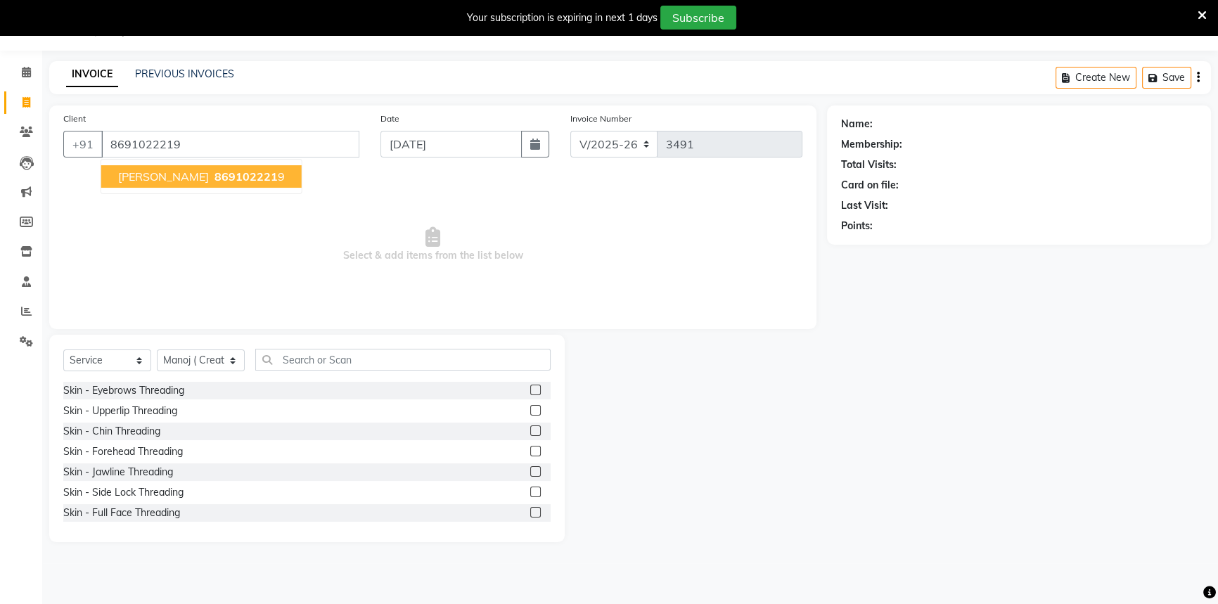
type input "8691022219"
click at [215, 177] on span "869102221" at bounding box center [246, 176] width 63 height 14
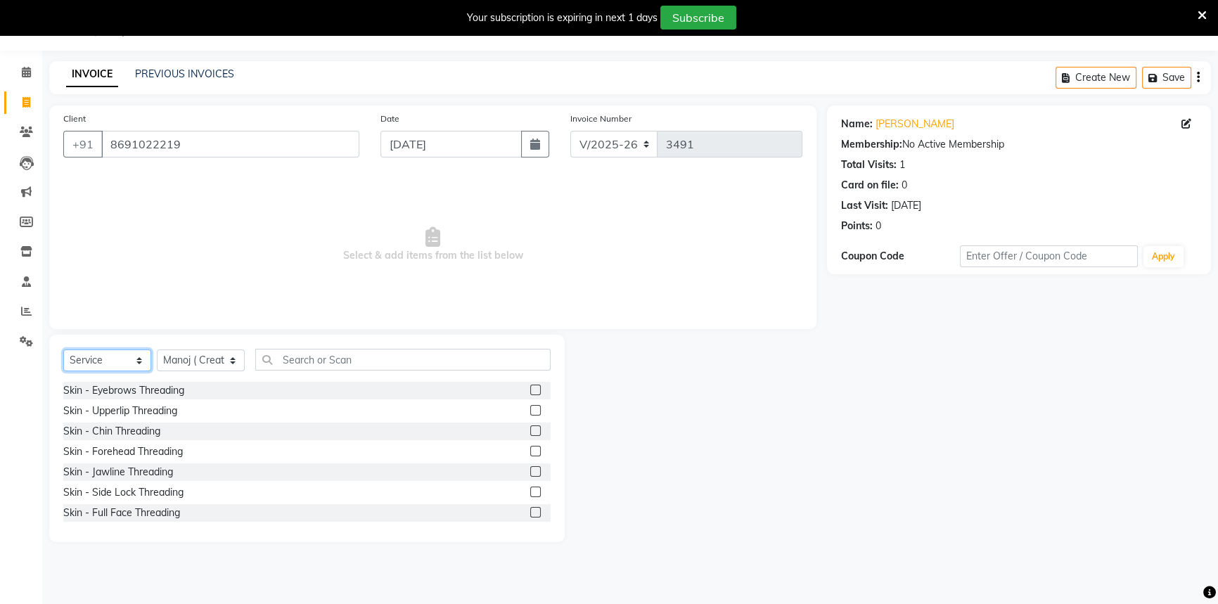
click at [105, 360] on select "Select Service Product Membership Package Voucher Prepaid Gift Card" at bounding box center [107, 361] width 88 height 22
click at [150, 297] on span "Select & add items from the list below" at bounding box center [432, 244] width 739 height 141
click at [350, 360] on input "text" at bounding box center [402, 360] width 295 height 22
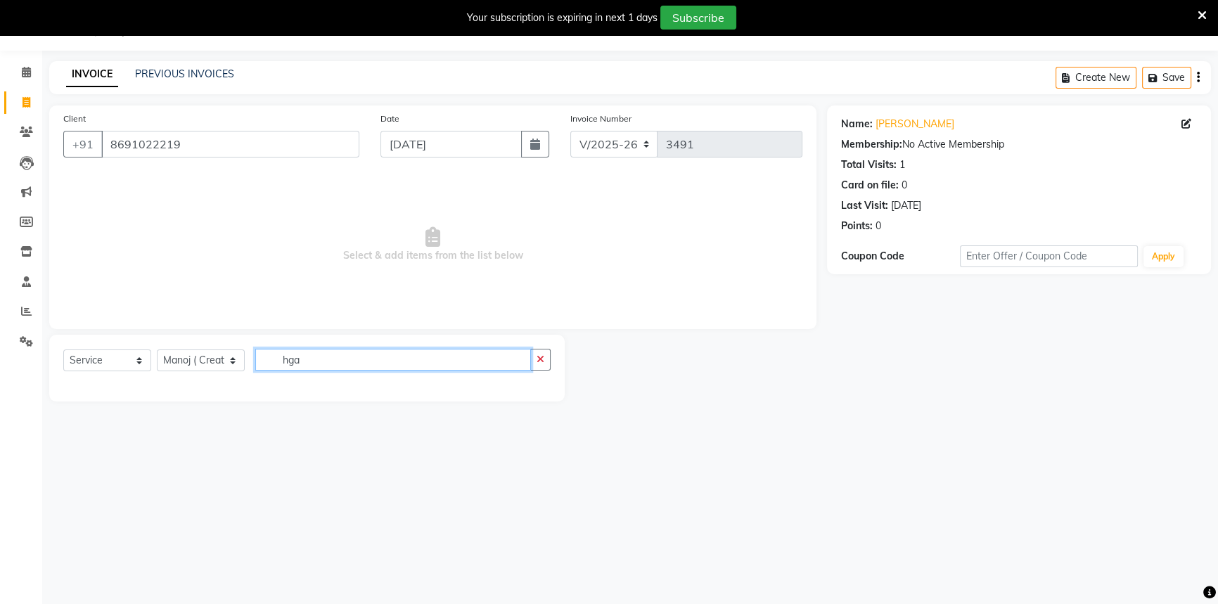
click at [301, 360] on input "hga" at bounding box center [393, 360] width 276 height 22
type input "h"
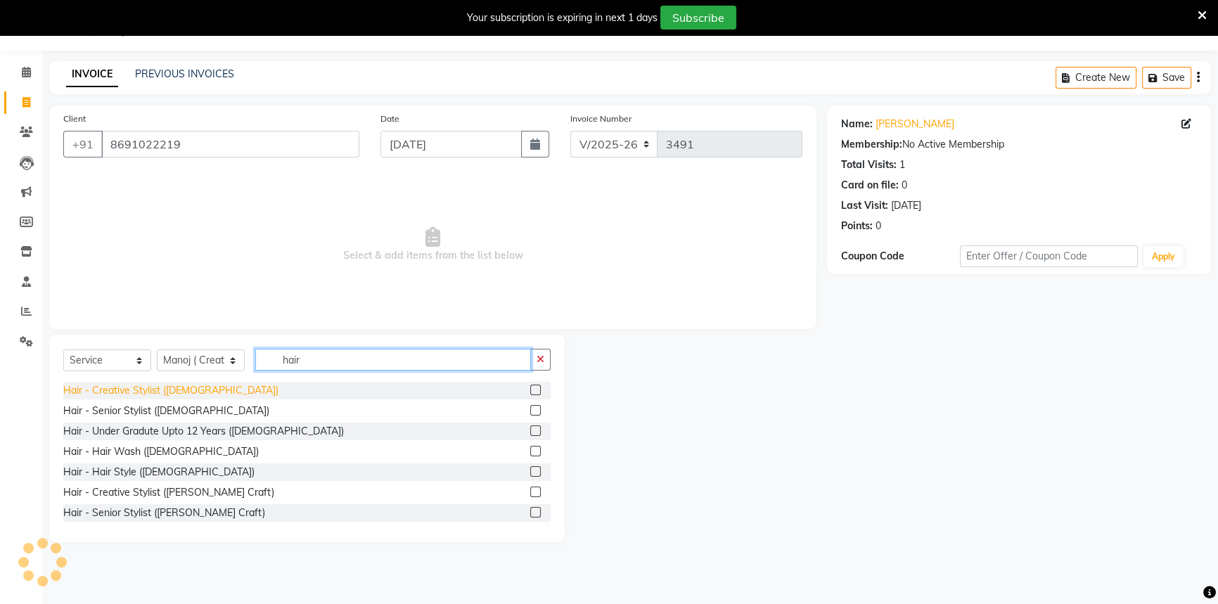
type input "hair"
click at [189, 390] on div "Hair - Creative Stylist ([DEMOGRAPHIC_DATA])" at bounding box center [170, 390] width 215 height 15
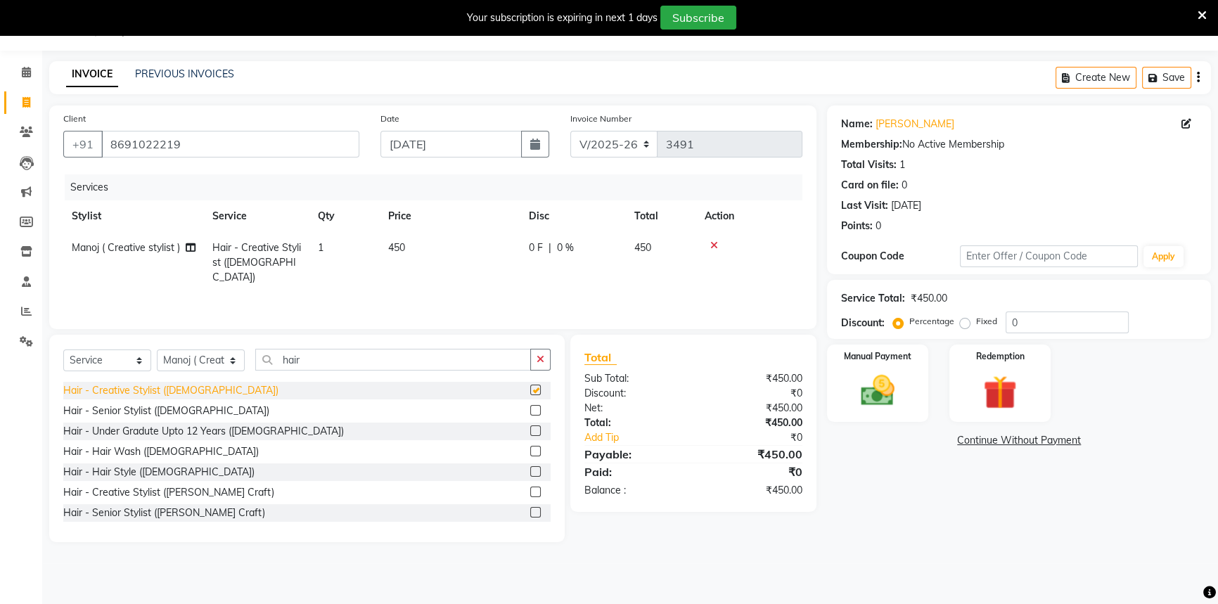
checkbox input "false"
click at [167, 490] on div "Hair - Creative Stylist ([PERSON_NAME] Craft)" at bounding box center [168, 492] width 211 height 15
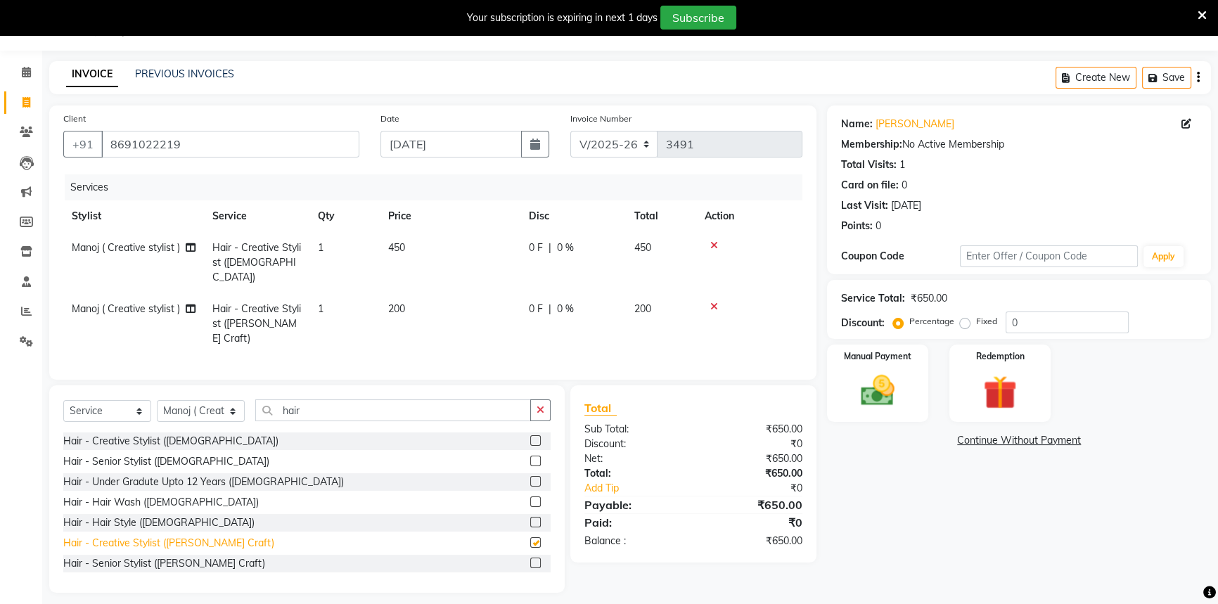
checkbox input "false"
click at [407, 246] on td "450" at bounding box center [450, 262] width 141 height 61
select select "58829"
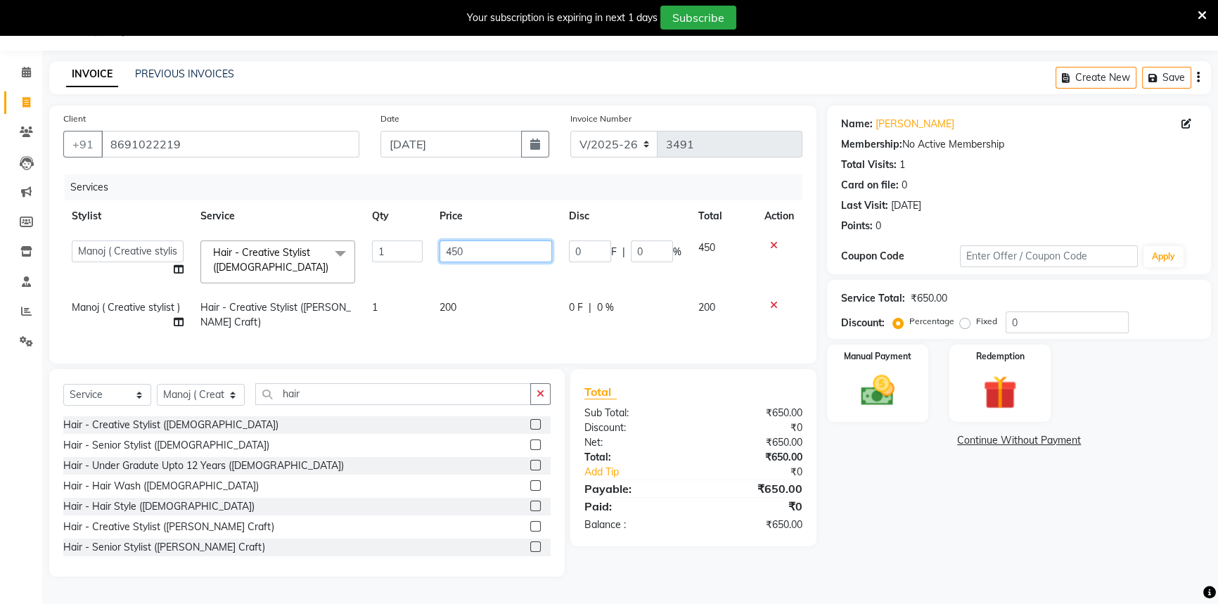
click at [463, 249] on input "450" at bounding box center [496, 252] width 113 height 22
type input "4"
type input "280"
click at [861, 481] on div "Name: [PERSON_NAME] Membership: No Active Membership Total Visits: 1 Card on fi…" at bounding box center [1024, 340] width 395 height 471
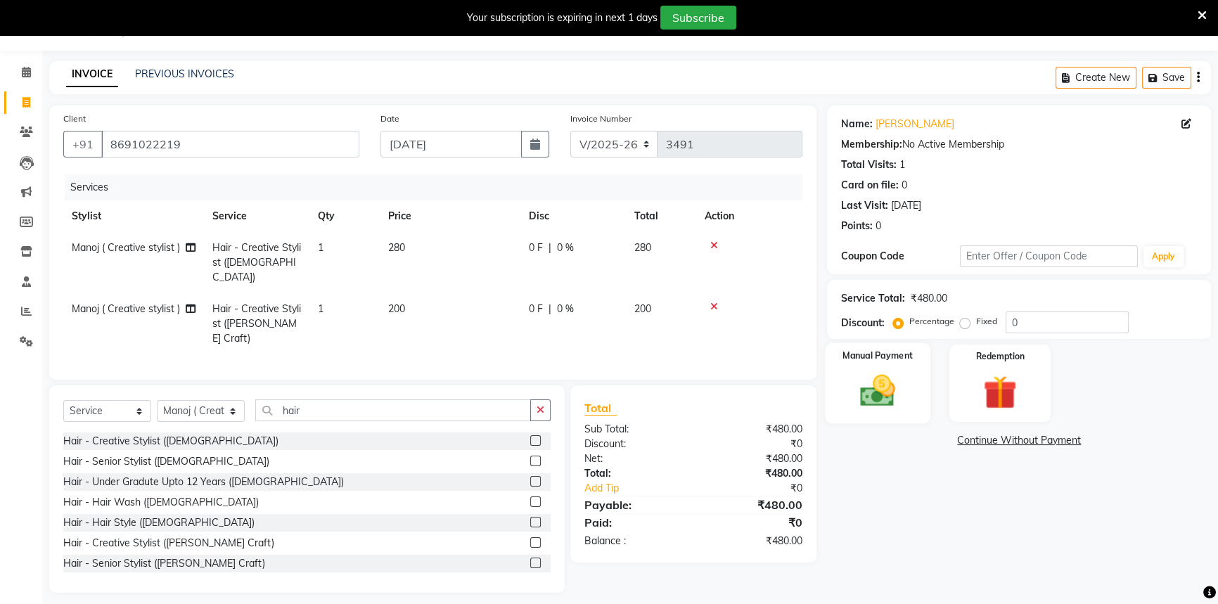
click at [878, 395] on img at bounding box center [878, 391] width 57 height 40
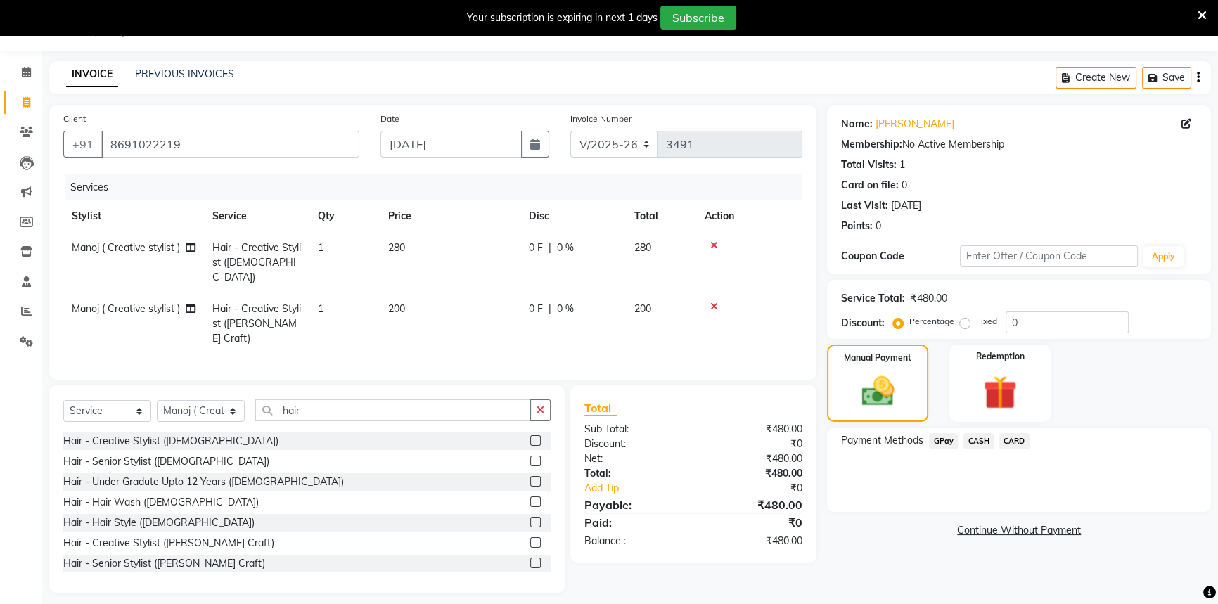
click at [936, 442] on span "GPay" at bounding box center [943, 441] width 29 height 16
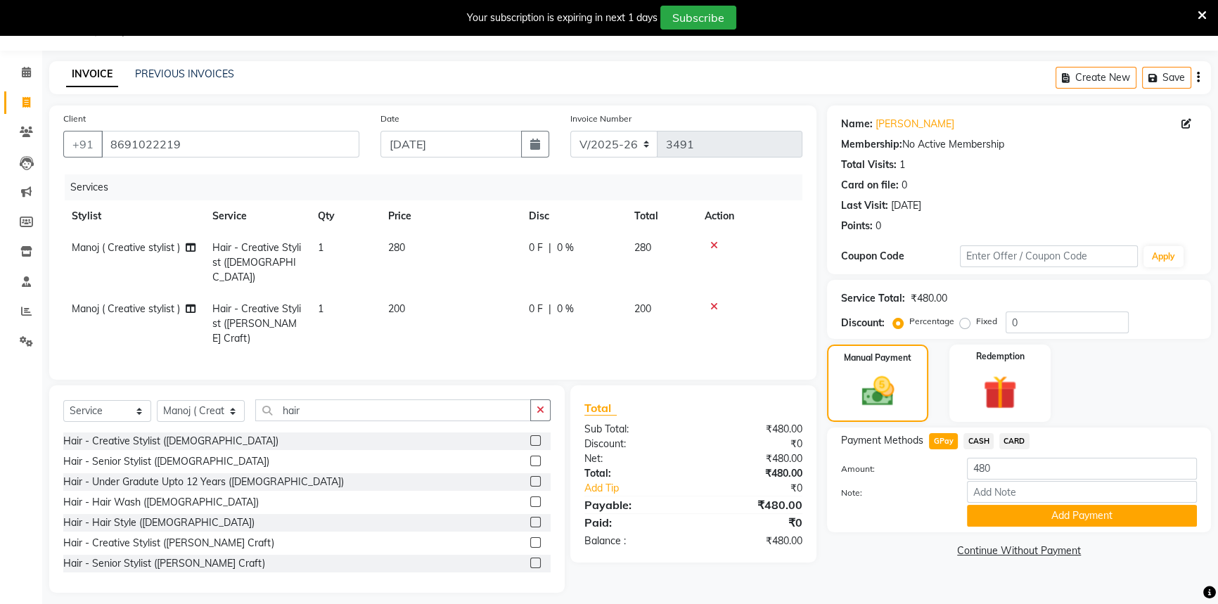
click at [1030, 512] on button "Add Payment" at bounding box center [1082, 516] width 230 height 22
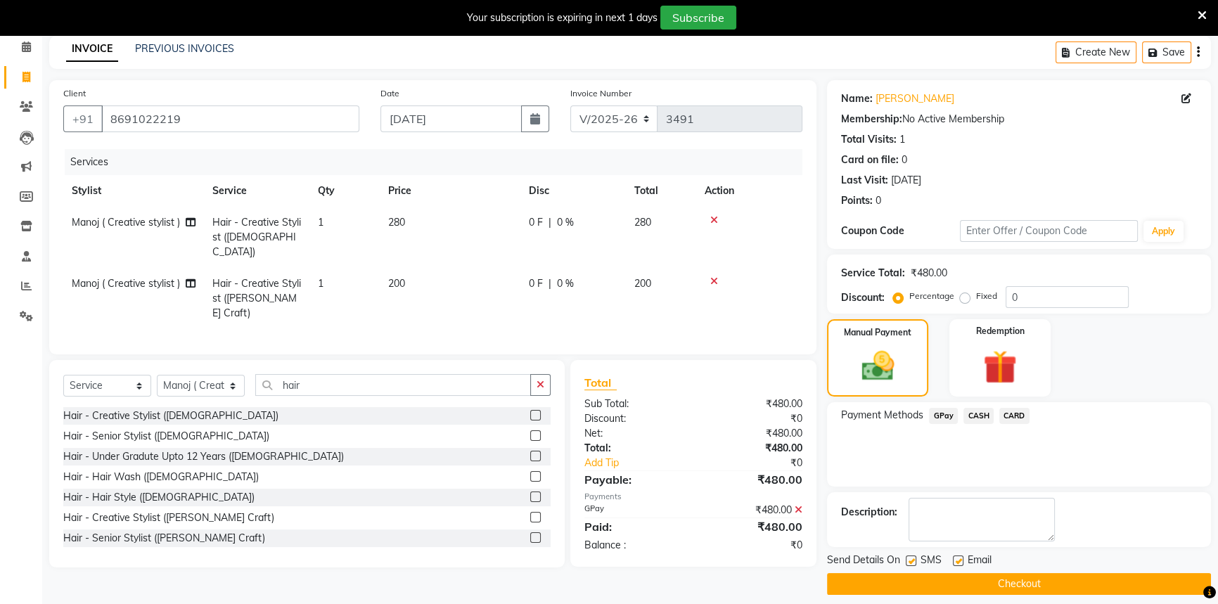
scroll to position [71, 0]
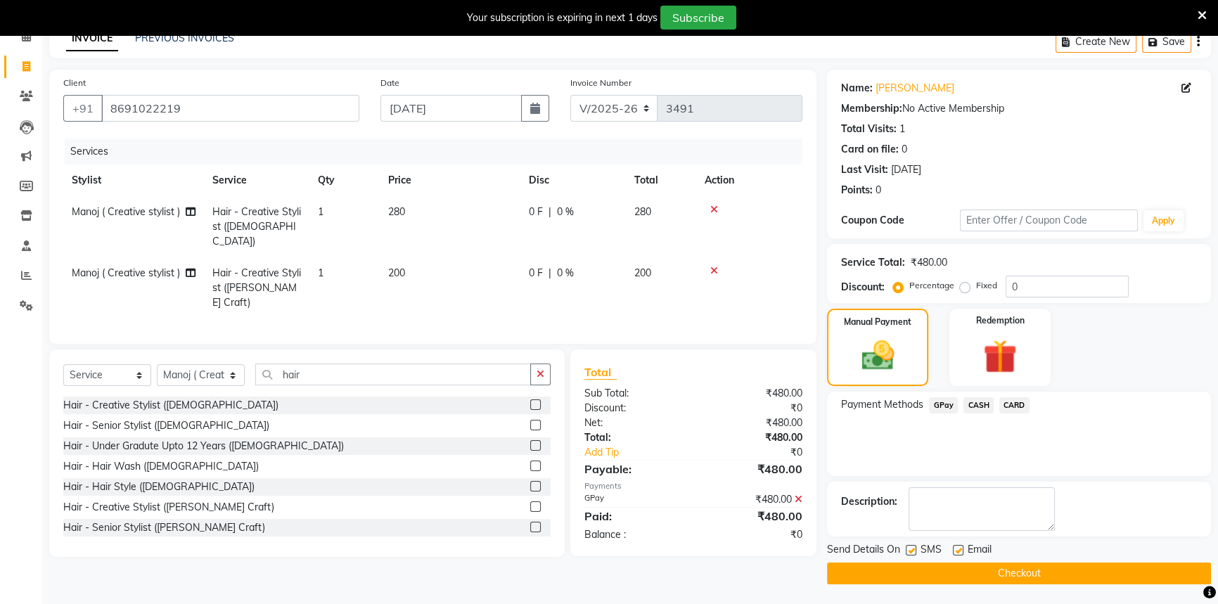
click at [984, 570] on button "Checkout" at bounding box center [1019, 574] width 384 height 22
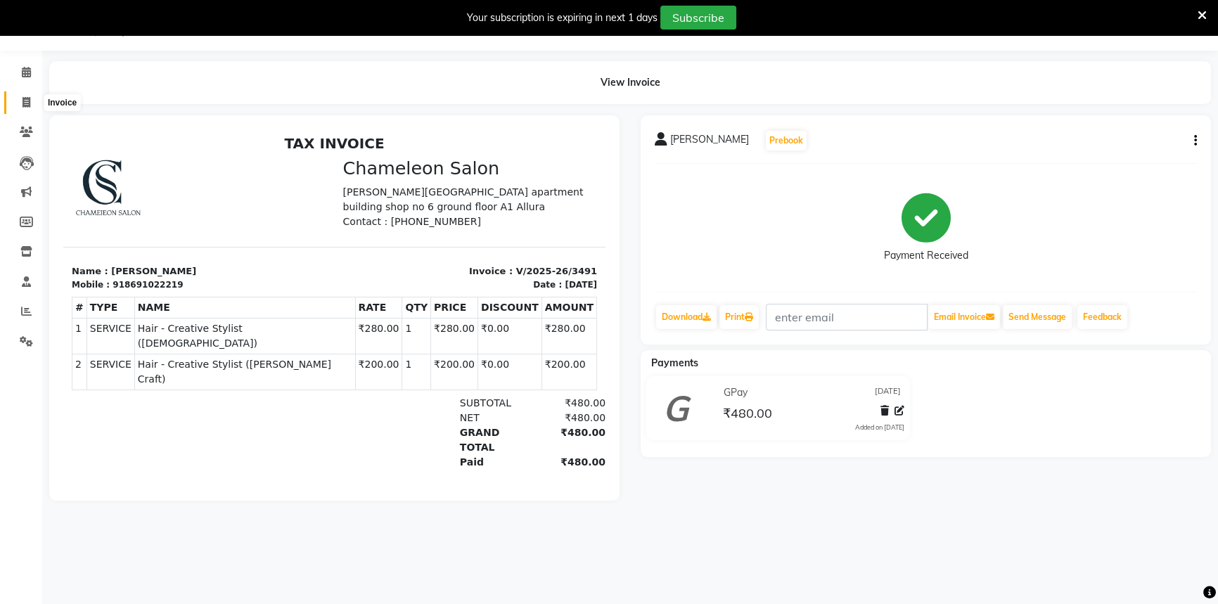
click at [23, 98] on icon at bounding box center [27, 102] width 8 height 11
select select "6724"
select select "service"
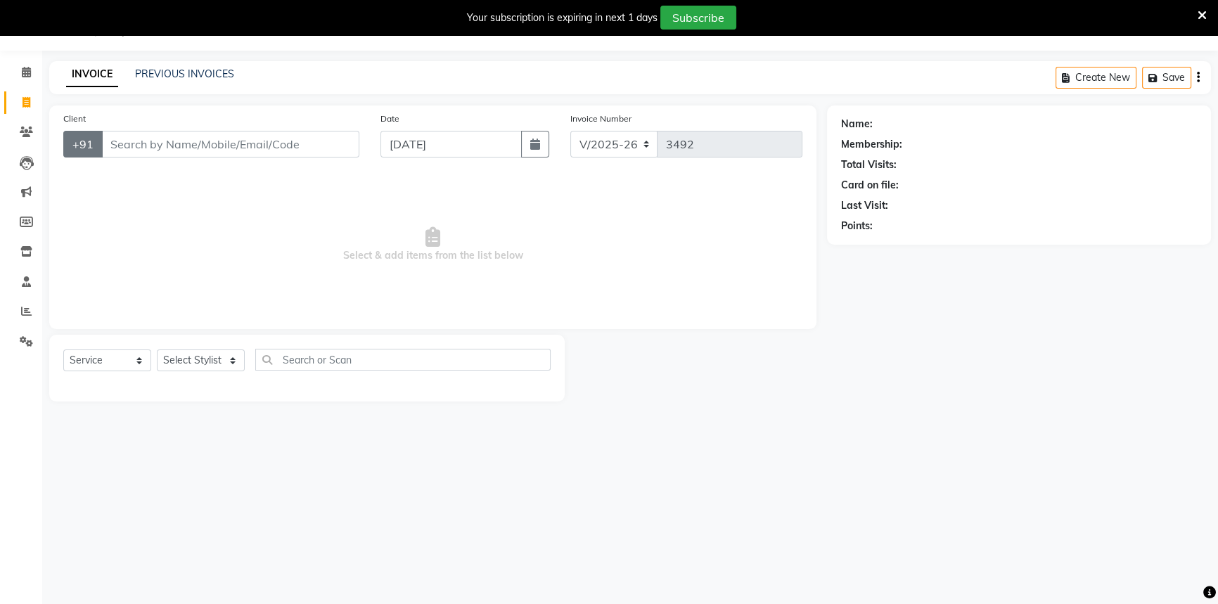
select select "58829"
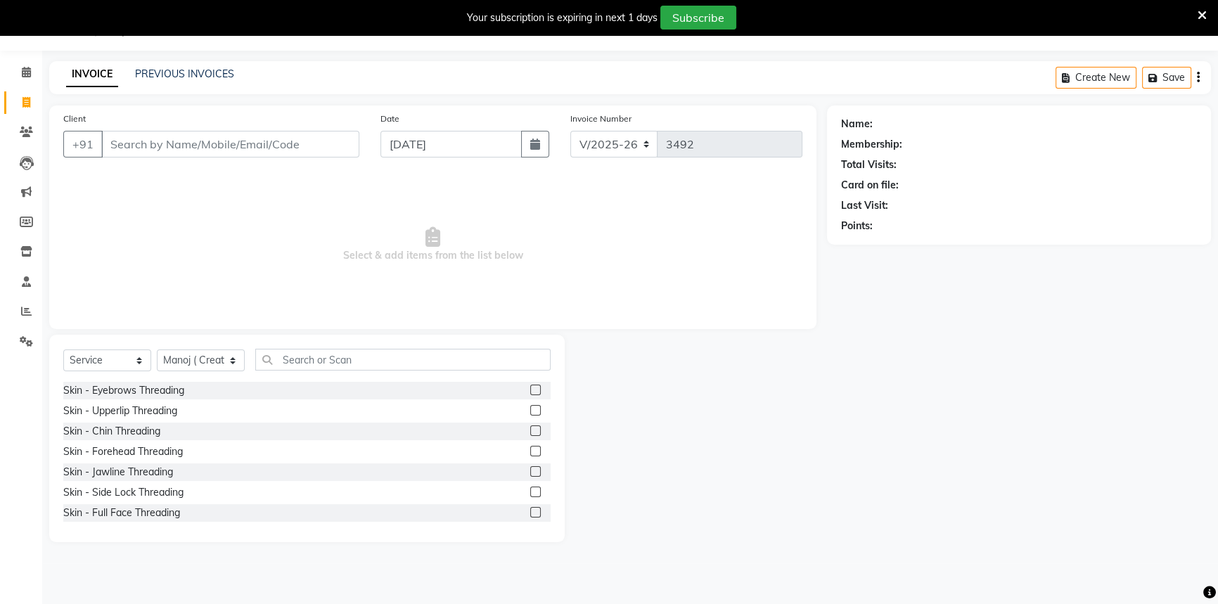
click at [232, 147] on input "Client" at bounding box center [230, 144] width 258 height 27
type input "vikky"
click at [191, 362] on select "Select Stylist Aditi [PERSON_NAME] [PERSON_NAME] ( Creative stylist ) [PERSON_N…" at bounding box center [201, 361] width 88 height 22
click at [157, 350] on select "Select Stylist Aditi [PERSON_NAME] [PERSON_NAME] ( Creative stylist ) [PERSON_N…" at bounding box center [201, 361] width 88 height 22
click at [670, 416] on div at bounding box center [696, 438] width 263 height 207
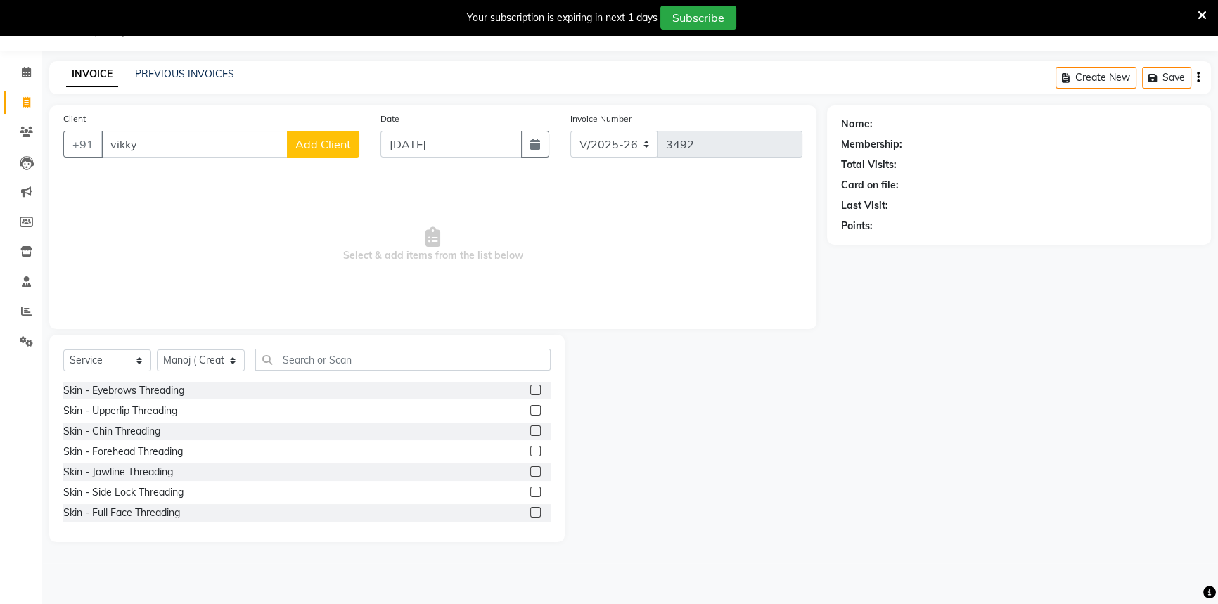
drag, startPoint x: 670, startPoint y: 416, endPoint x: 648, endPoint y: 414, distance: 21.1
click at [670, 416] on div at bounding box center [696, 438] width 263 height 207
click at [357, 360] on input "text" at bounding box center [402, 360] width 295 height 22
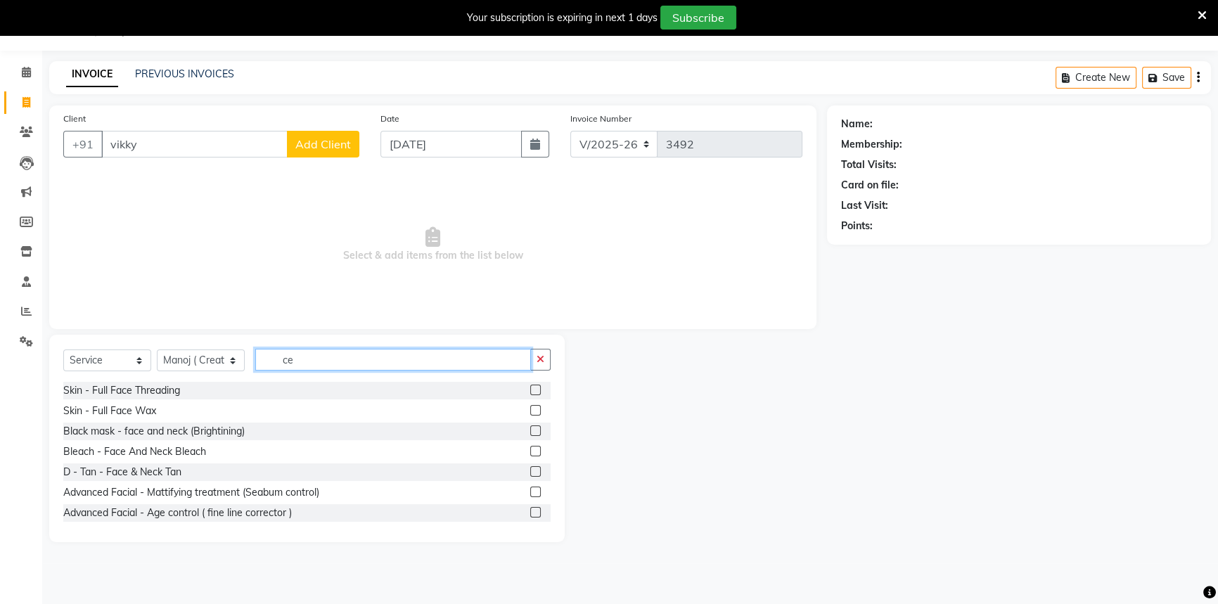
type input "c"
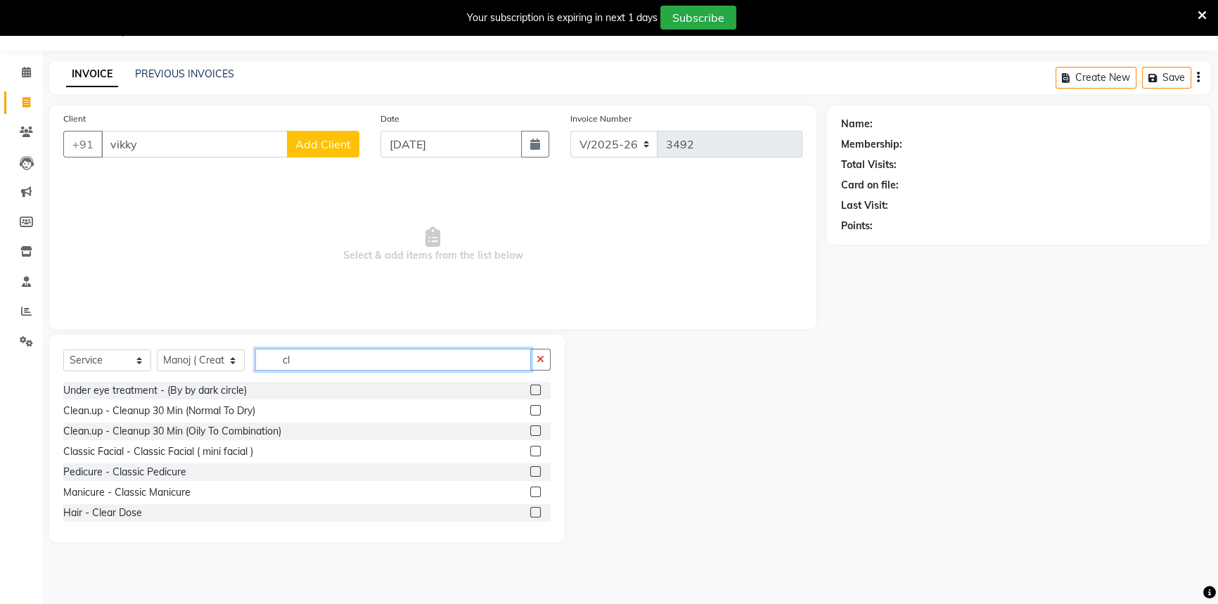
click at [293, 357] on input "cl" at bounding box center [393, 360] width 276 height 22
type input "c"
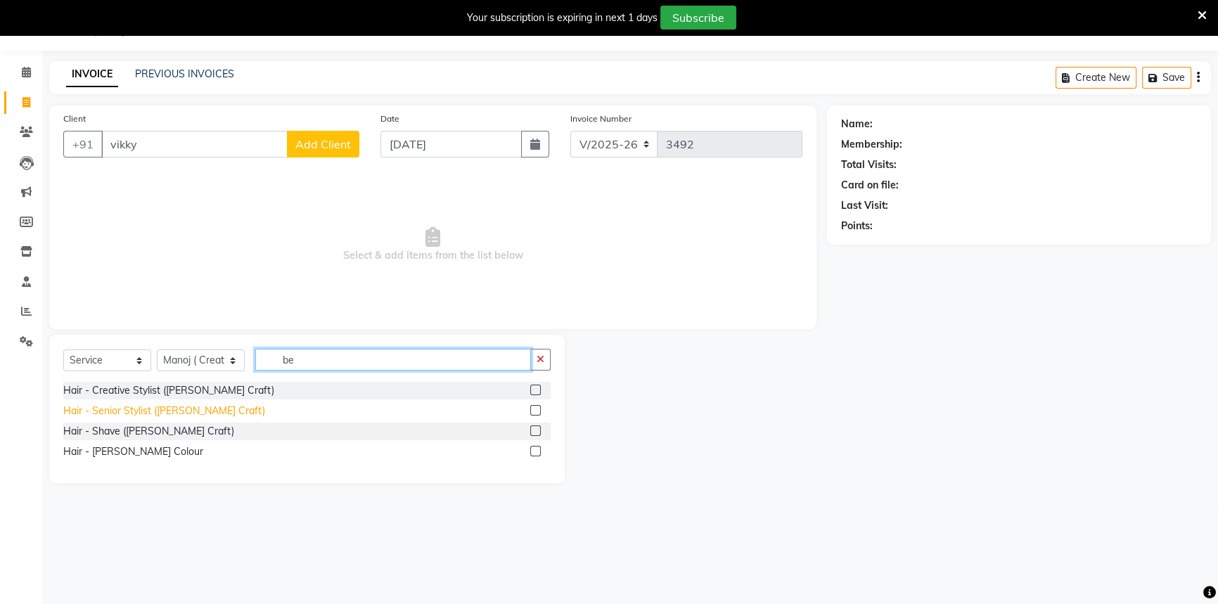
type input "be"
click at [208, 410] on div "Hair - Senior Stylist ([PERSON_NAME] Craft)" at bounding box center [164, 411] width 202 height 15
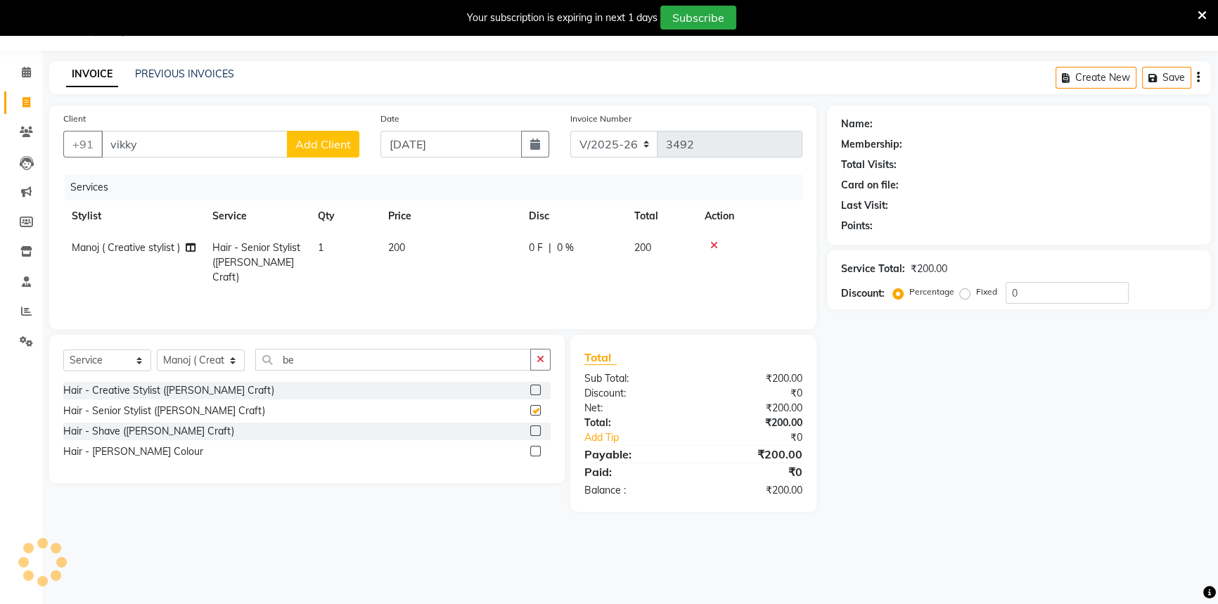
checkbox input "false"
click at [409, 245] on td "200" at bounding box center [450, 262] width 141 height 61
select select "58829"
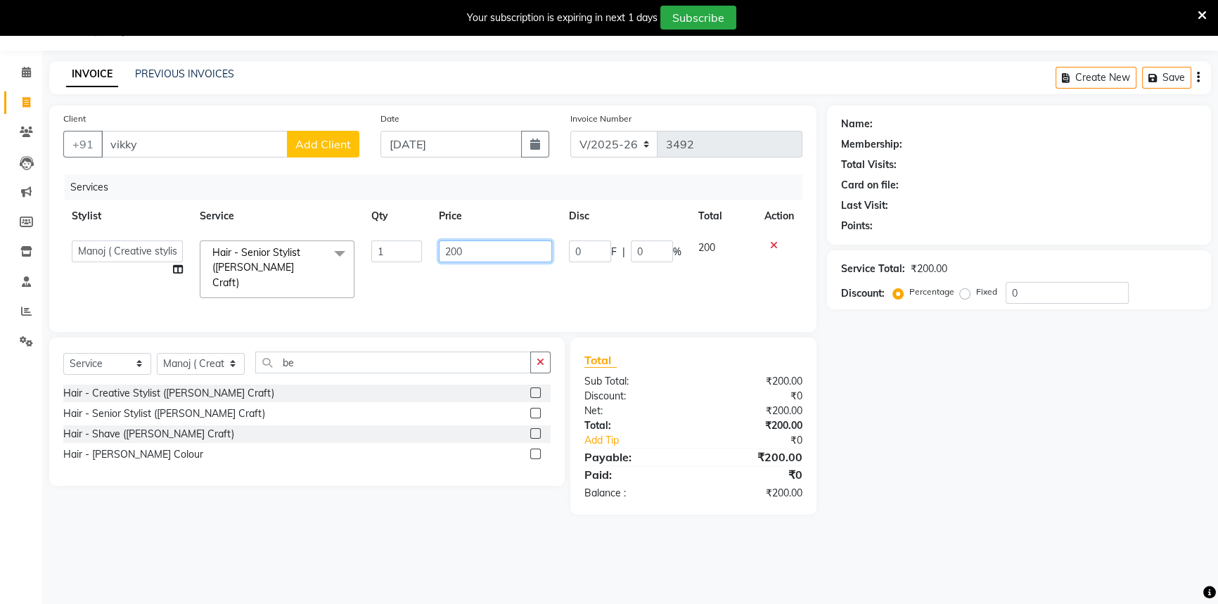
drag, startPoint x: 463, startPoint y: 252, endPoint x: 456, endPoint y: 260, distance: 10.9
click at [464, 255] on input "200" at bounding box center [495, 252] width 113 height 22
type input "2"
type input "120"
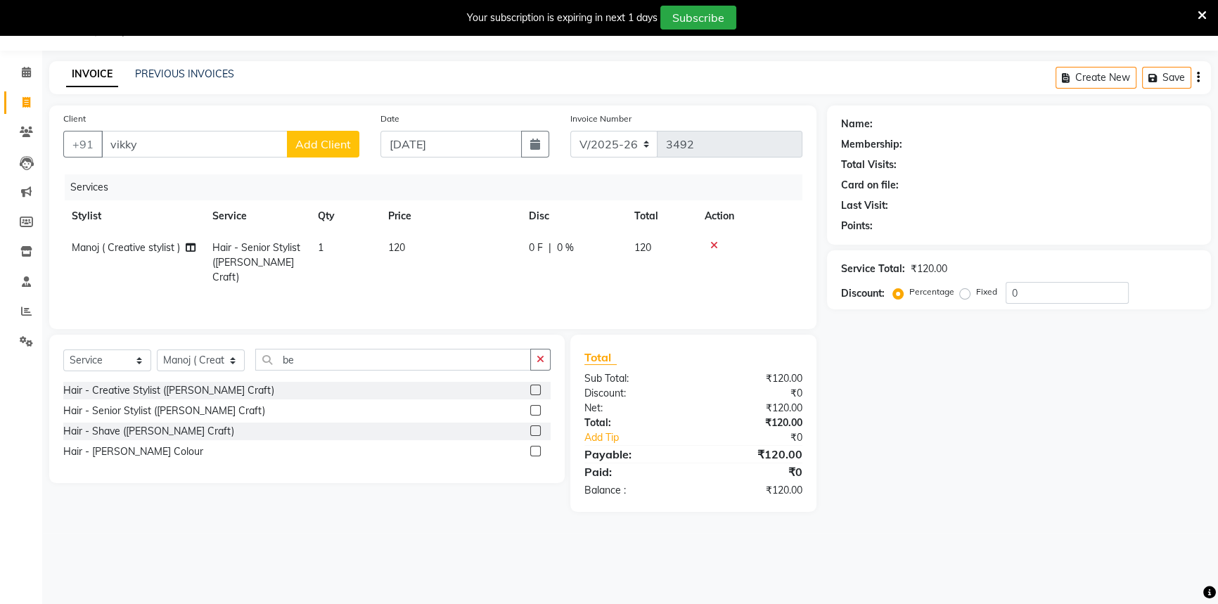
click at [841, 401] on div "Name: Membership: Total Visits: Card on file: Last Visit: Points: Service Total…" at bounding box center [1024, 308] width 395 height 407
click at [961, 440] on div "Name: Membership: Total Visits: Card on file: Last Visit: Points: Service Total…" at bounding box center [1024, 308] width 395 height 407
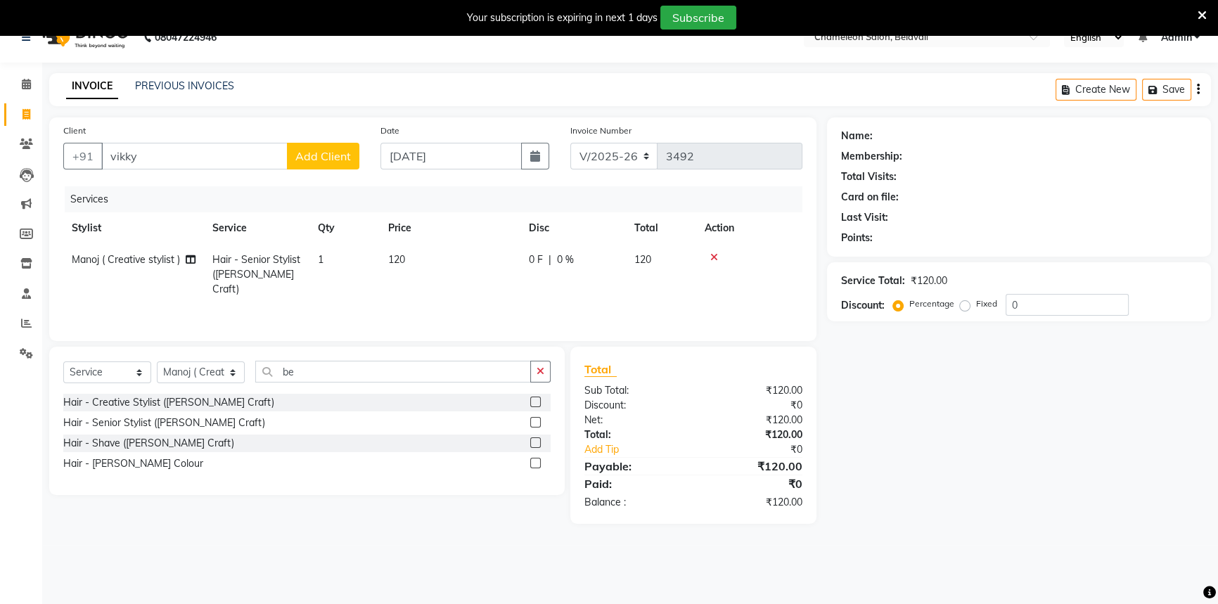
scroll to position [35, 0]
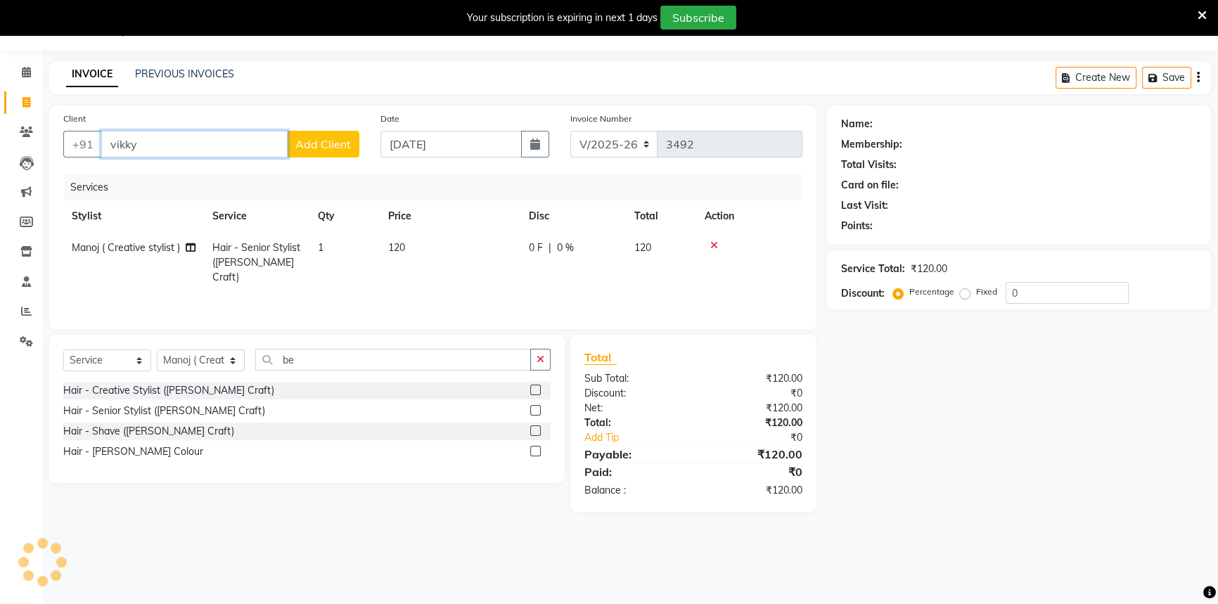
click at [227, 141] on input "vikky" at bounding box center [194, 144] width 186 height 27
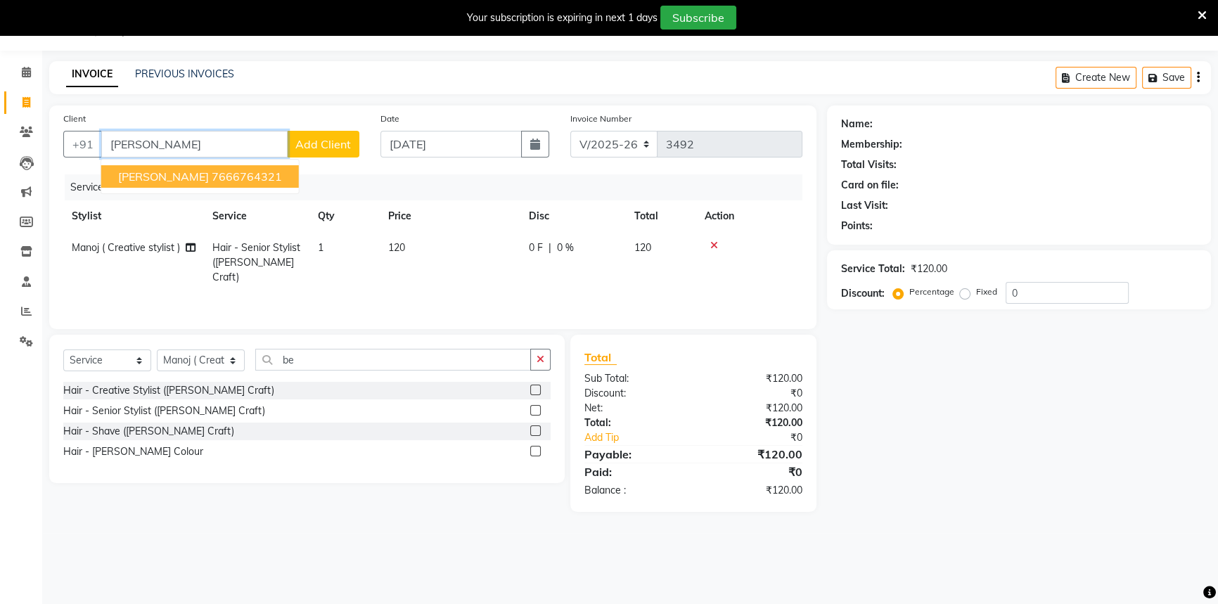
click at [232, 170] on button "[PERSON_NAME] 7666764321" at bounding box center [200, 176] width 198 height 23
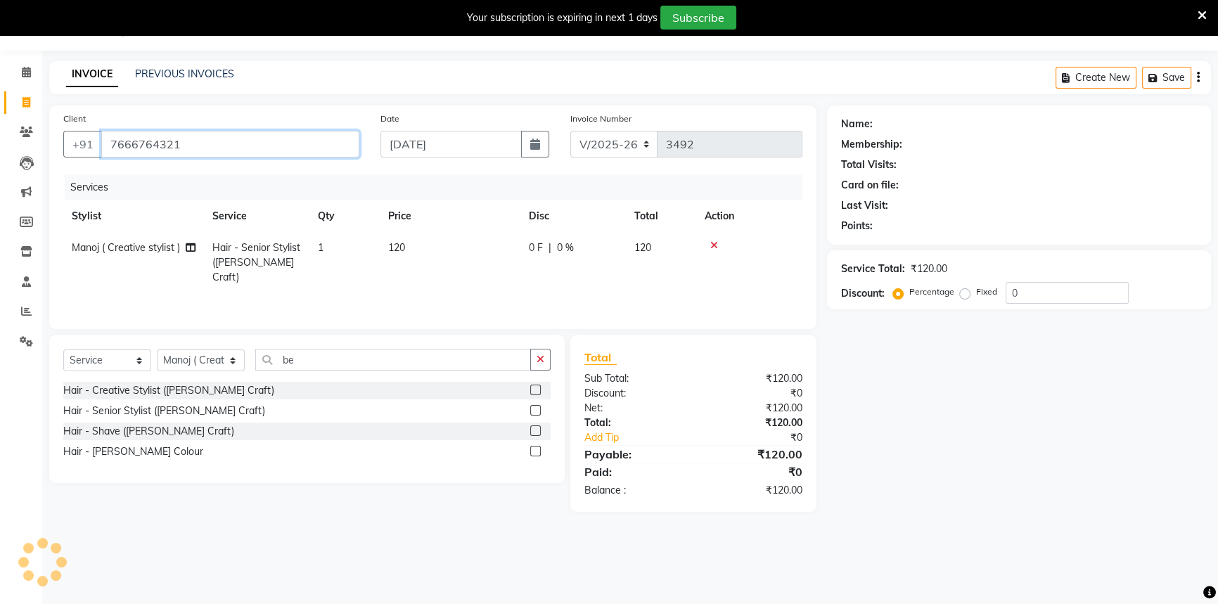
type input "7666764321"
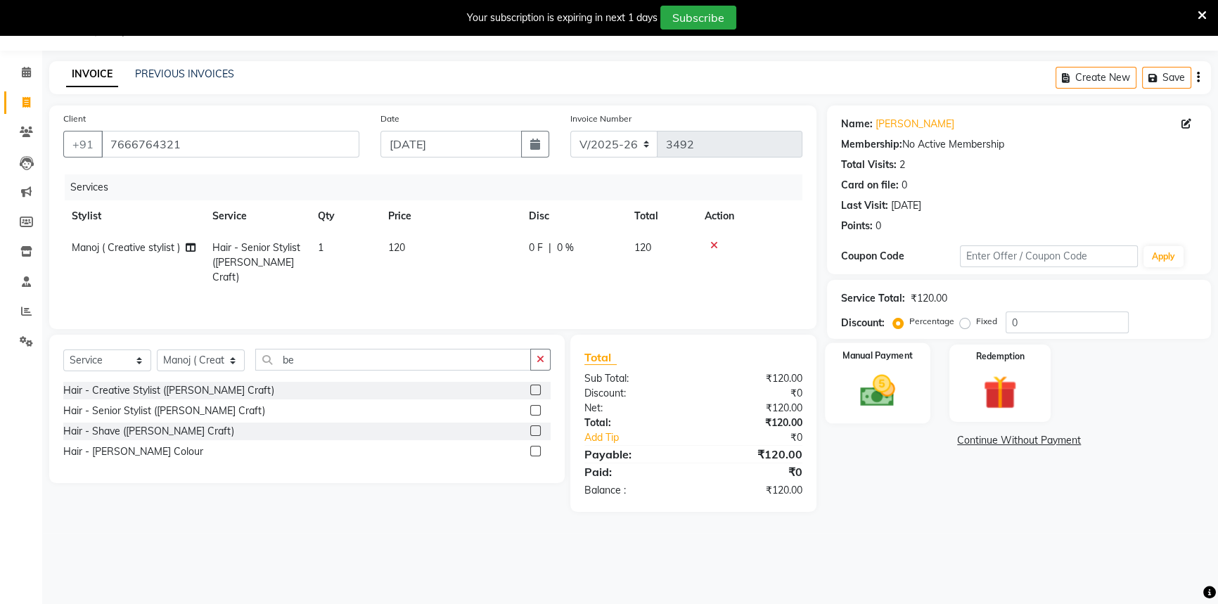
click at [890, 400] on img at bounding box center [878, 391] width 57 height 40
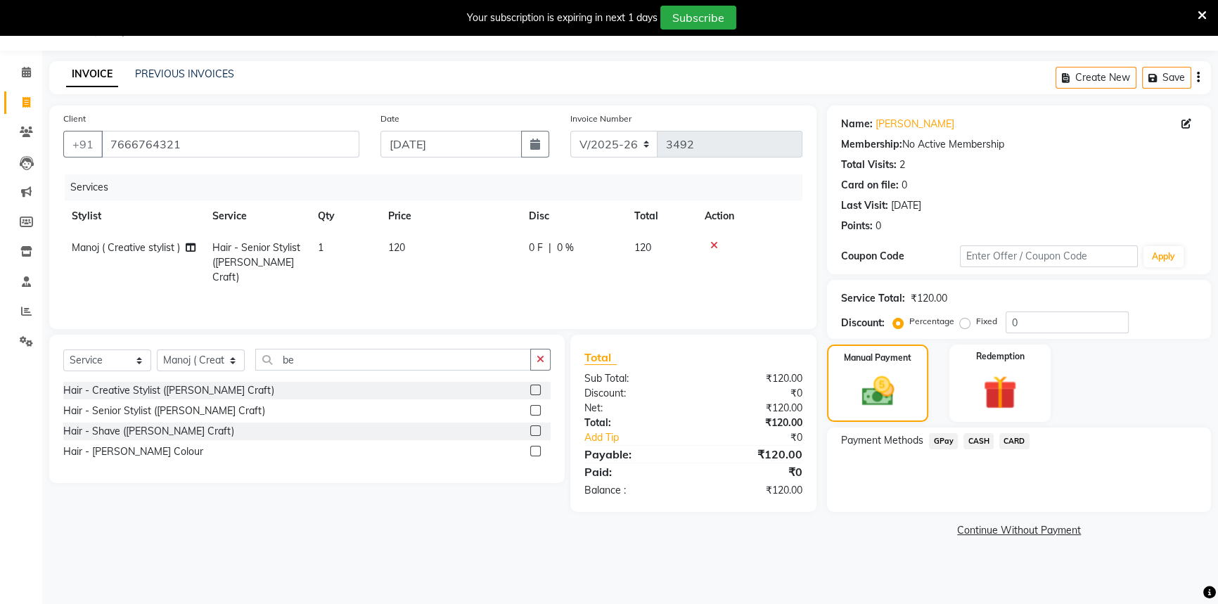
click at [941, 436] on span "GPay" at bounding box center [943, 441] width 29 height 16
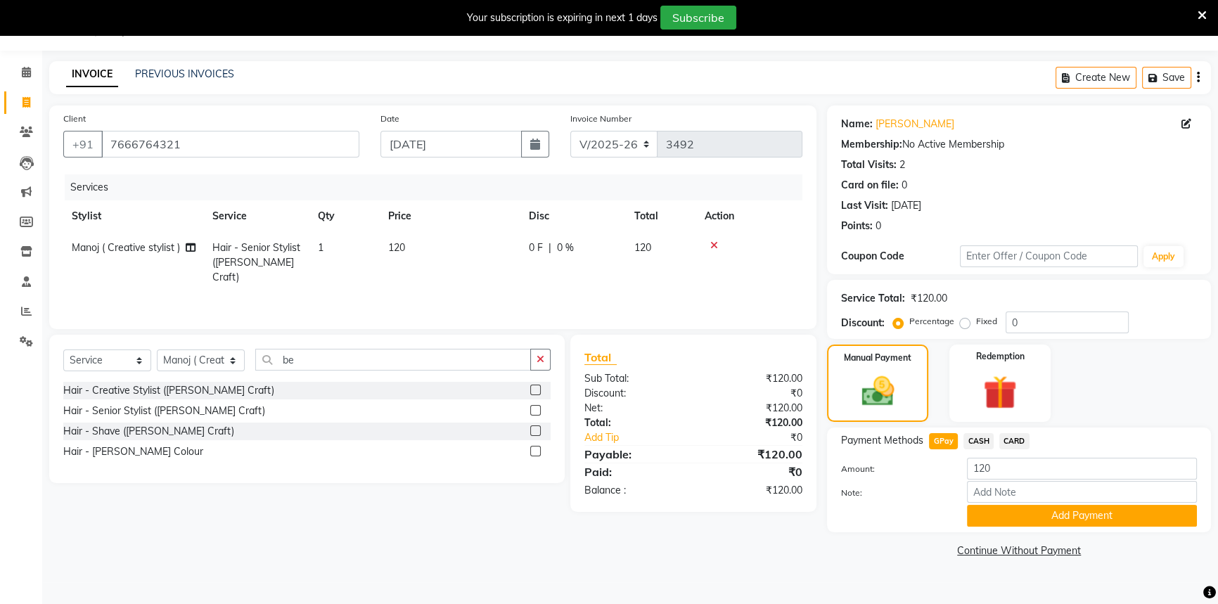
click at [1005, 513] on button "Add Payment" at bounding box center [1082, 516] width 230 height 22
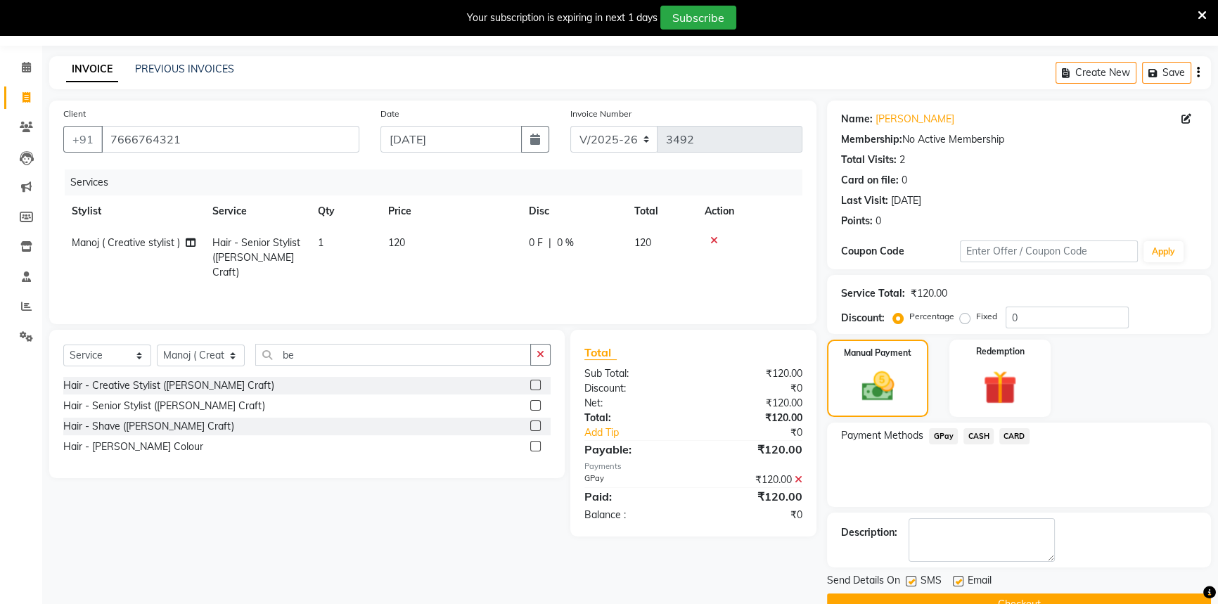
scroll to position [71, 0]
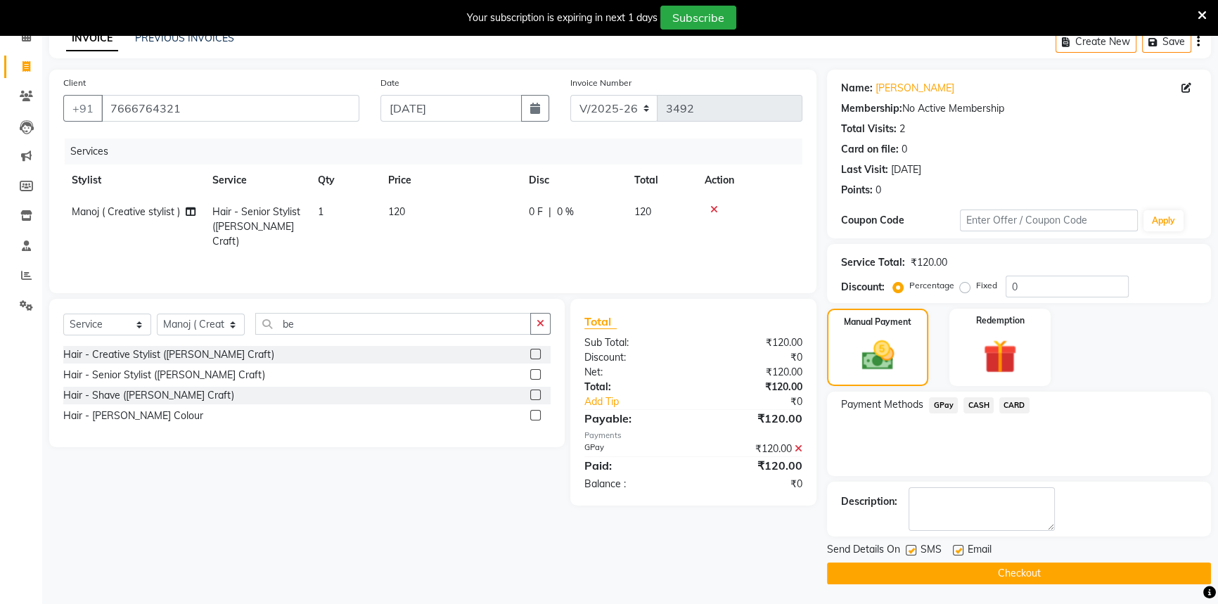
click at [1007, 571] on button "Checkout" at bounding box center [1019, 574] width 384 height 22
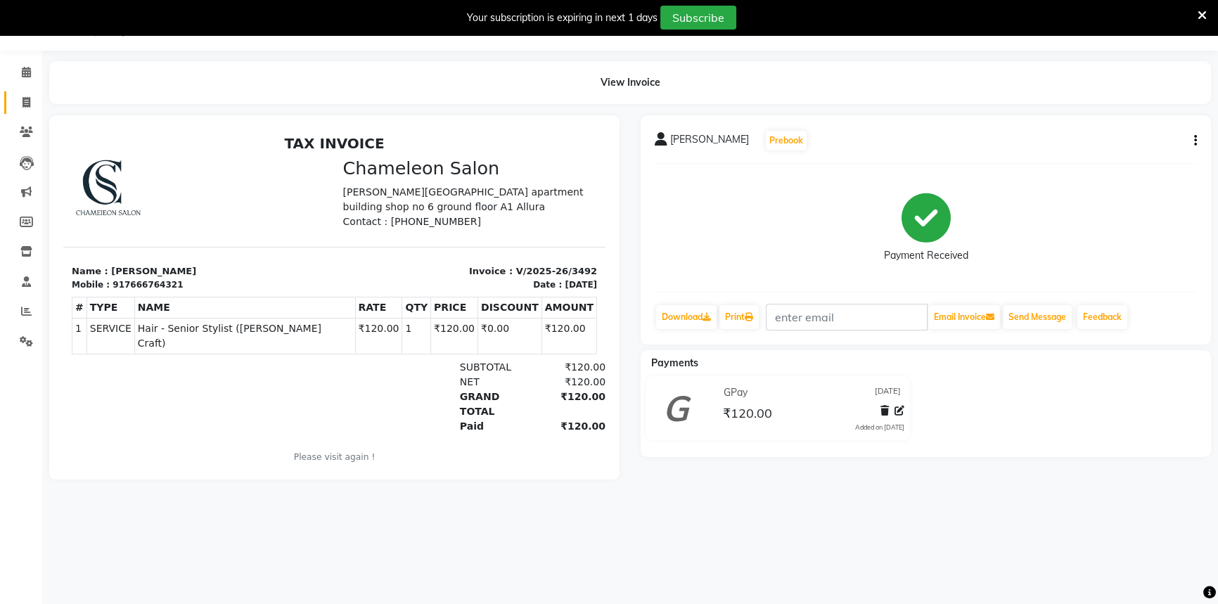
click at [27, 103] on icon at bounding box center [27, 102] width 8 height 11
select select "service"
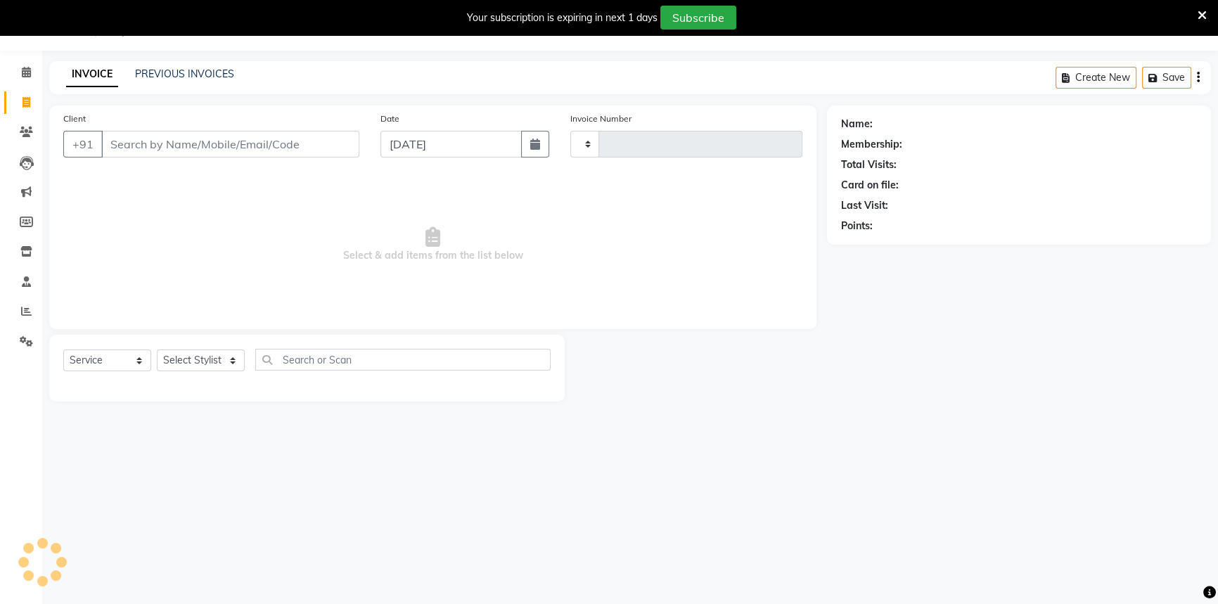
type input "3493"
select select "6724"
select select "58829"
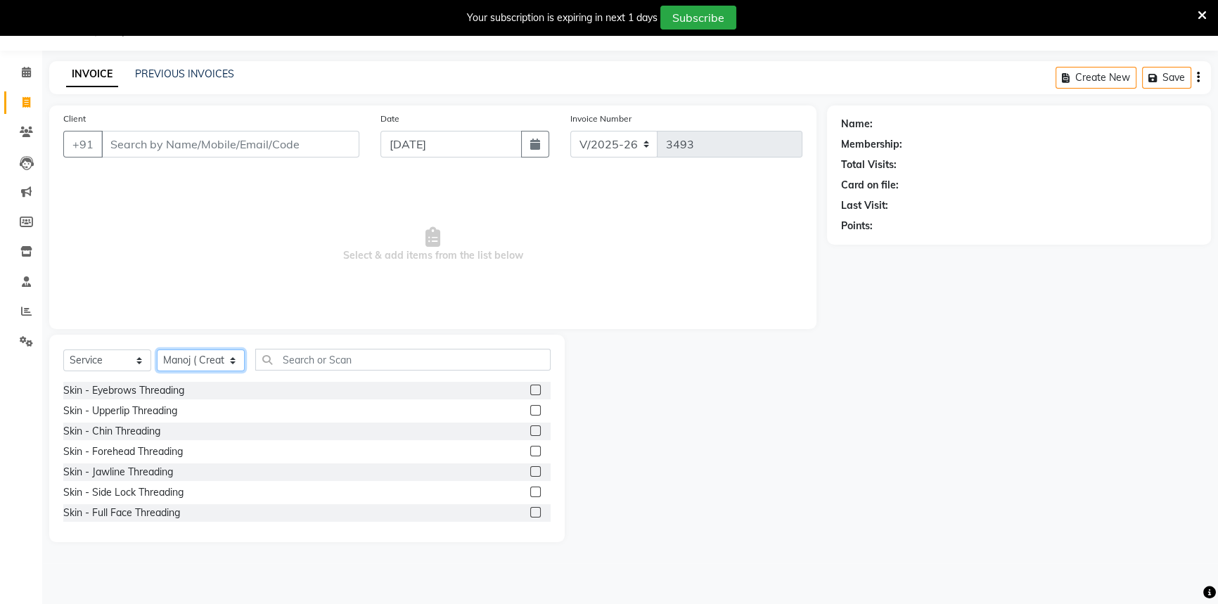
click at [232, 359] on select "Select Stylist Aditi [PERSON_NAME] [PERSON_NAME] ( Creative stylist ) [PERSON_N…" at bounding box center [201, 361] width 88 height 22
click at [97, 260] on span "Select & add items from the list below" at bounding box center [432, 244] width 739 height 141
click at [346, 361] on input "text" at bounding box center [402, 360] width 295 height 22
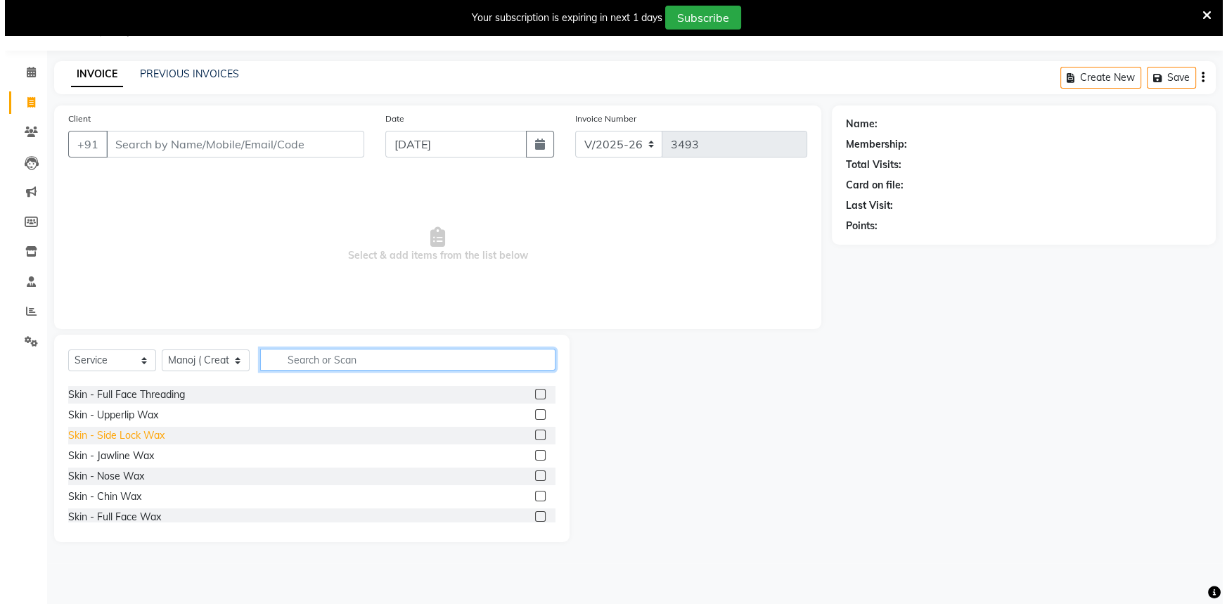
scroll to position [191, 0]
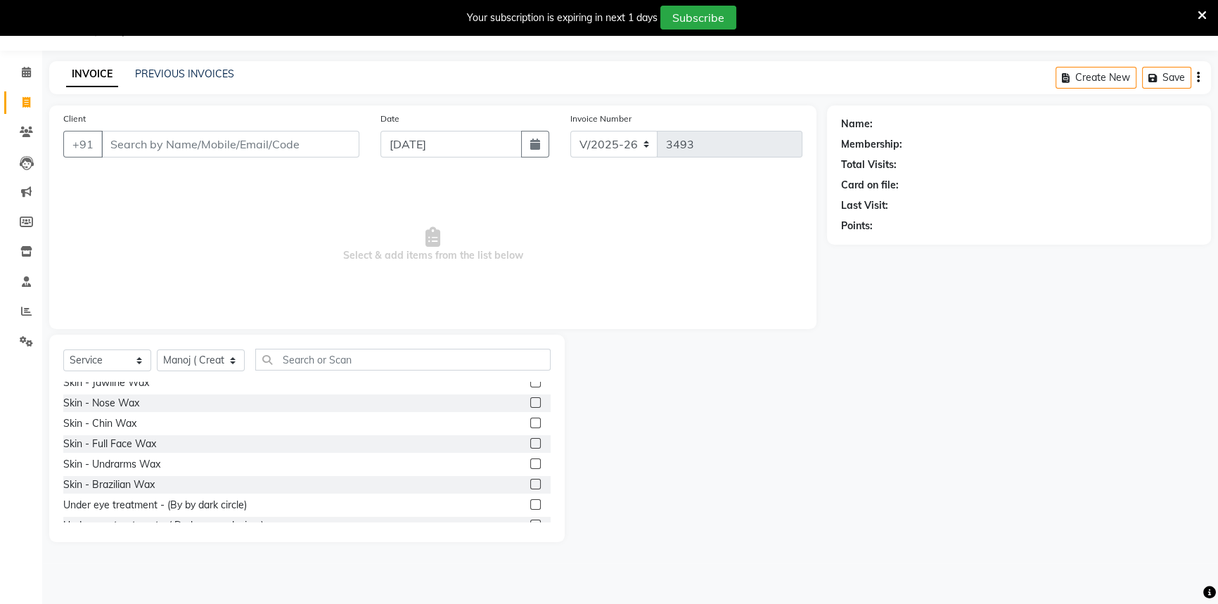
click at [622, 409] on div at bounding box center [696, 438] width 263 height 207
click at [745, 408] on div at bounding box center [696, 438] width 263 height 207
click at [140, 141] on input "Client" at bounding box center [230, 144] width 258 height 27
click at [186, 146] on input "9022803513" at bounding box center [194, 144] width 186 height 27
type input "9022803513"
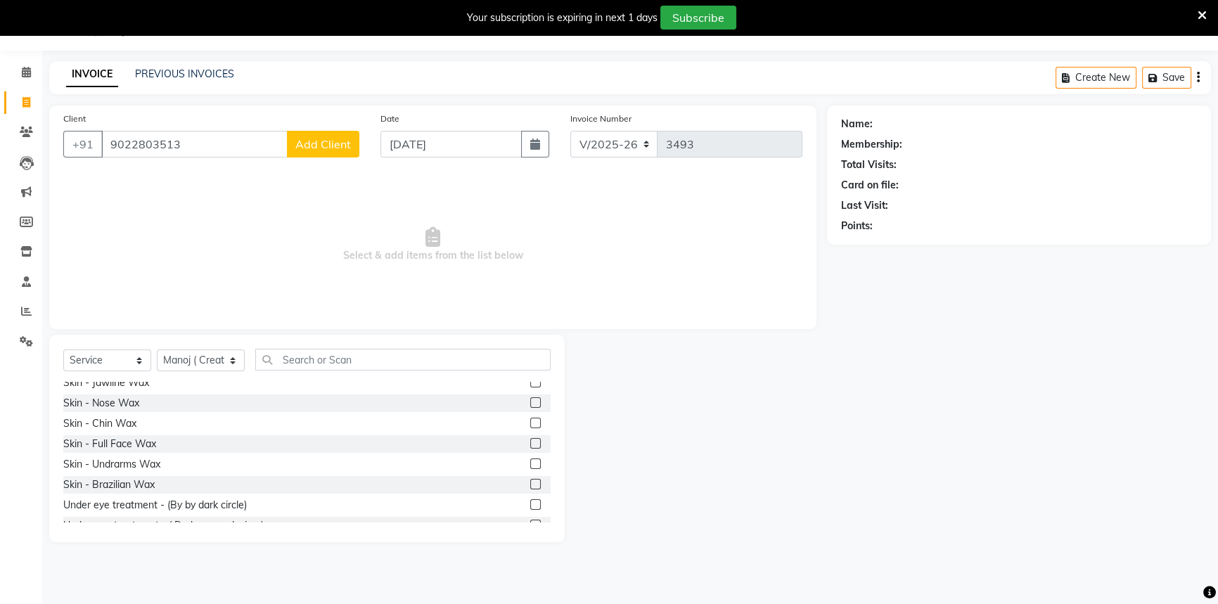
click at [303, 151] on span "Add Client" at bounding box center [323, 144] width 56 height 14
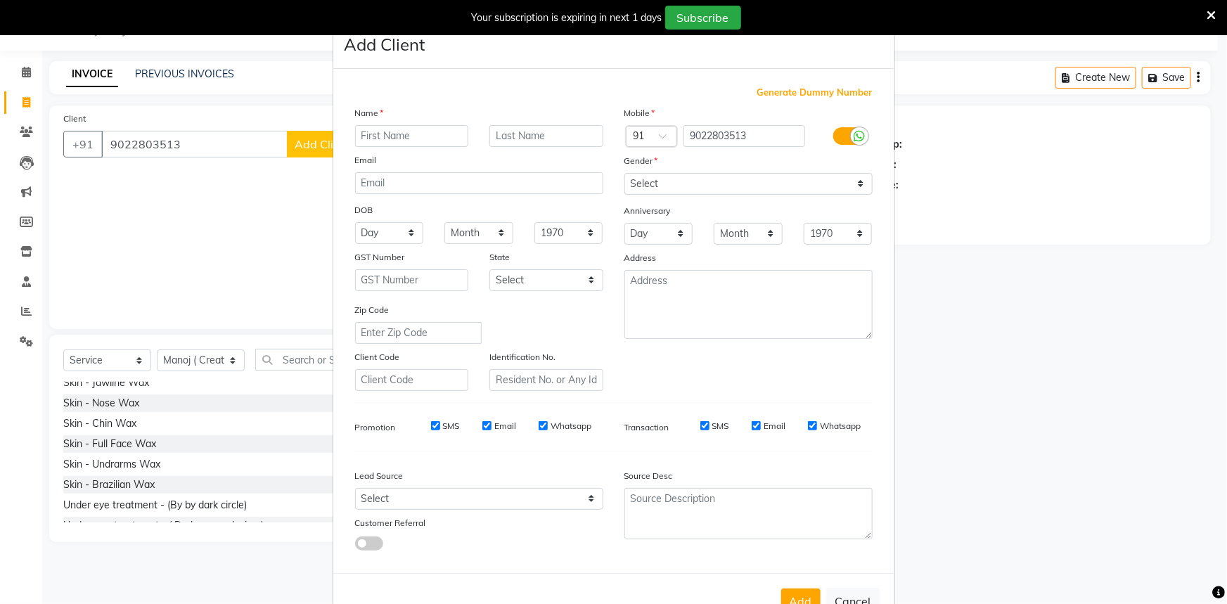
click at [202, 186] on ngb-modal-window "Add Client Generate Dummy Number Name Email DOB Day 01 02 03 04 05 06 07 08 09 …" at bounding box center [613, 302] width 1227 height 604
click at [1, 118] on ngb-modal-window "Add Client Generate Dummy Number Name Email DOB Day 01 02 03 04 05 06 07 08 09 …" at bounding box center [613, 302] width 1227 height 604
click at [1055, 331] on ngb-modal-window "Add Client Generate Dummy Number Name Email DOB Day 01 02 03 04 05 06 07 08 09 …" at bounding box center [613, 302] width 1227 height 604
click at [1052, 332] on ngb-modal-window "Add Client Generate Dummy Number Name Email DOB Day 01 02 03 04 05 06 07 08 09 …" at bounding box center [613, 302] width 1227 height 604
click at [176, 183] on ngb-modal-window "Add Client Generate Dummy Number Name Email DOB Day 01 02 03 04 05 06 07 08 09 …" at bounding box center [613, 302] width 1227 height 604
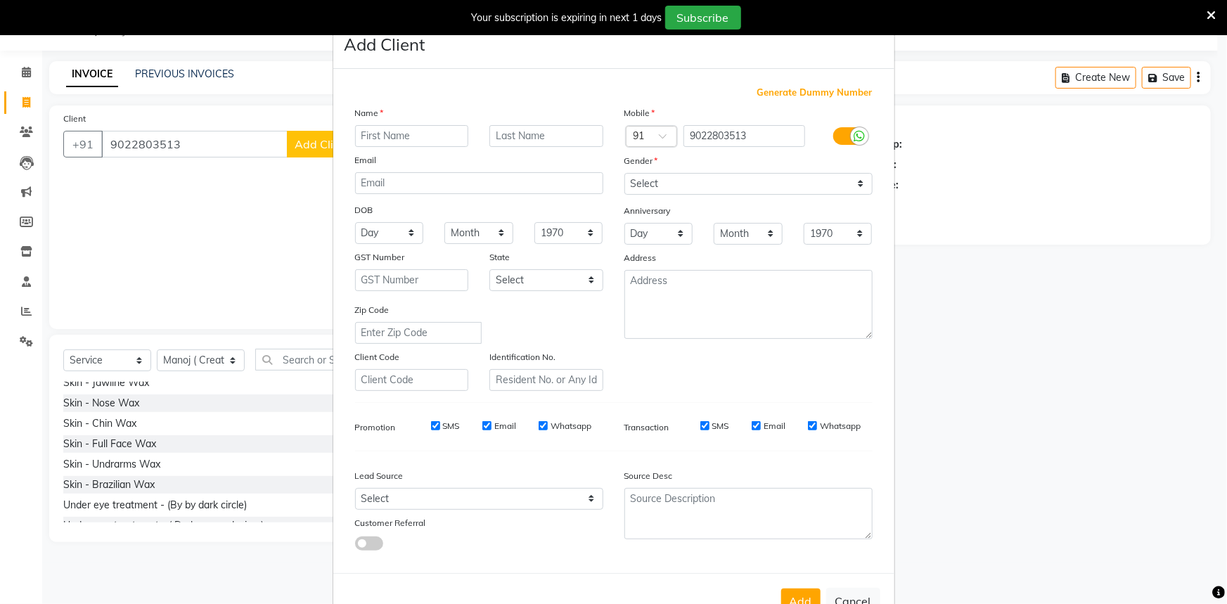
click at [172, 181] on ngb-modal-window "Add Client Generate Dummy Number Name Email DOB Day 01 02 03 04 05 06 07 08 09 …" at bounding box center [613, 302] width 1227 height 604
click at [172, 177] on ngb-modal-window "Add Client Generate Dummy Number Name Email DOB Day 01 02 03 04 05 06 07 08 09 …" at bounding box center [613, 302] width 1227 height 604
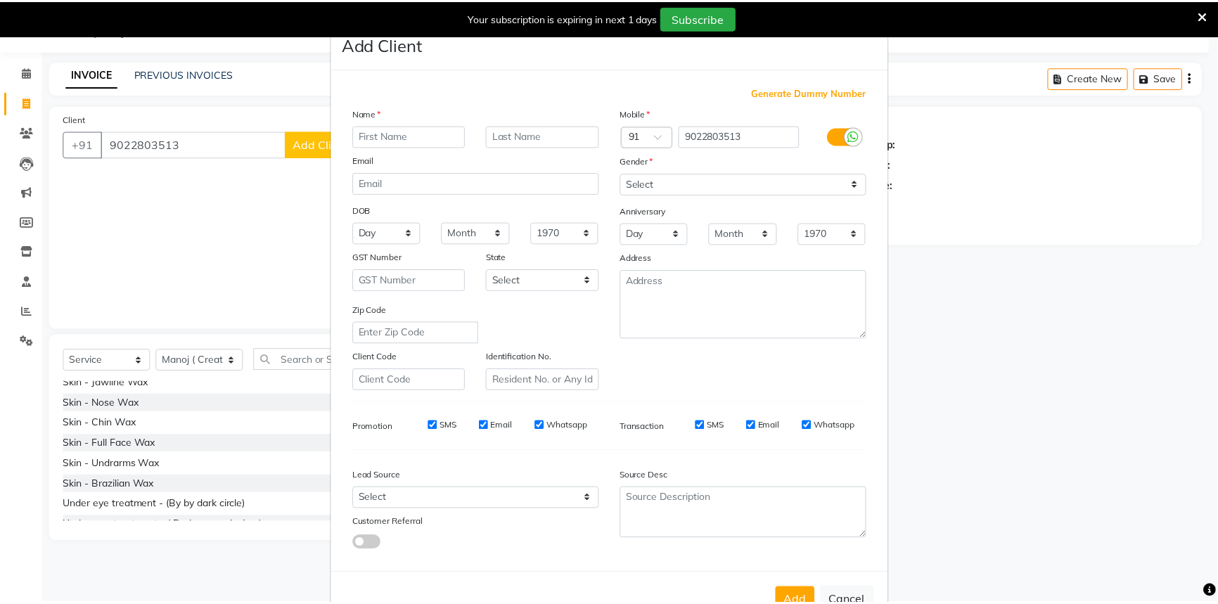
scroll to position [49, 0]
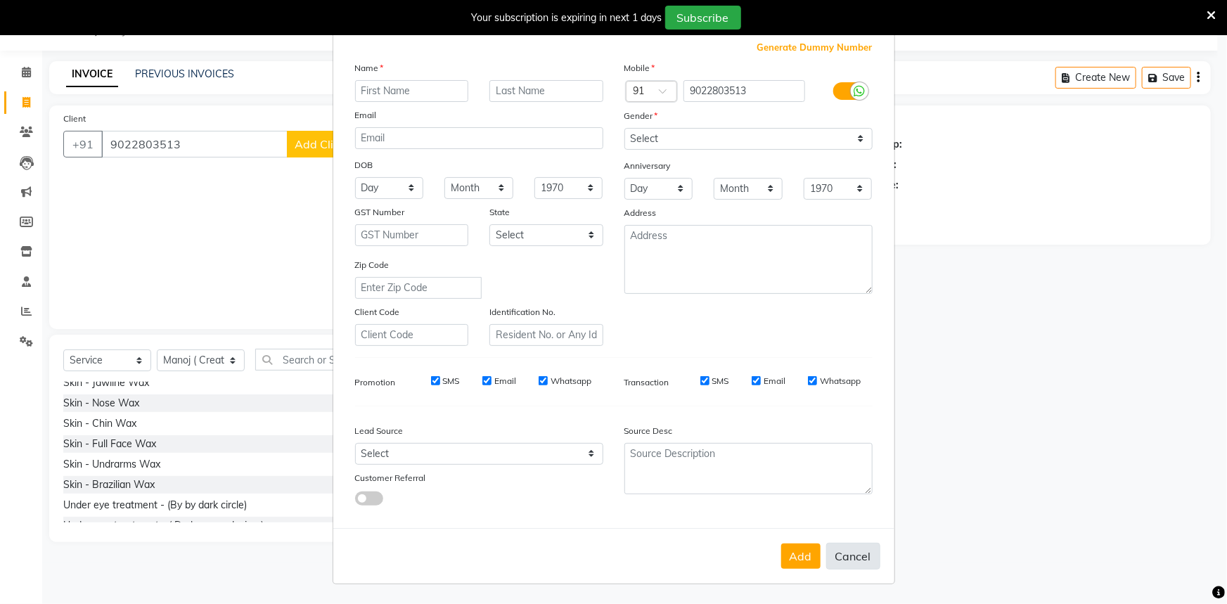
click at [843, 553] on button "Cancel" at bounding box center [853, 556] width 54 height 27
select select
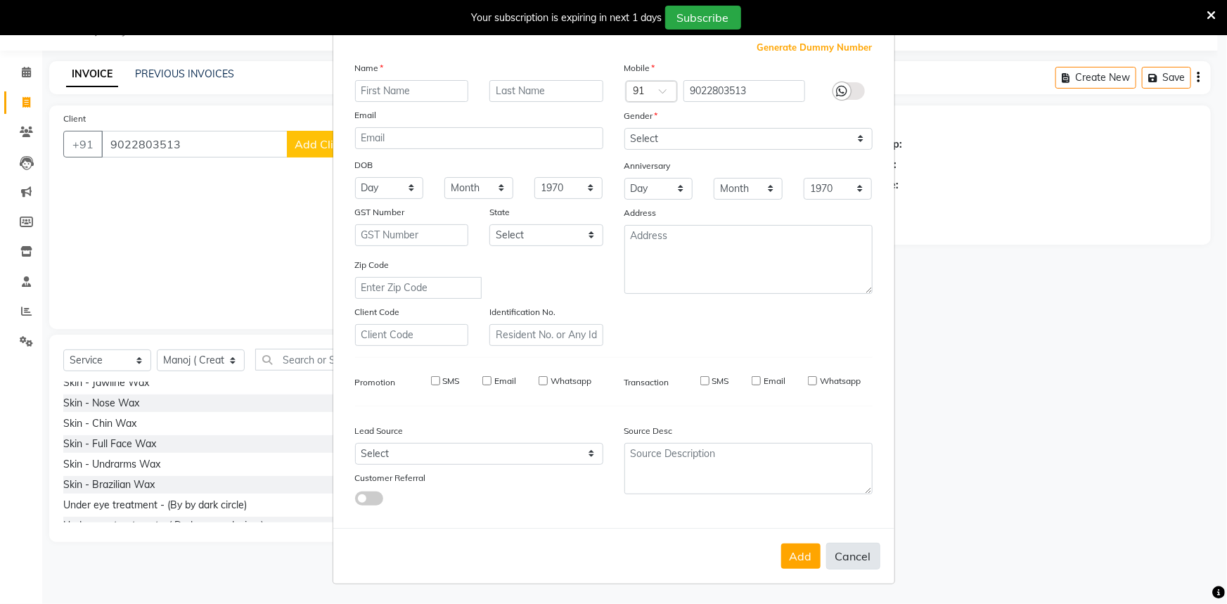
select select
checkbox input "false"
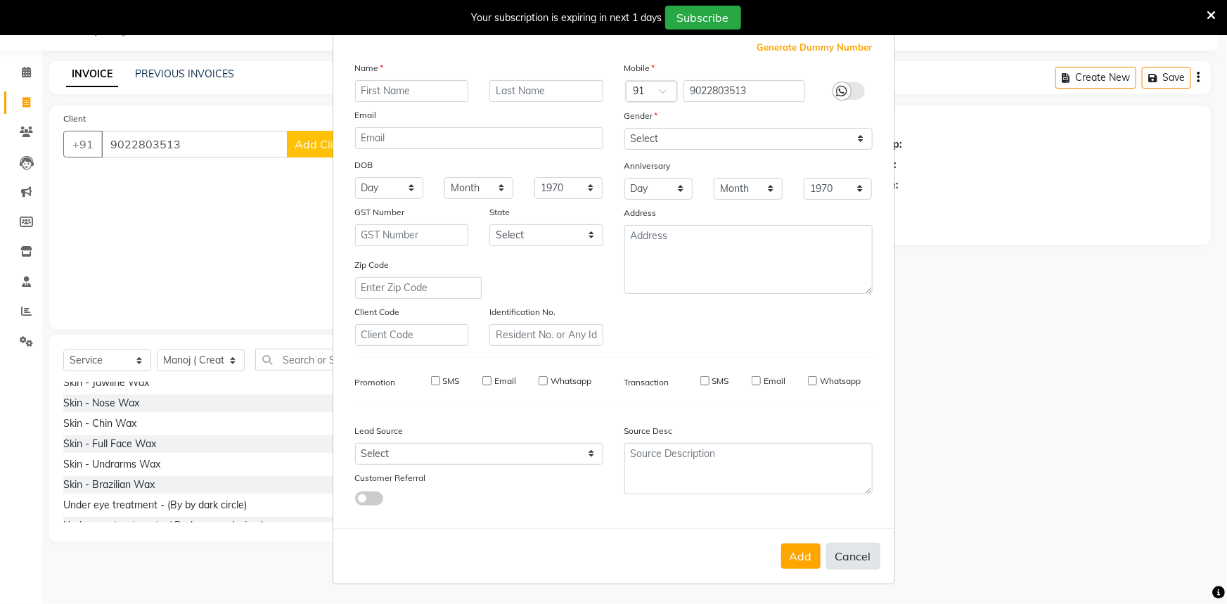
checkbox input "false"
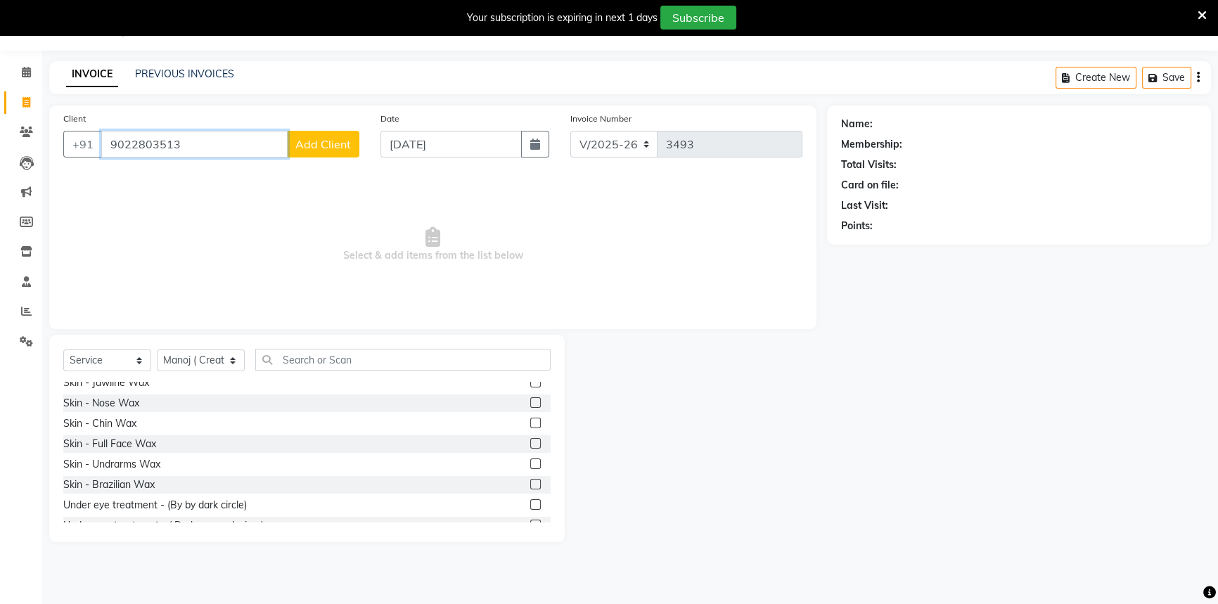
click at [183, 146] on input "9022803513" at bounding box center [194, 144] width 186 height 27
type input "9022803513"
click at [235, 360] on select "Select Stylist Aditi [PERSON_NAME] [PERSON_NAME] ( Creative stylist ) [PERSON_N…" at bounding box center [201, 361] width 88 height 22
click at [139, 250] on span "Select & add items from the list below" at bounding box center [432, 244] width 739 height 141
click at [160, 426] on div "Skin - Chin Wax" at bounding box center [306, 424] width 487 height 18
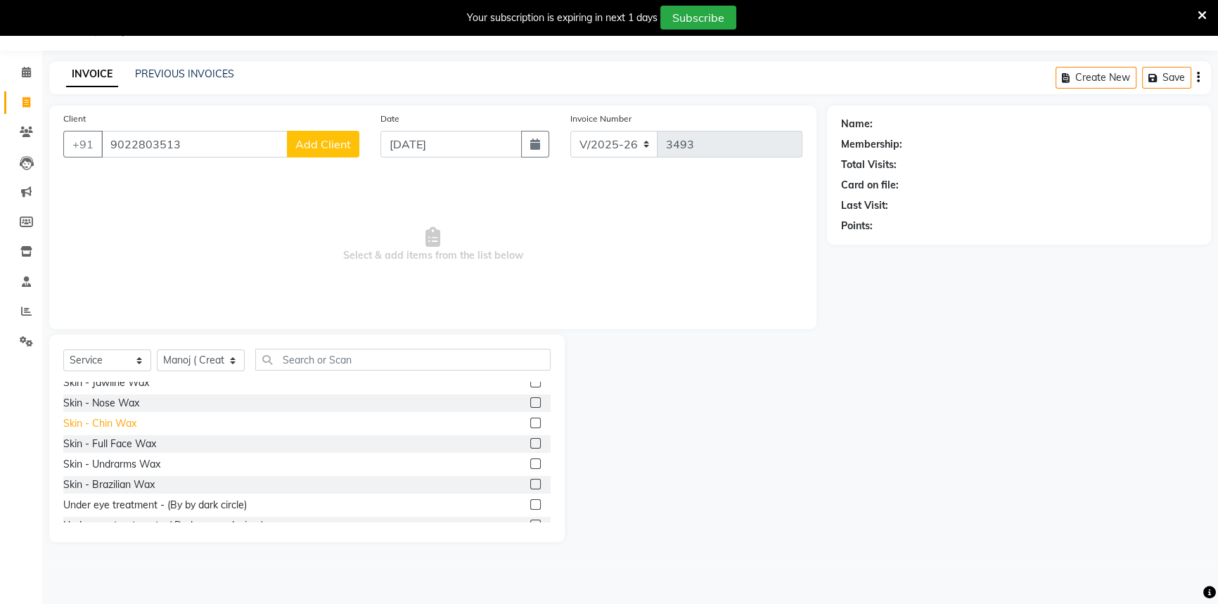
click at [129, 423] on div "Skin - Chin Wax" at bounding box center [99, 423] width 73 height 15
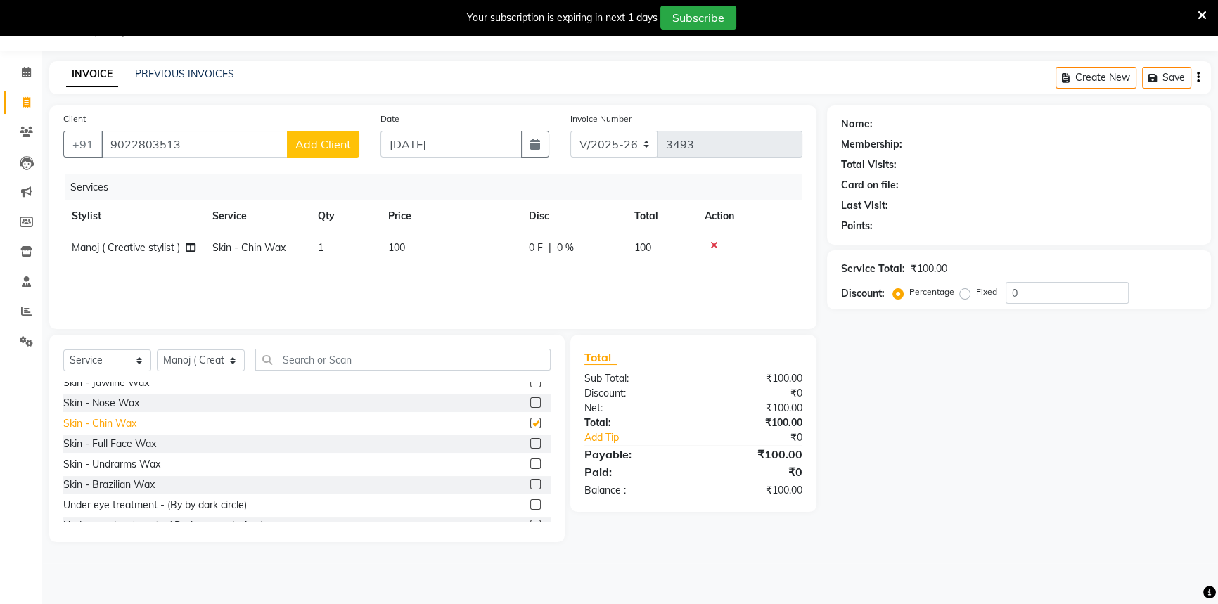
checkbox input "false"
click at [408, 245] on td "100" at bounding box center [450, 248] width 141 height 32
select select "58829"
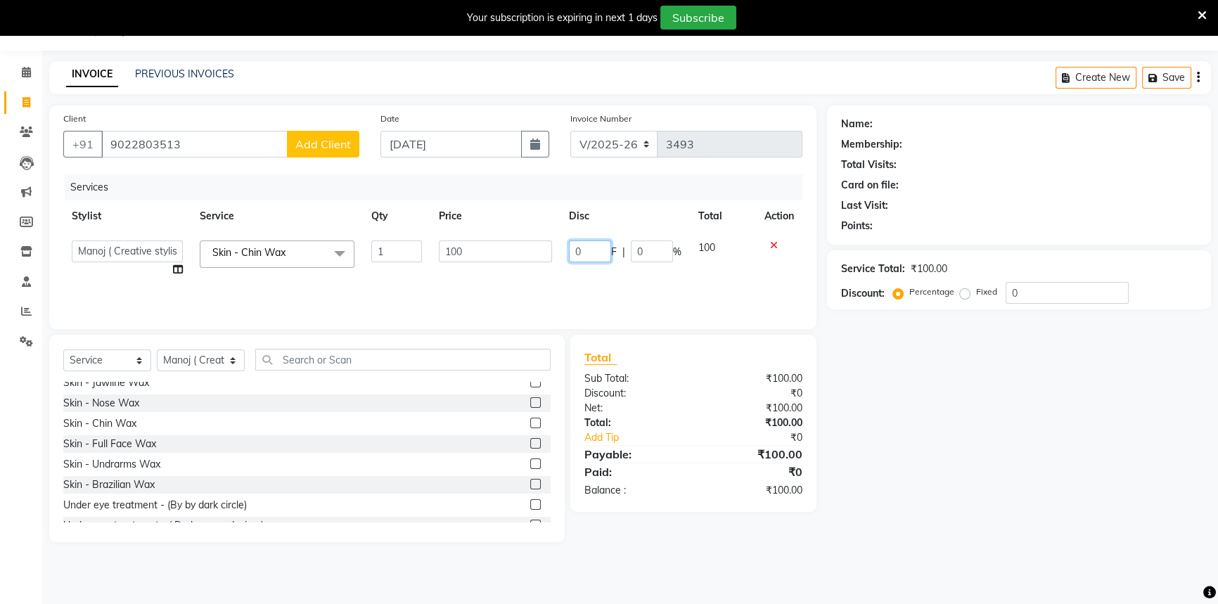
click at [582, 250] on input "0" at bounding box center [590, 252] width 42 height 22
type input "020"
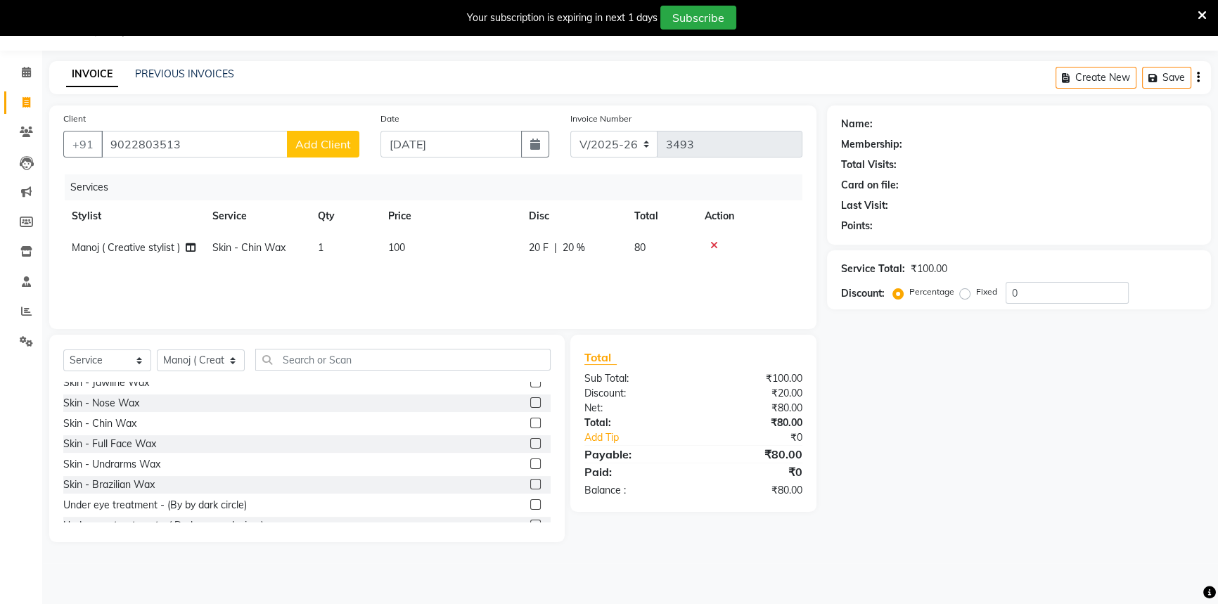
click at [921, 438] on div "Name: Membership: Total Visits: Card on file: Last Visit: Points: Service Total…" at bounding box center [1024, 323] width 395 height 437
click at [885, 370] on div "Name: Membership: Total Visits: Card on file: Last Visit: Points: Service Total…" at bounding box center [1024, 323] width 395 height 437
click at [27, 101] on icon at bounding box center [27, 102] width 8 height 11
click at [184, 146] on input "9022803513" at bounding box center [194, 144] width 186 height 27
type input "9"
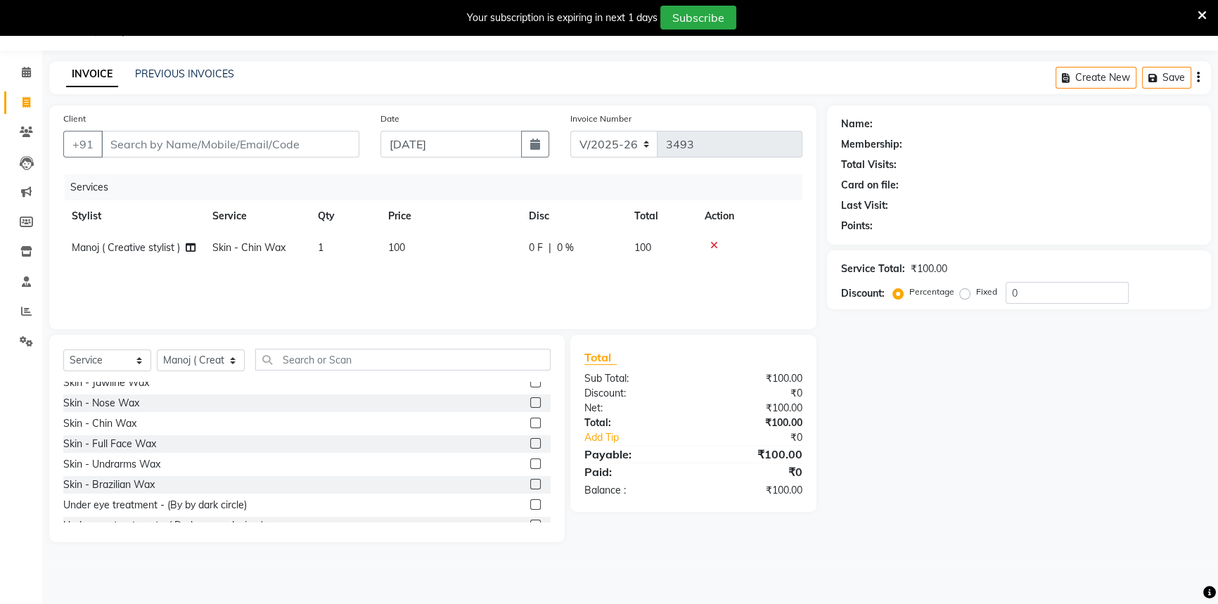
click at [409, 248] on td "100" at bounding box center [450, 248] width 141 height 32
select select "58829"
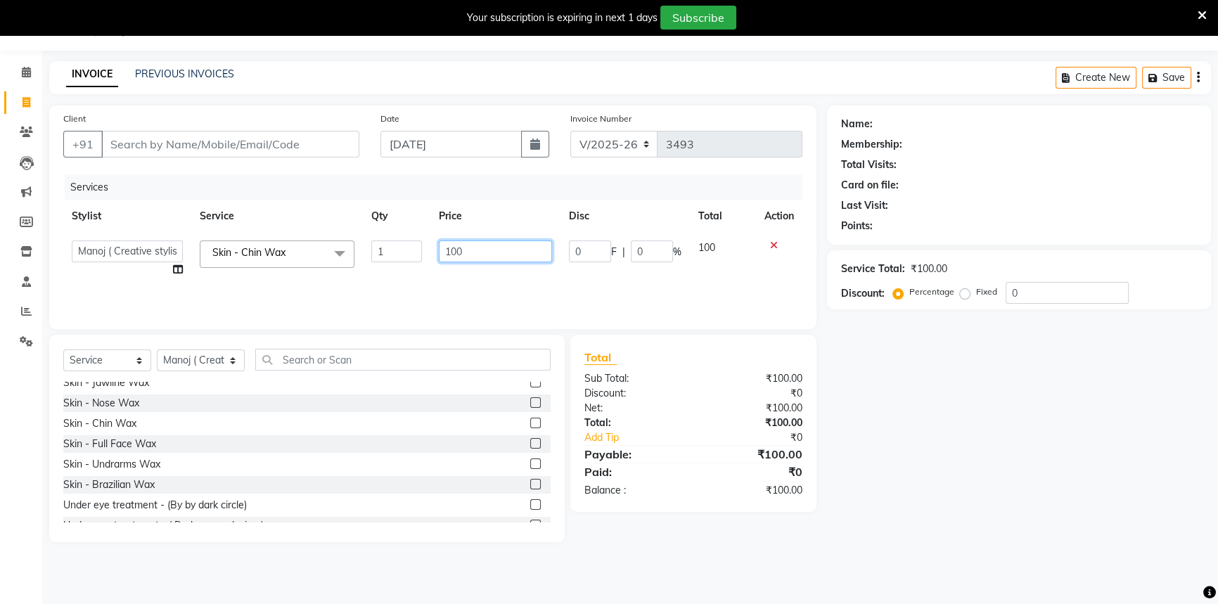
click at [471, 249] on input "100" at bounding box center [495, 252] width 113 height 22
type input "1"
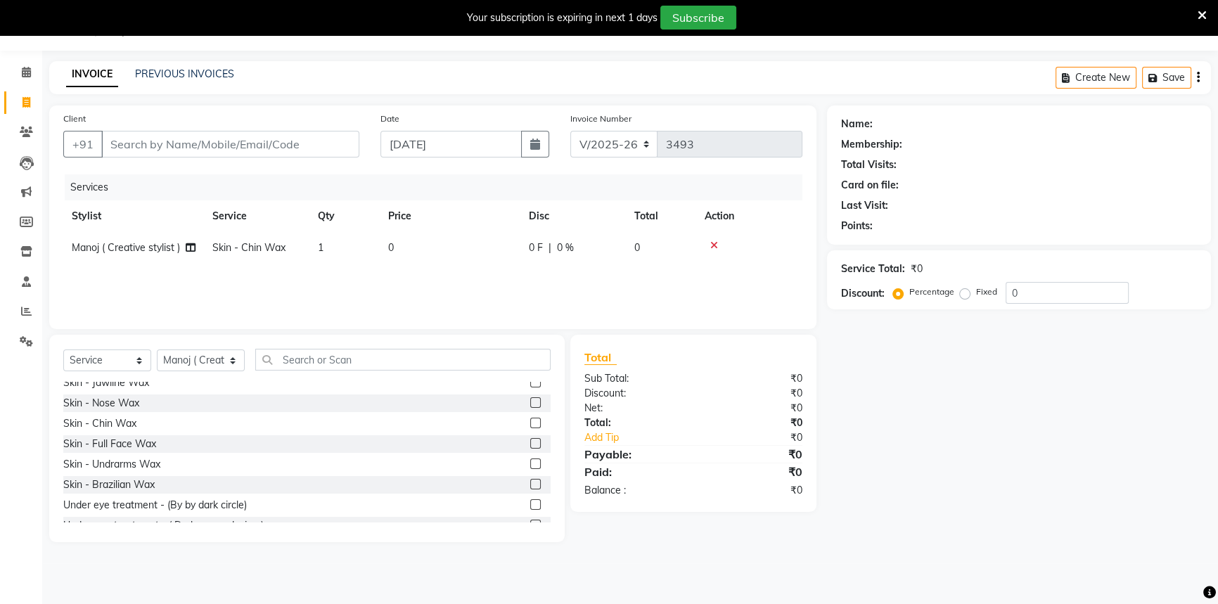
click at [715, 246] on tr "Manoj ( Creative stylist ) Skin - Chin Wax 1 0 0 F | 0 % 0" at bounding box center [432, 248] width 739 height 32
click at [145, 143] on input "Client" at bounding box center [230, 144] width 258 height 27
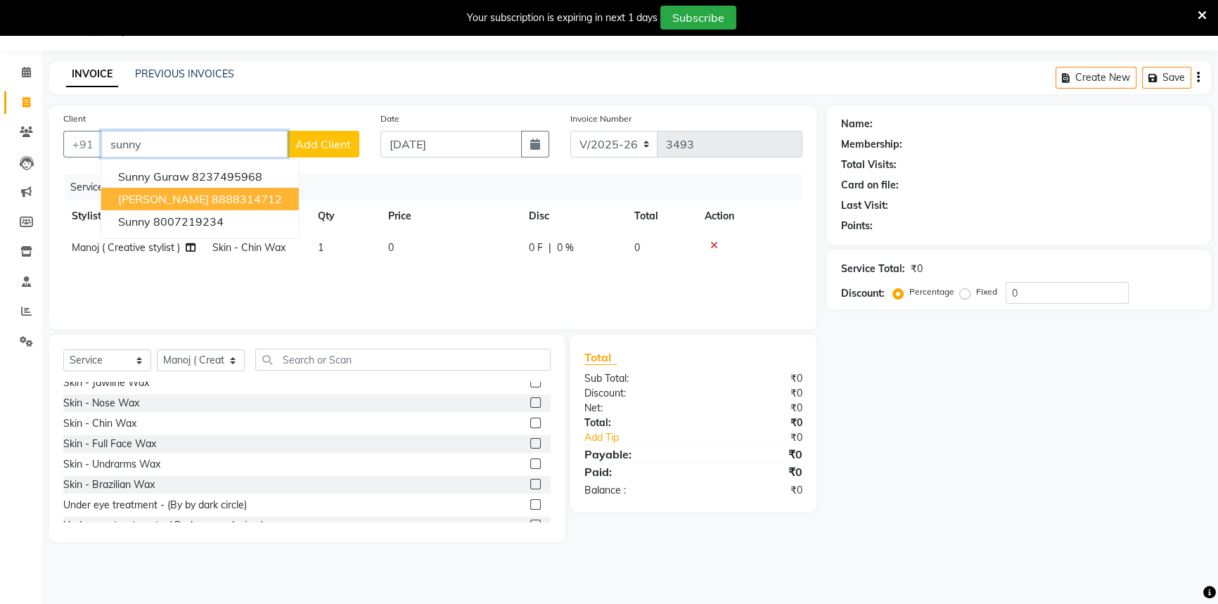
click at [250, 193] on button "[PERSON_NAME] 8888314712" at bounding box center [200, 199] width 198 height 23
type input "8888314712"
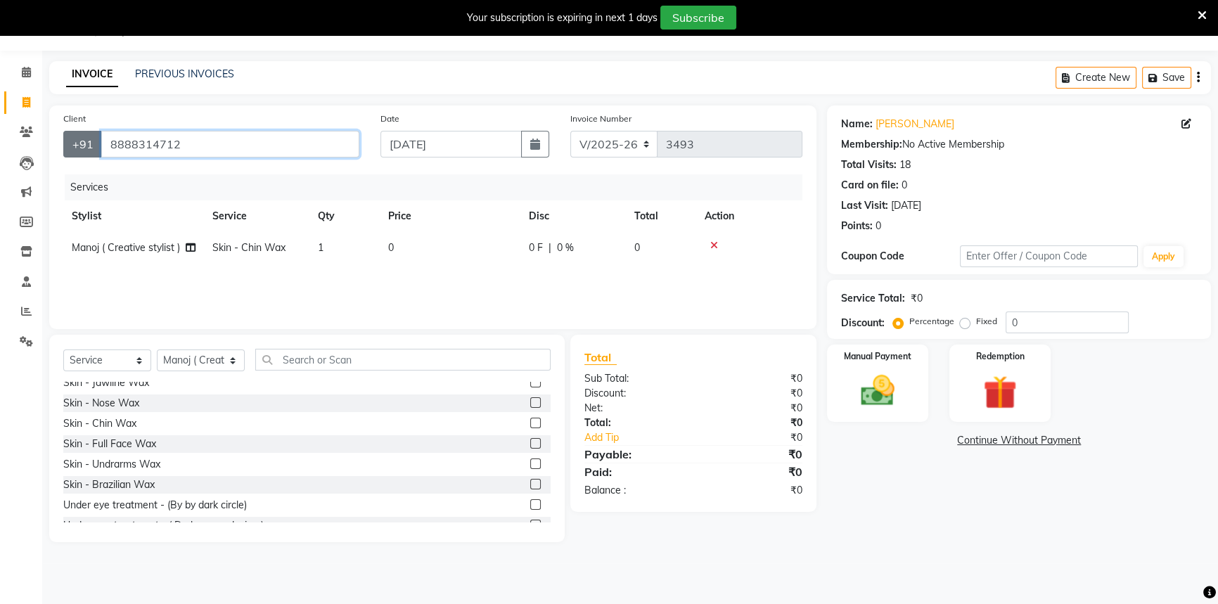
drag, startPoint x: 248, startPoint y: 147, endPoint x: 86, endPoint y: 139, distance: 162.7
click at [86, 139] on div "[PHONE_NUMBER]" at bounding box center [211, 144] width 296 height 27
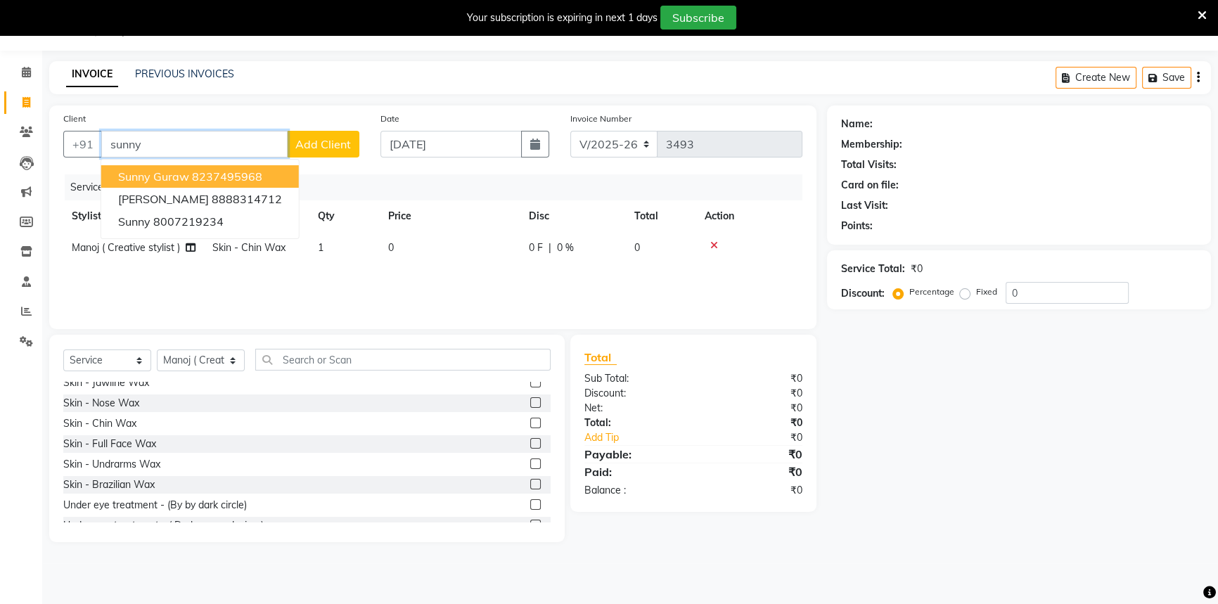
click at [194, 179] on ngb-highlight "8237495968" at bounding box center [227, 176] width 70 height 14
type input "8237495968"
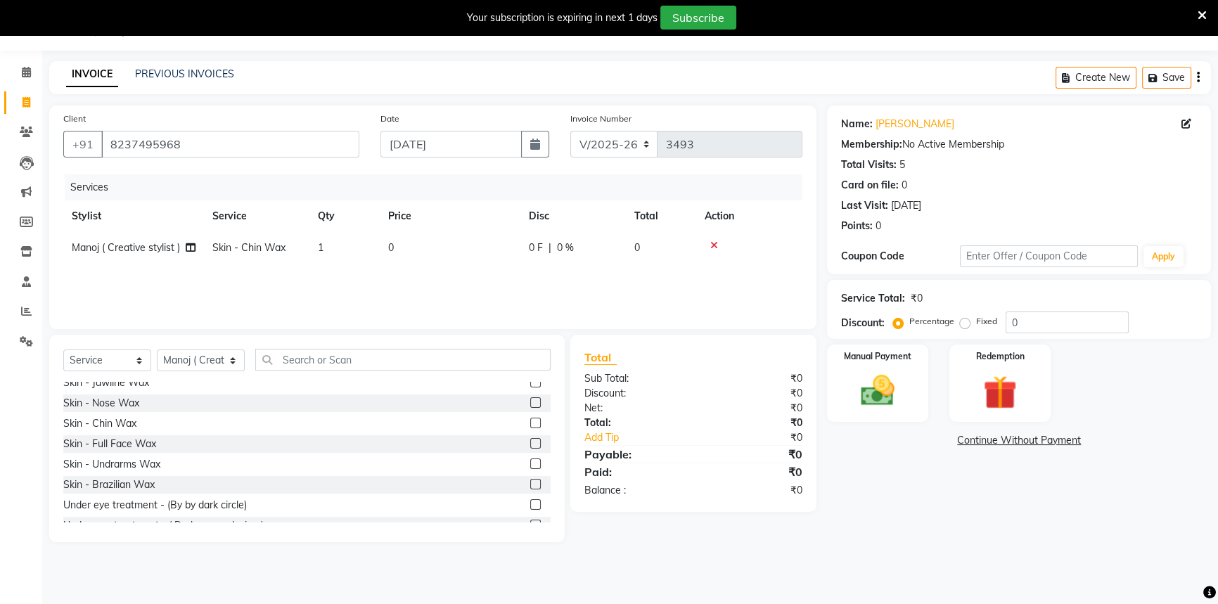
click at [162, 246] on span "Manoj ( Creative stylist )" at bounding box center [126, 247] width 108 height 13
select select "58829"
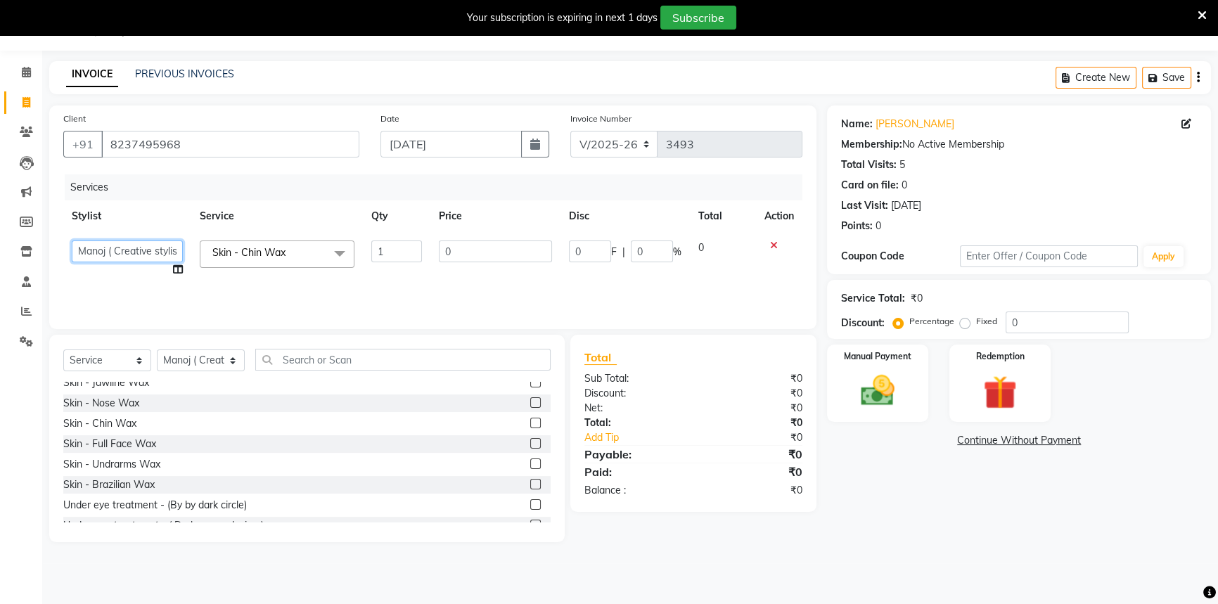
click at [161, 251] on select "[PERSON_NAME] [PERSON_NAME] ( Creative stylist ) [PERSON_NAME] rohit [PERSON_NA…" at bounding box center [127, 252] width 111 height 22
select select "88669"
click at [269, 255] on span "Skin - Chin Wax" at bounding box center [248, 252] width 73 height 13
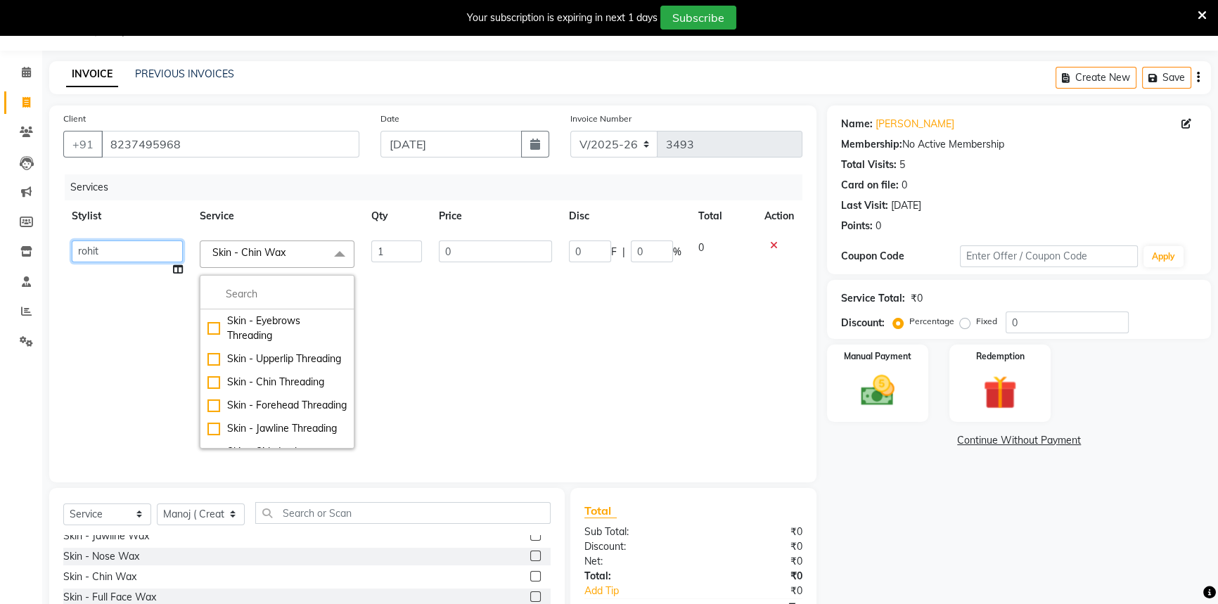
click at [107, 251] on select "[PERSON_NAME] [PERSON_NAME] ( Creative stylist ) [PERSON_NAME] rohit [PERSON_NA…" at bounding box center [127, 252] width 111 height 22
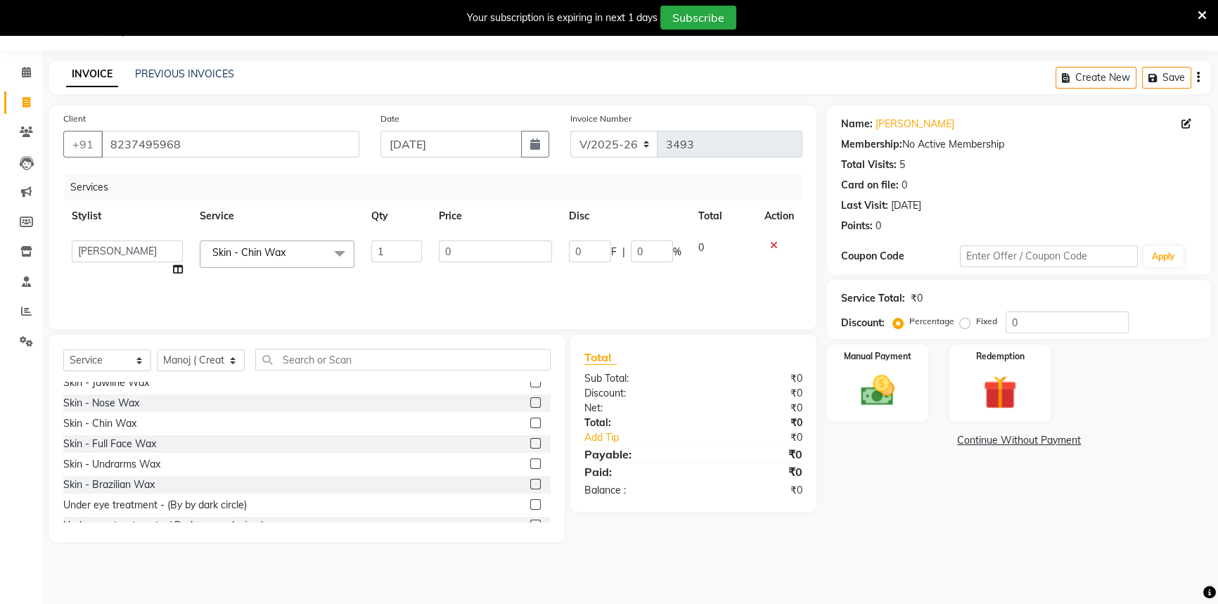
select select "58806"
click at [254, 251] on span "Skin - Chin Wax" at bounding box center [248, 252] width 73 height 13
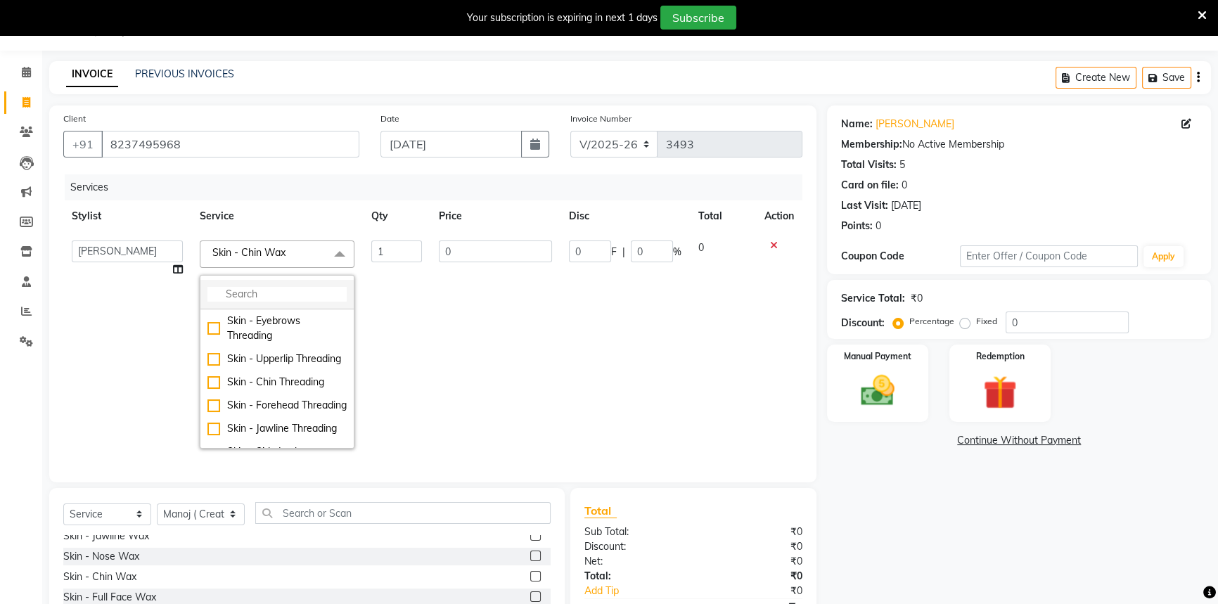
click at [316, 291] on input "multiselect-search" at bounding box center [276, 294] width 139 height 15
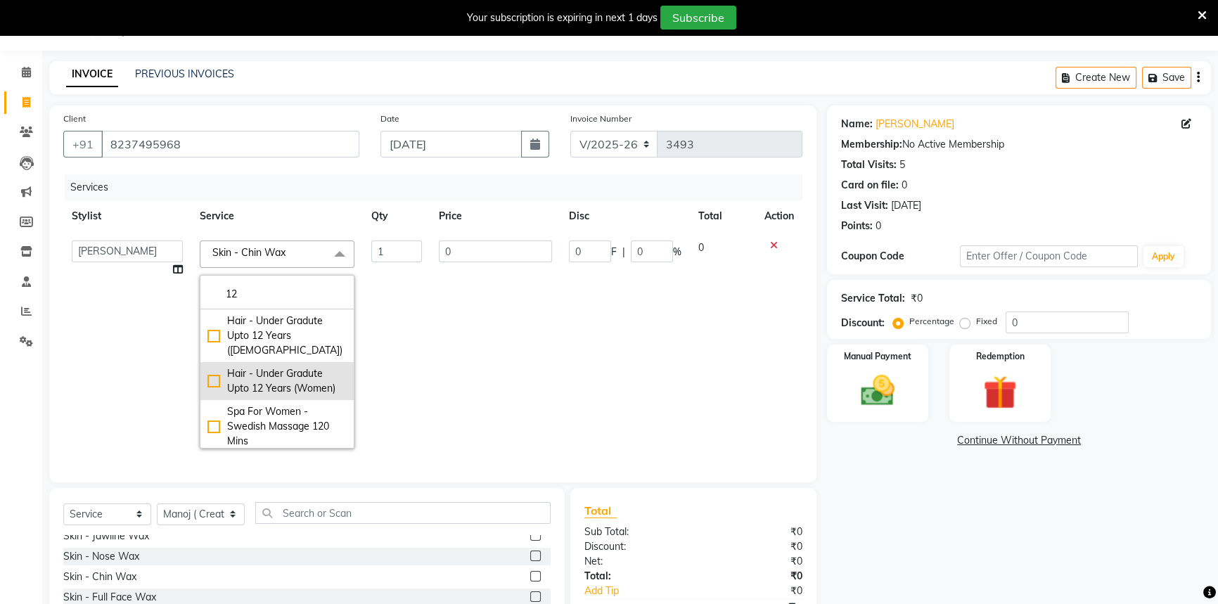
type input "12"
click at [296, 366] on div "Hair - Under Gradute Upto 12 Years (Women)" at bounding box center [276, 381] width 139 height 30
checkbox input "true"
type input "500"
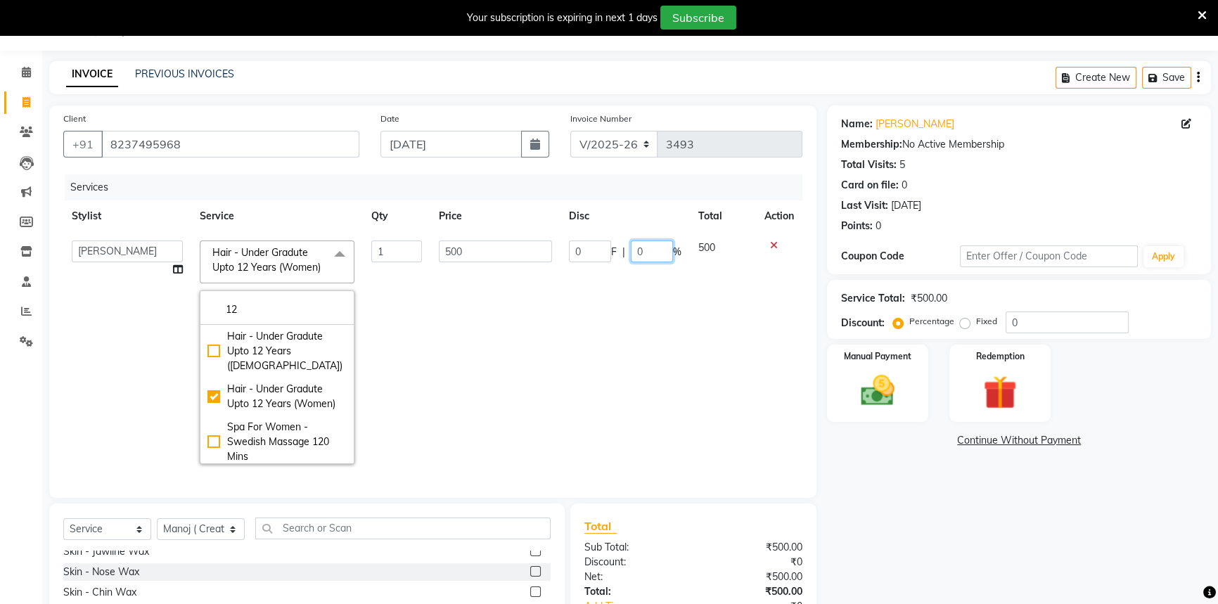
click at [631, 243] on input "0" at bounding box center [652, 252] width 42 height 22
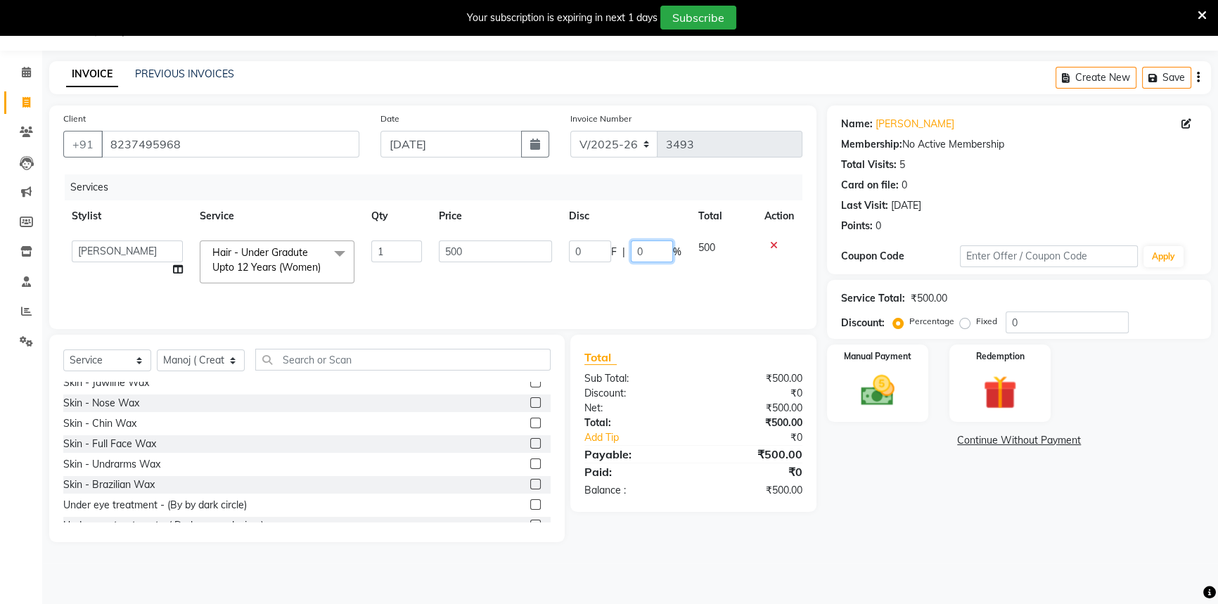
type input "20"
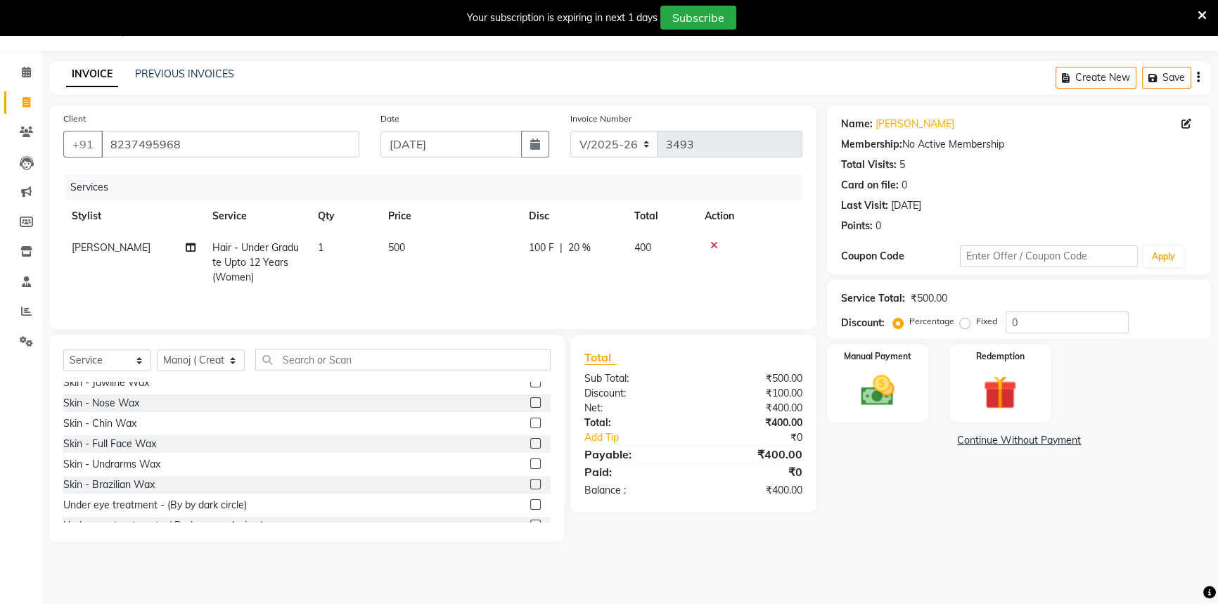
click at [884, 499] on div "Name: [PERSON_NAME] Membership: No Active Membership Total Visits: 5 Card on fi…" at bounding box center [1024, 323] width 395 height 437
click at [883, 409] on img at bounding box center [878, 391] width 57 height 40
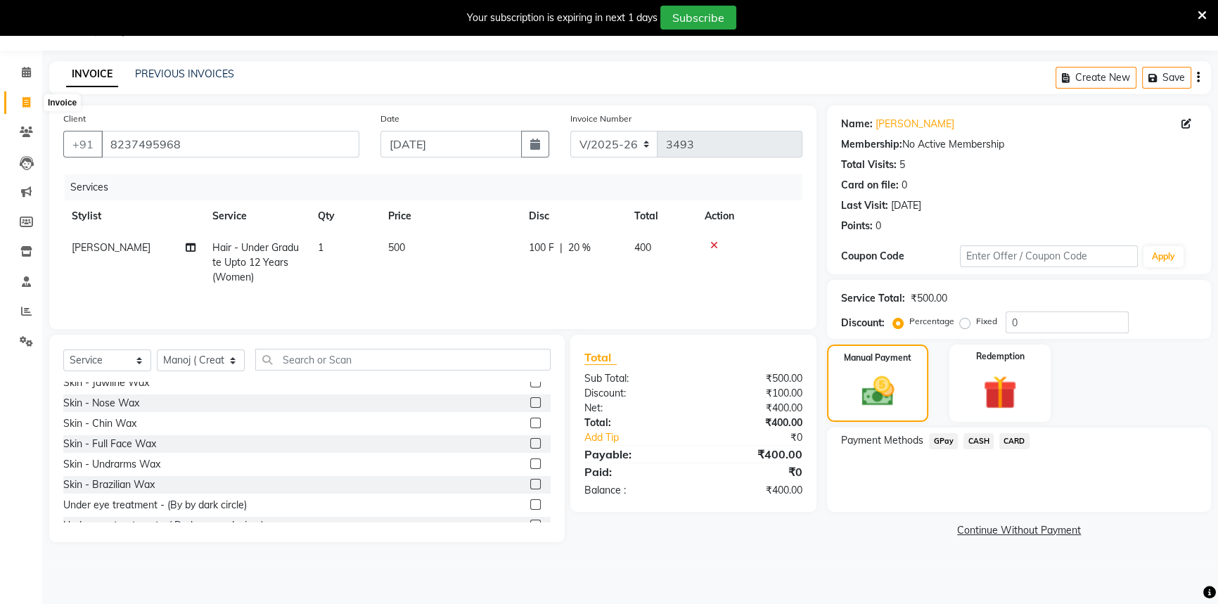
click at [23, 104] on icon at bounding box center [27, 102] width 8 height 11
select select "service"
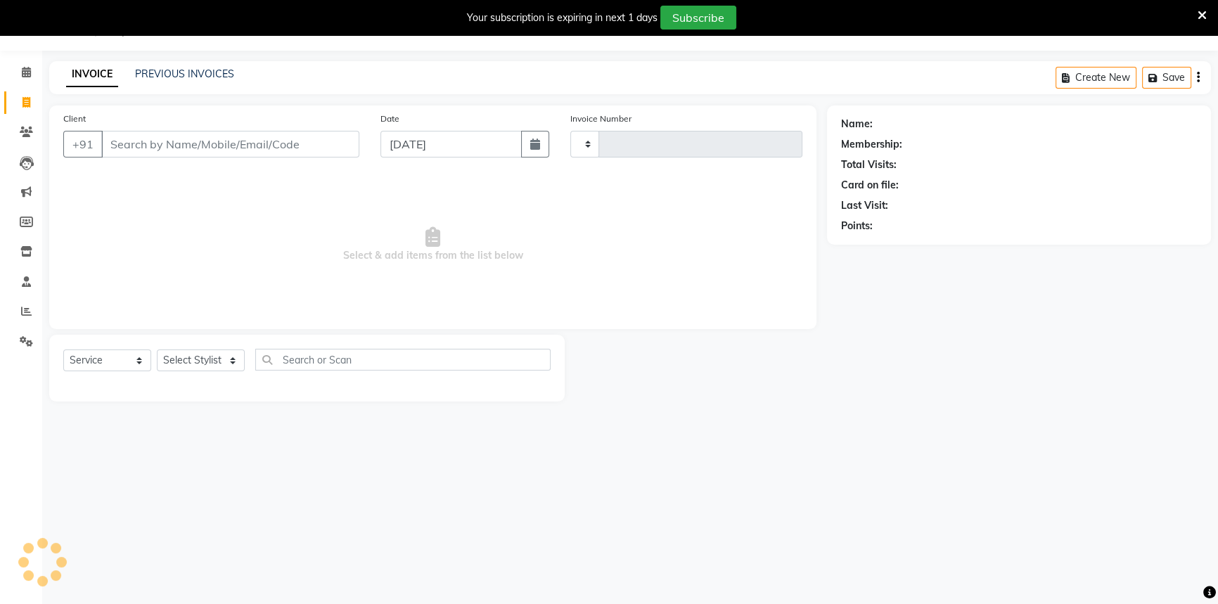
type input "3493"
select select "6724"
select select "58829"
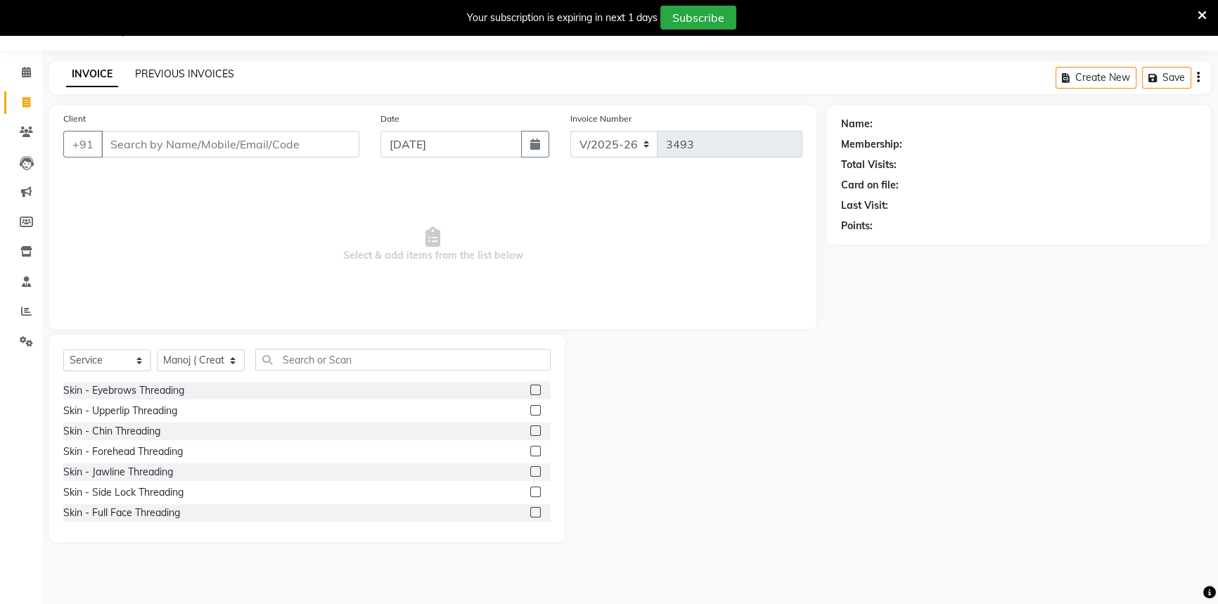
click at [174, 74] on link "PREVIOUS INVOICES" at bounding box center [184, 74] width 99 height 13
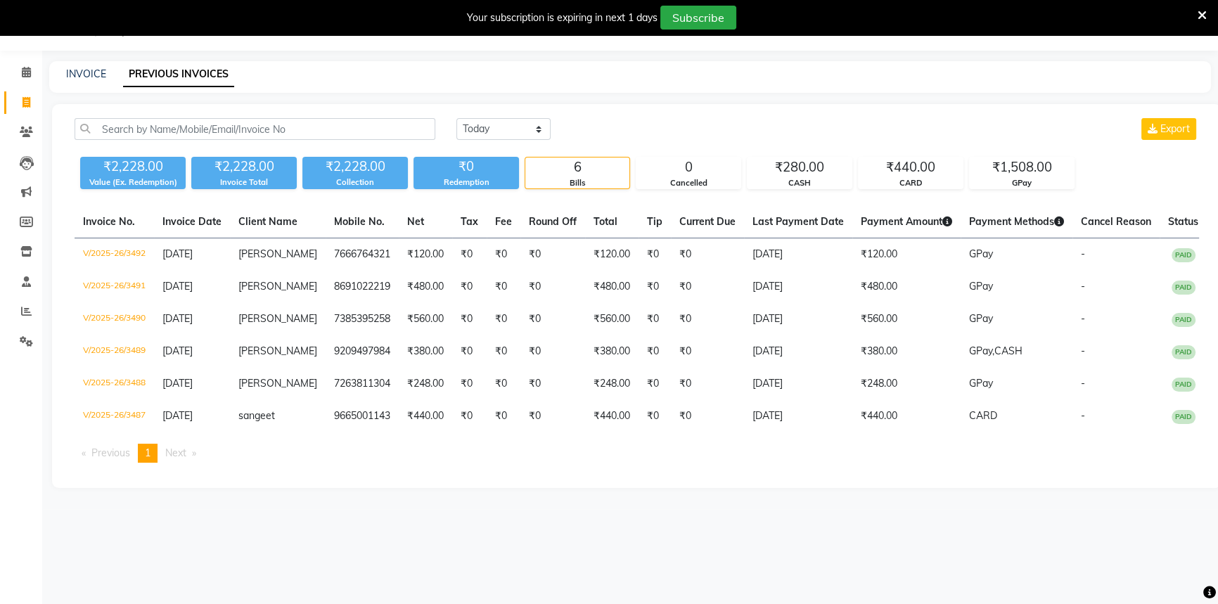
click at [30, 92] on link "Invoice" at bounding box center [21, 102] width 34 height 23
select select "service"
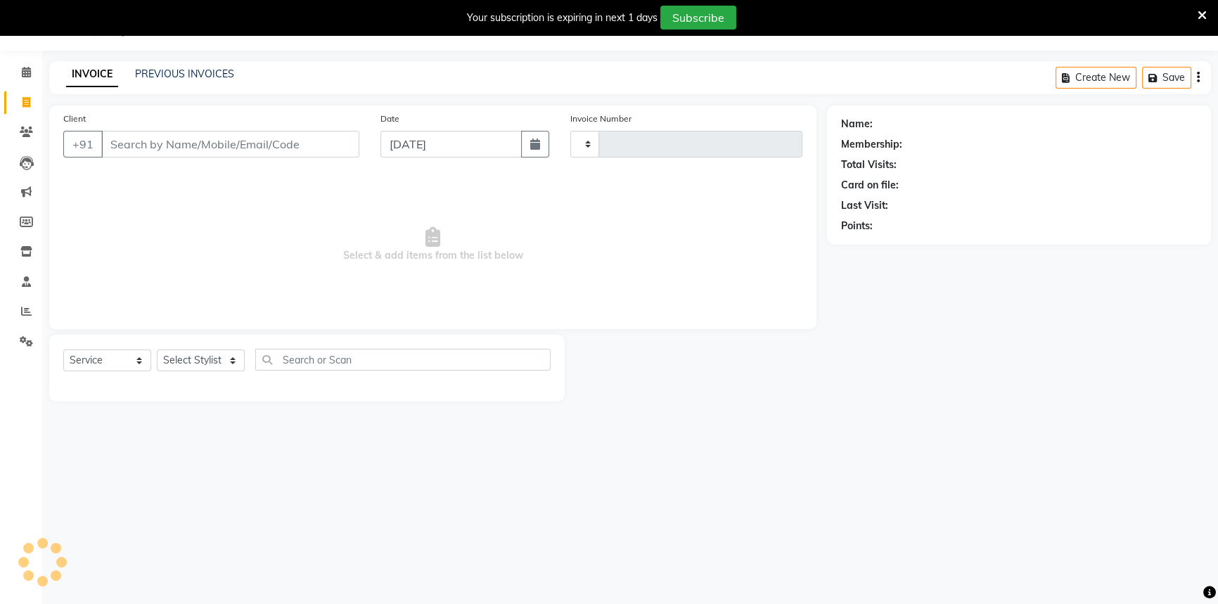
type input "3493"
select select "6724"
select select "58829"
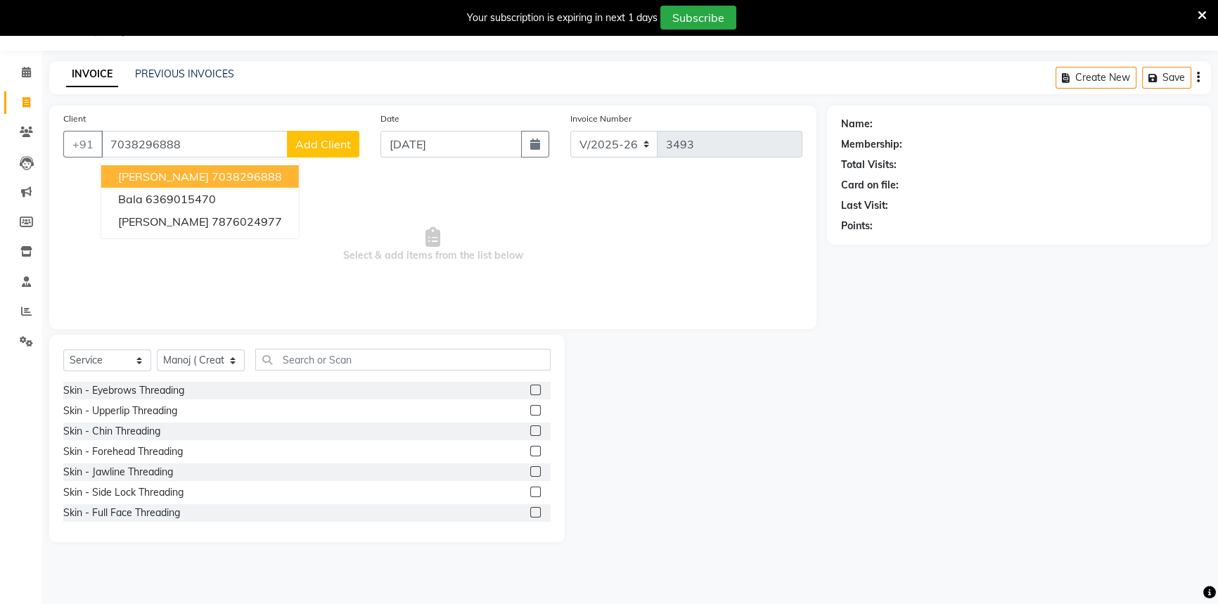
type input "7038296888"
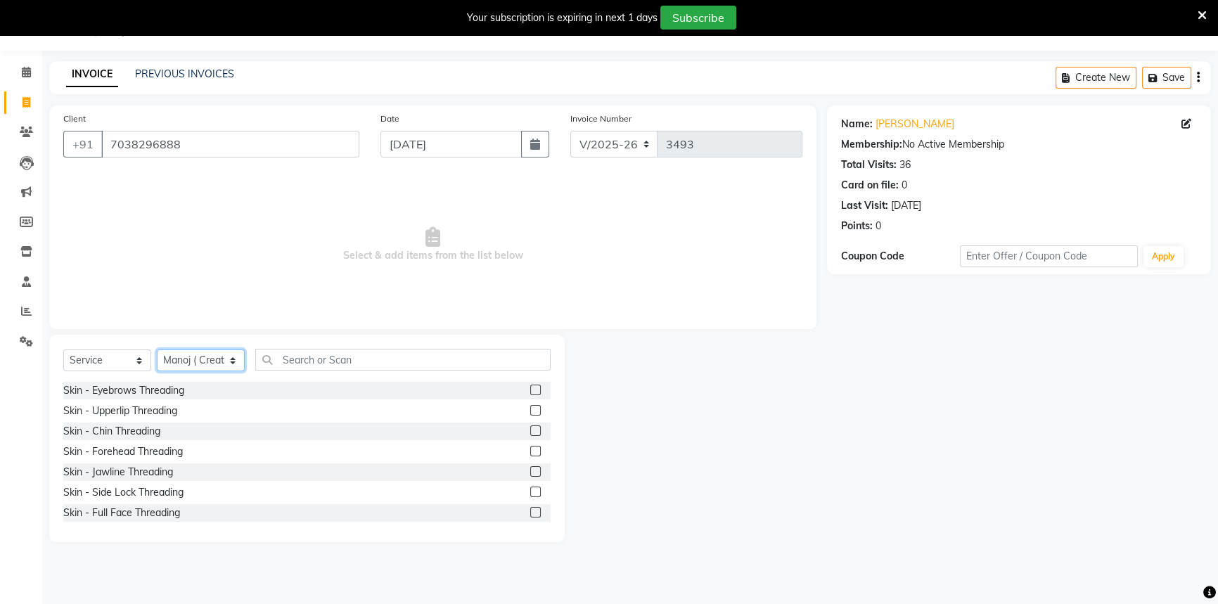
click at [191, 359] on select "Select Stylist Aditi [PERSON_NAME] [PERSON_NAME] ( Creative stylist ) [PERSON_N…" at bounding box center [201, 361] width 88 height 22
click at [309, 366] on input "text" at bounding box center [402, 360] width 295 height 22
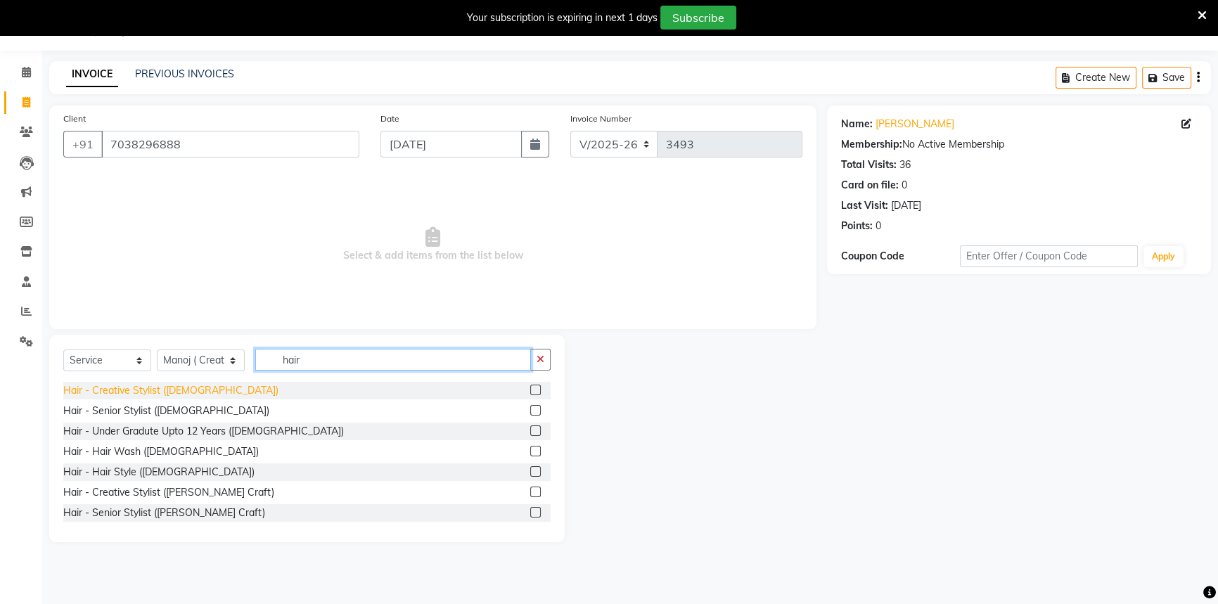
type input "hair"
click at [148, 394] on div "Hair - Creative Stylist ([DEMOGRAPHIC_DATA])" at bounding box center [170, 390] width 215 height 15
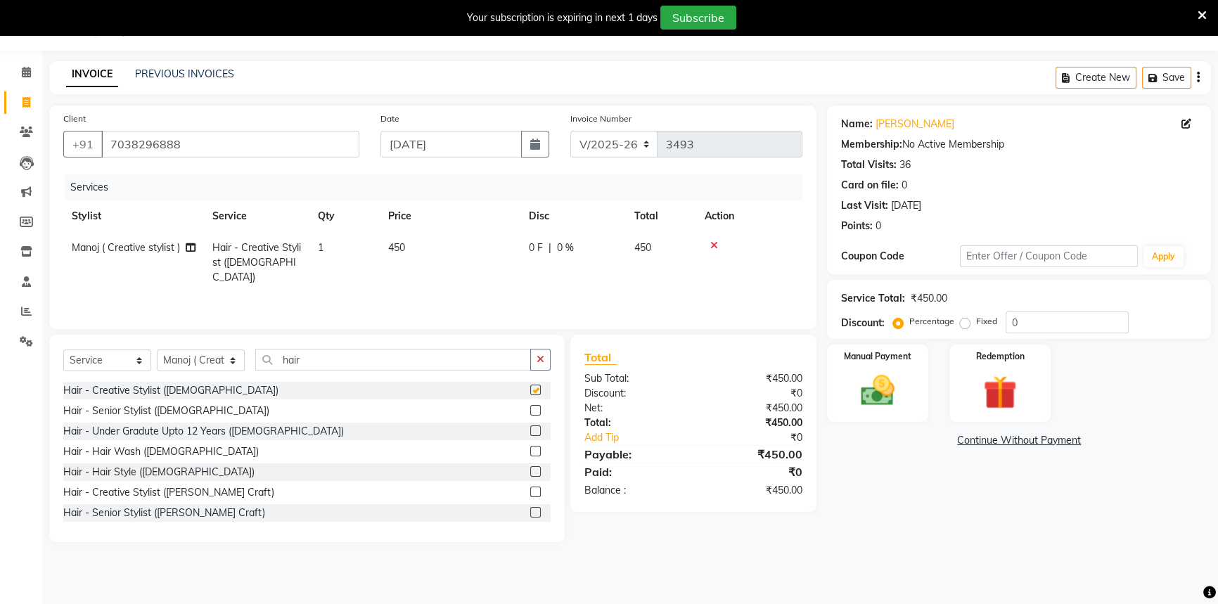
checkbox input "false"
click at [211, 487] on div "Hair - Creative Stylist ([PERSON_NAME] Craft)" at bounding box center [168, 492] width 211 height 15
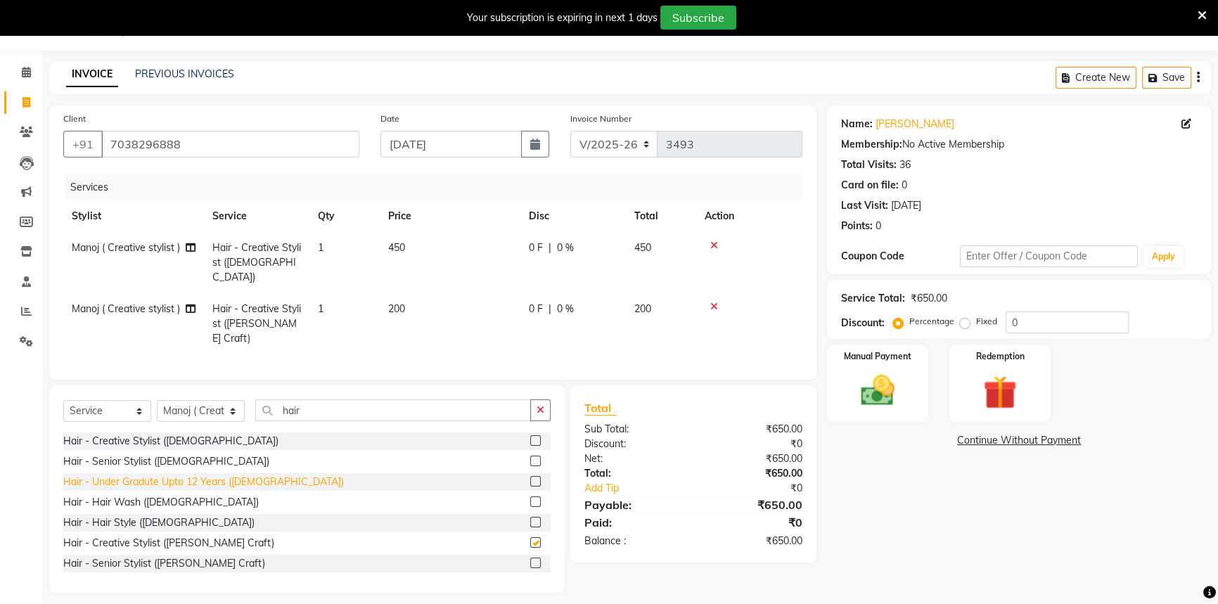
checkbox input "false"
click at [448, 258] on td "450" at bounding box center [450, 262] width 141 height 61
select select "58829"
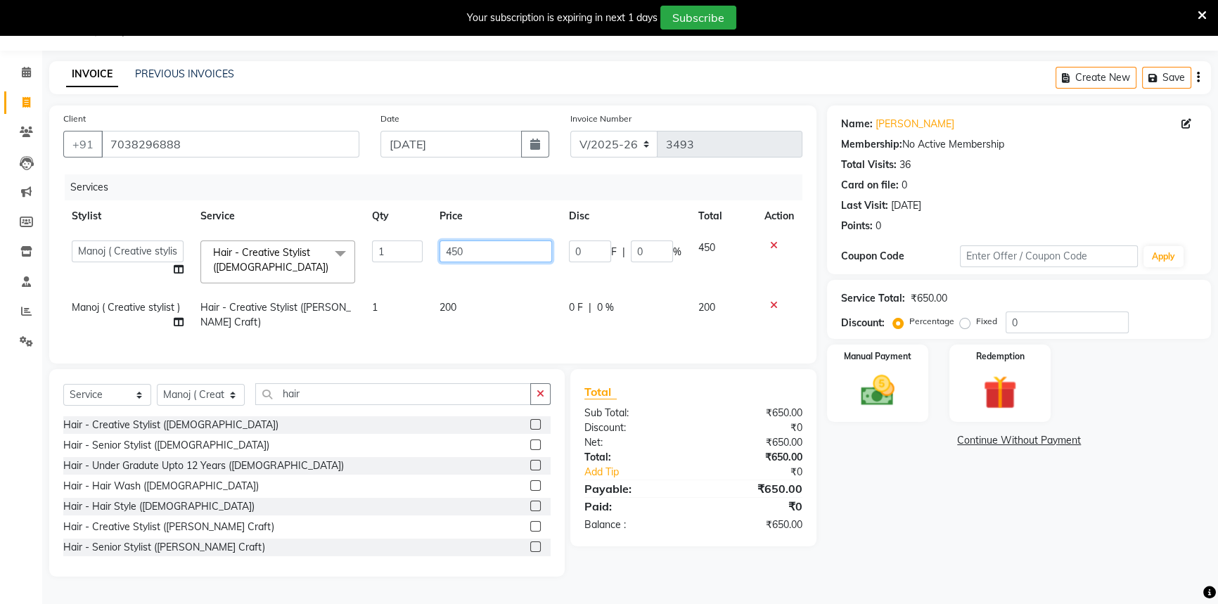
drag, startPoint x: 448, startPoint y: 258, endPoint x: 473, endPoint y: 252, distance: 25.9
click at [450, 257] on input "450" at bounding box center [496, 252] width 113 height 22
drag, startPoint x: 475, startPoint y: 250, endPoint x: 409, endPoint y: 240, distance: 66.8
click at [409, 240] on tr "Aditi [PERSON_NAME] [PERSON_NAME] ( Creative stylist ) [PERSON_NAME] rohit [PER…" at bounding box center [432, 262] width 739 height 60
type input "300"
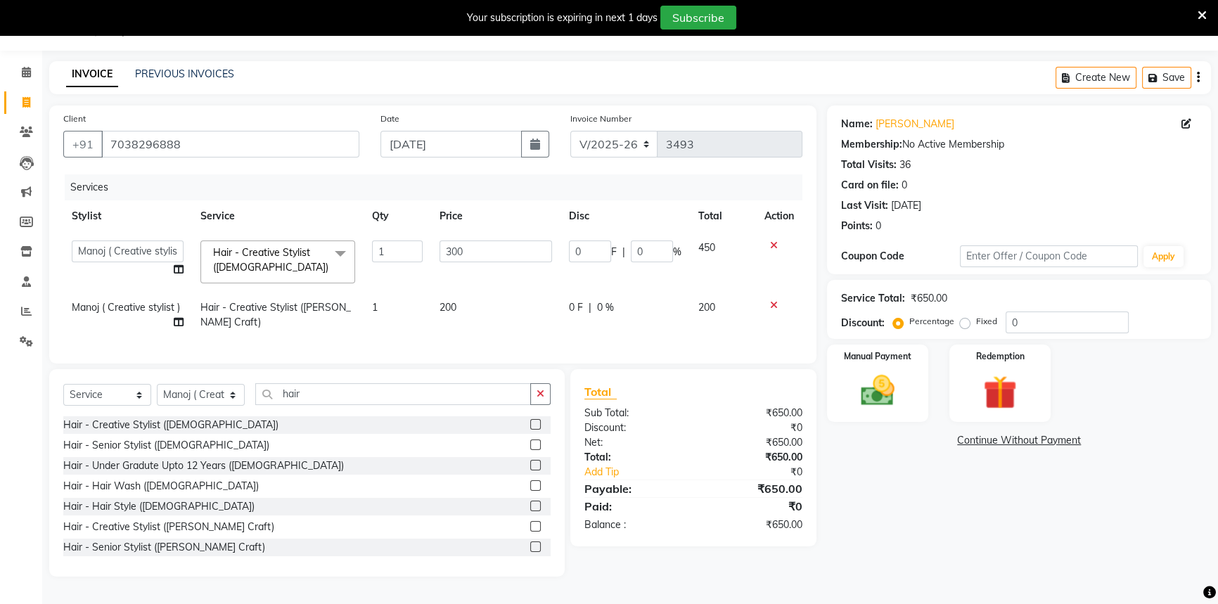
click at [447, 196] on div "Services" at bounding box center [439, 187] width 748 height 26
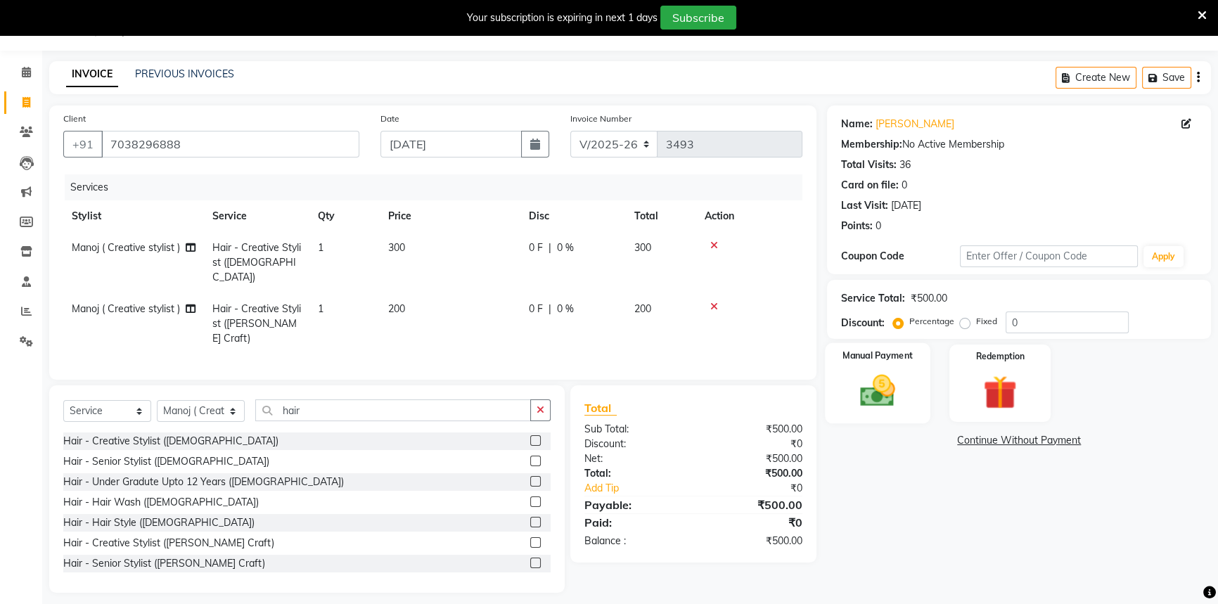
click at [879, 402] on img at bounding box center [878, 391] width 57 height 40
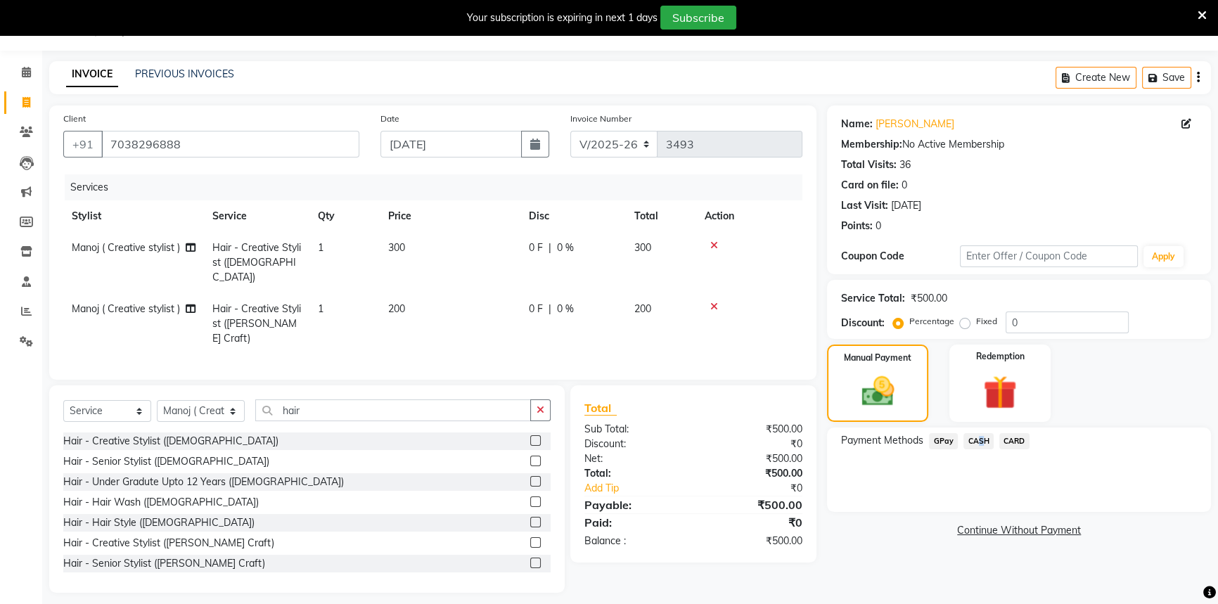
click at [971, 440] on span "CASH" at bounding box center [979, 441] width 30 height 16
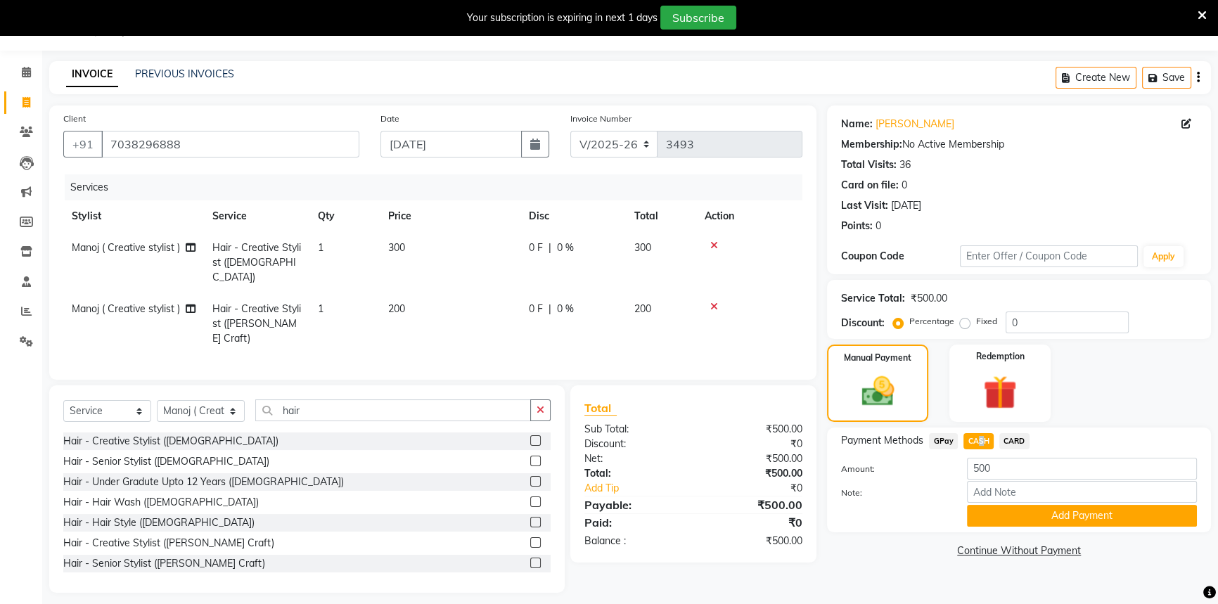
click at [1056, 513] on button "Add Payment" at bounding box center [1082, 516] width 230 height 22
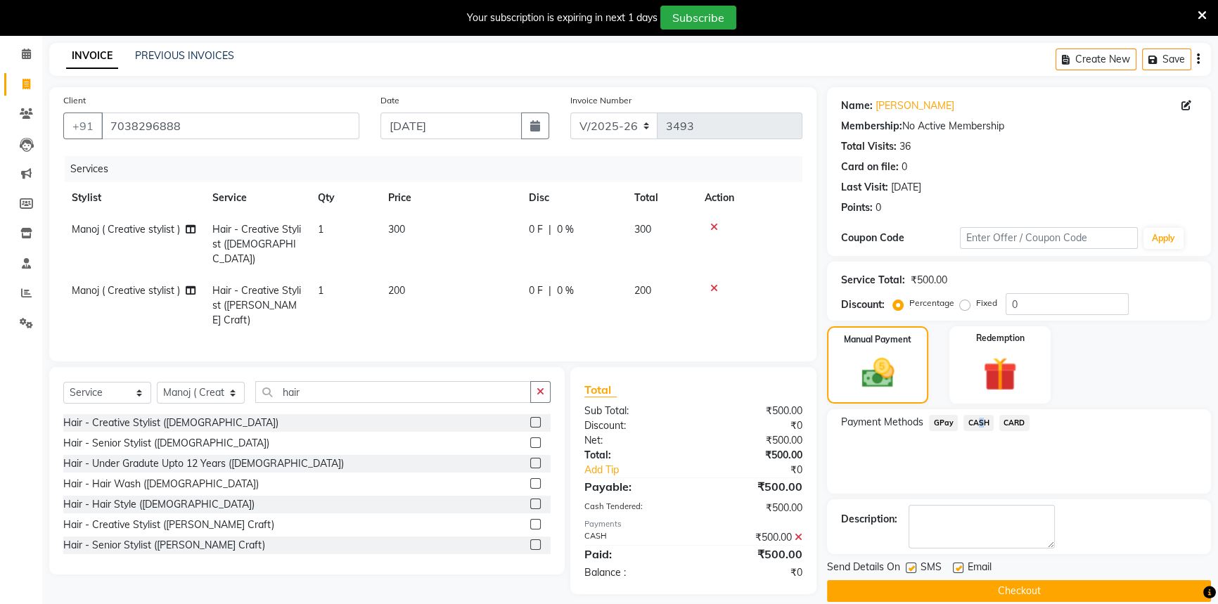
scroll to position [71, 0]
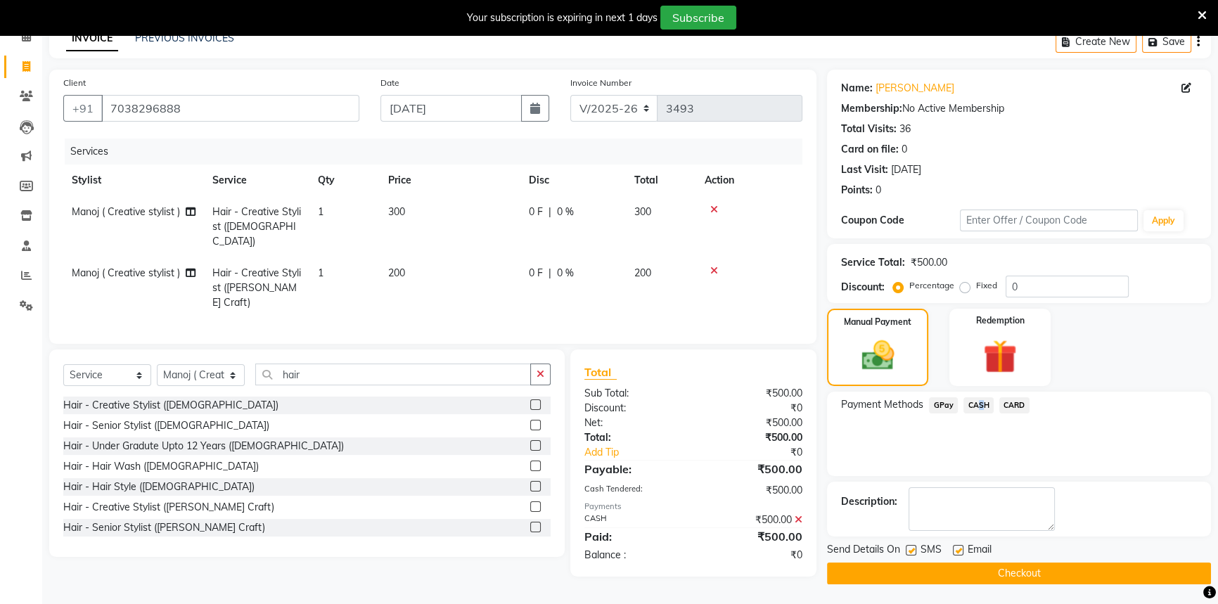
drag, startPoint x: 1035, startPoint y: 570, endPoint x: 1023, endPoint y: 570, distance: 12.7
click at [1033, 570] on button "Checkout" at bounding box center [1019, 574] width 384 height 22
